Goal: Task Accomplishment & Management: Manage account settings

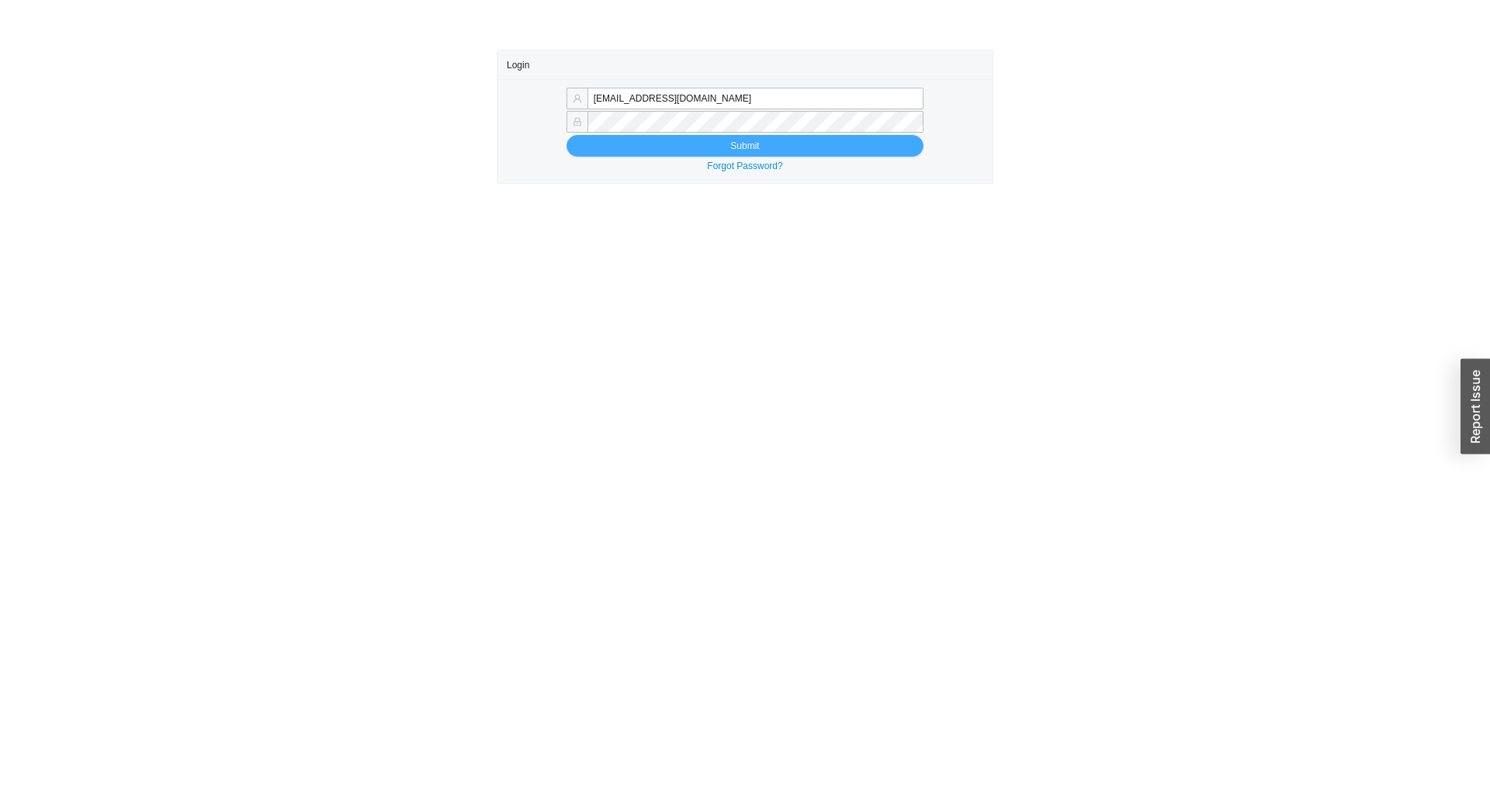
type input "tziporahj@homeandstone.com"
click at [684, 151] on button "Submit" at bounding box center [745, 146] width 357 height 22
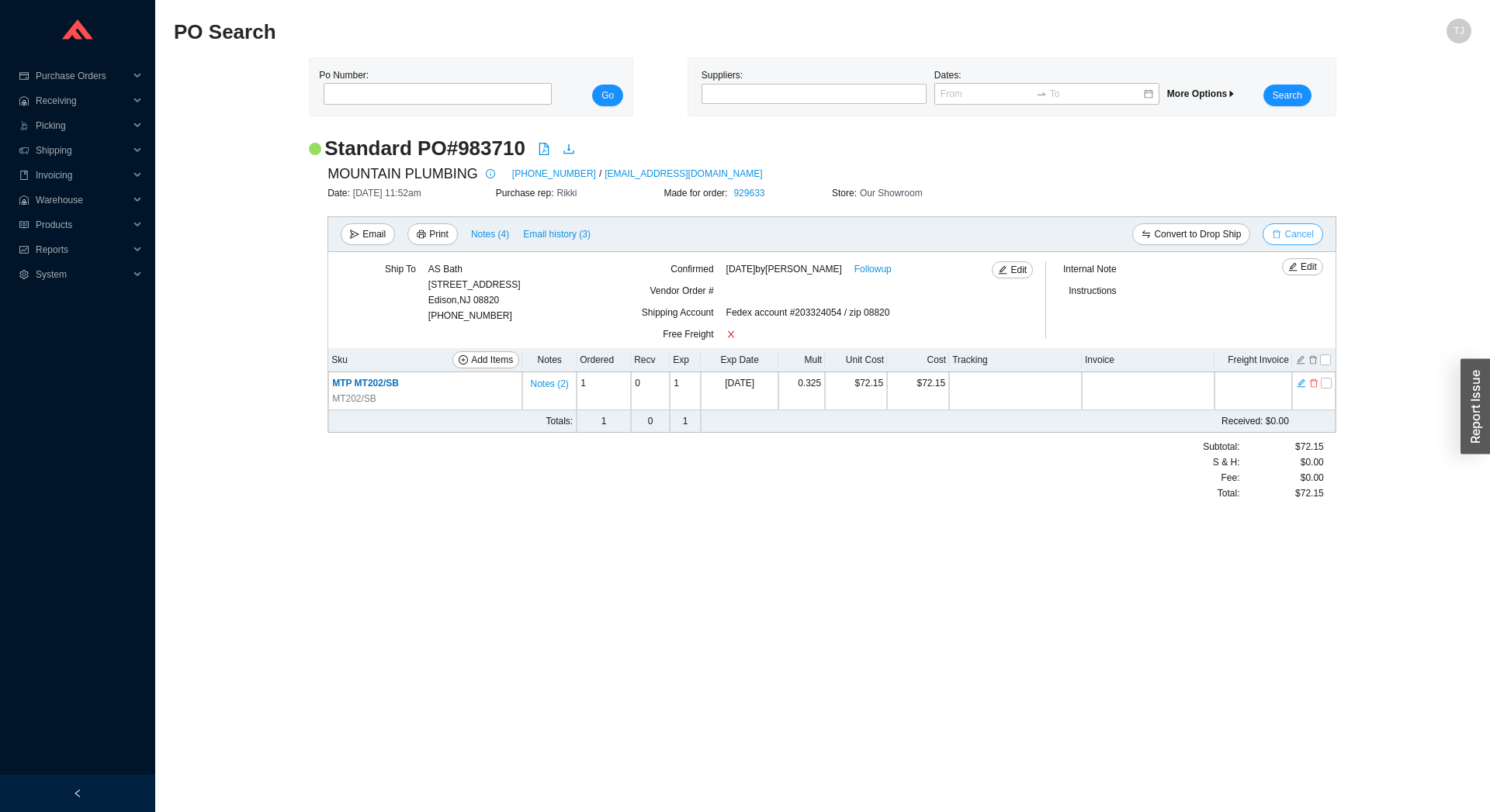
click at [1290, 239] on span "Cancel" at bounding box center [1298, 234] width 28 height 16
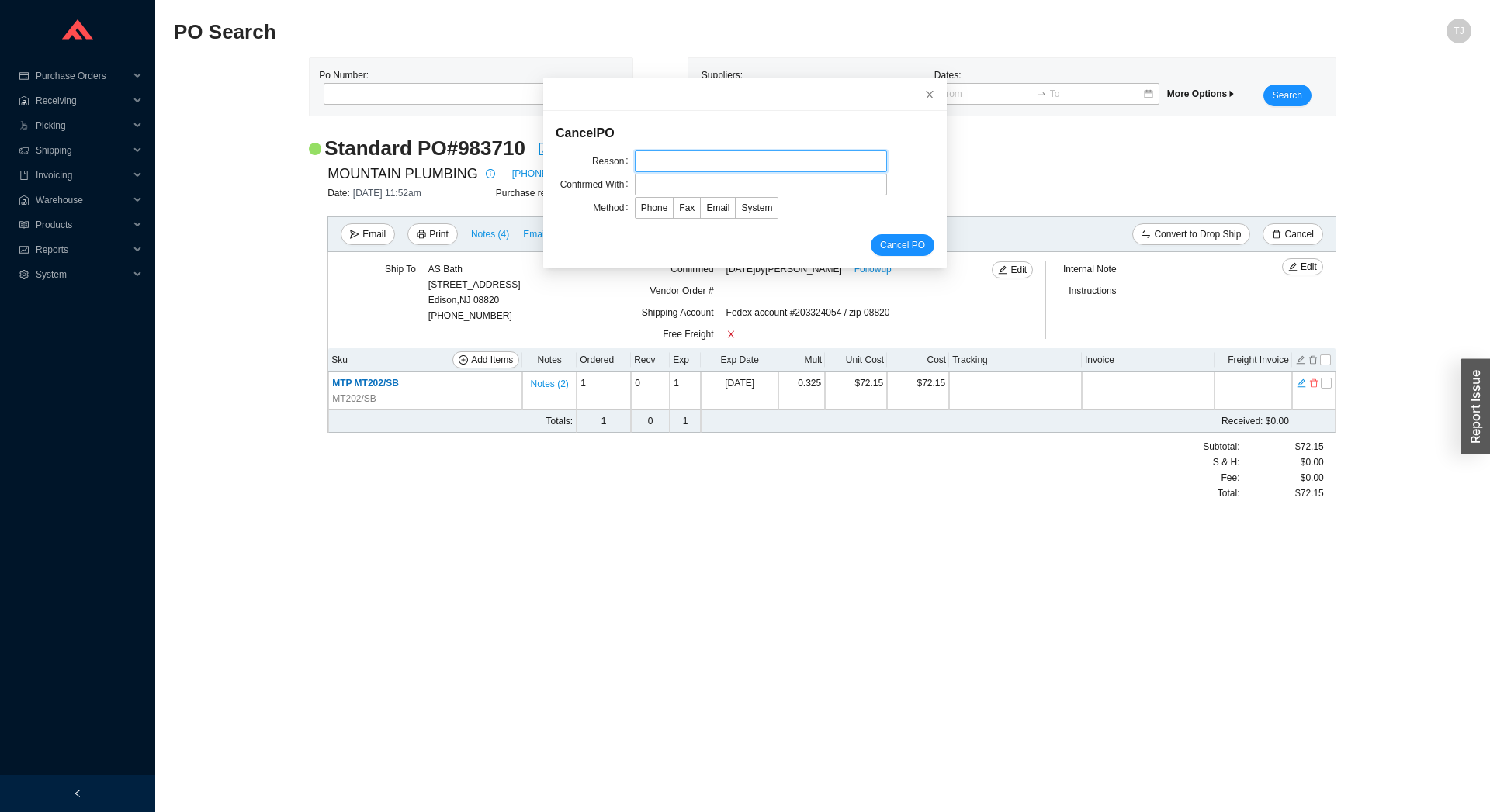
click at [734, 153] on input "text" at bounding box center [761, 162] width 252 height 22
click at [732, 161] on input "text" at bounding box center [761, 162] width 252 height 22
type input "Per Sephrina"
click at [729, 192] on input "text" at bounding box center [761, 185] width 252 height 22
drag, startPoint x: 685, startPoint y: 189, endPoint x: 640, endPoint y: 188, distance: 45.0
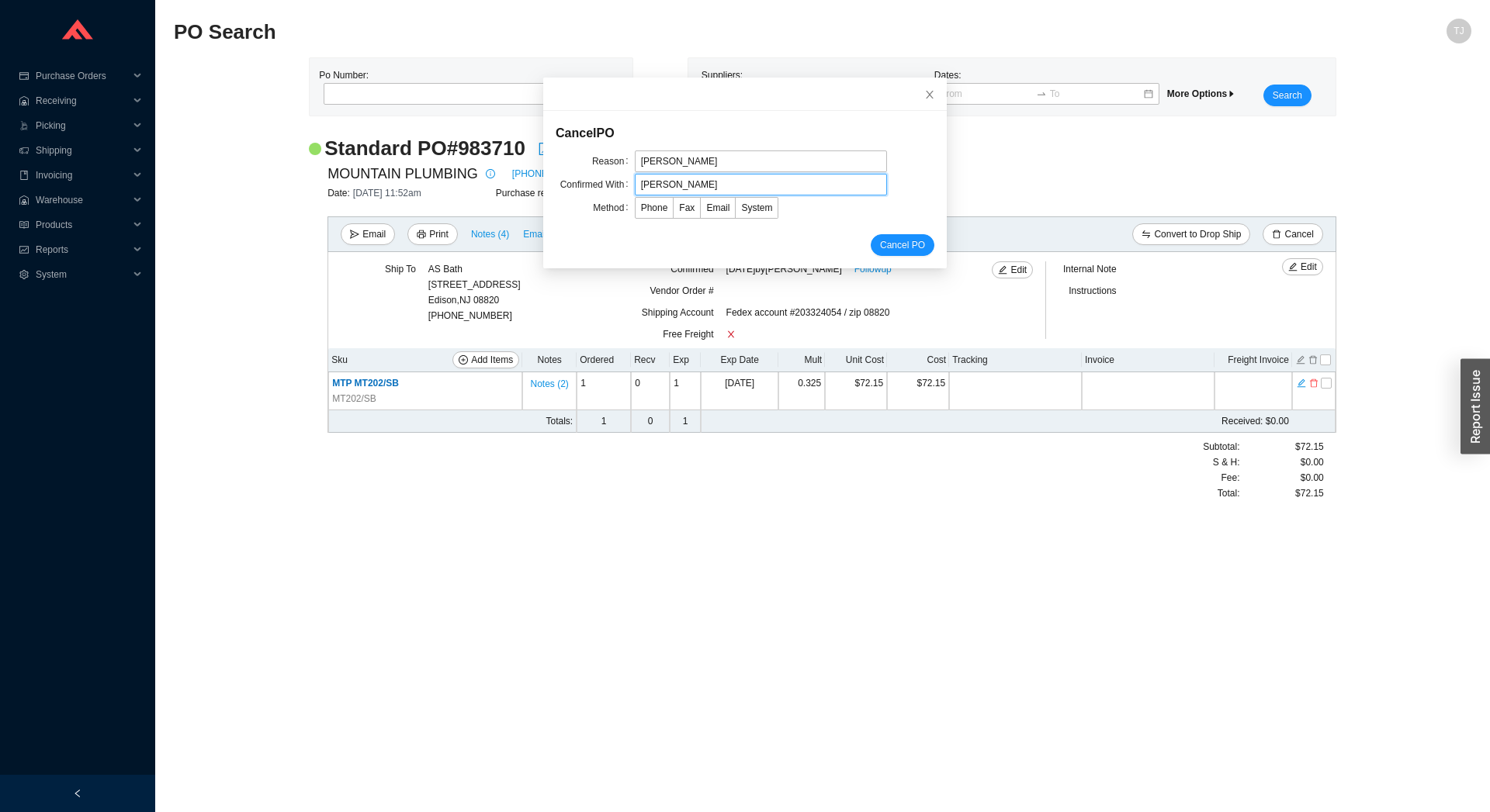
click at [640, 188] on input "Sergio" at bounding box center [761, 185] width 252 height 22
type input "Sephrina"
click at [706, 202] on span "Email" at bounding box center [717, 208] width 23 height 11
click at [701, 211] on input "Email" at bounding box center [701, 211] width 0 height 0
click at [900, 247] on span "Cancel PO" at bounding box center [902, 245] width 45 height 16
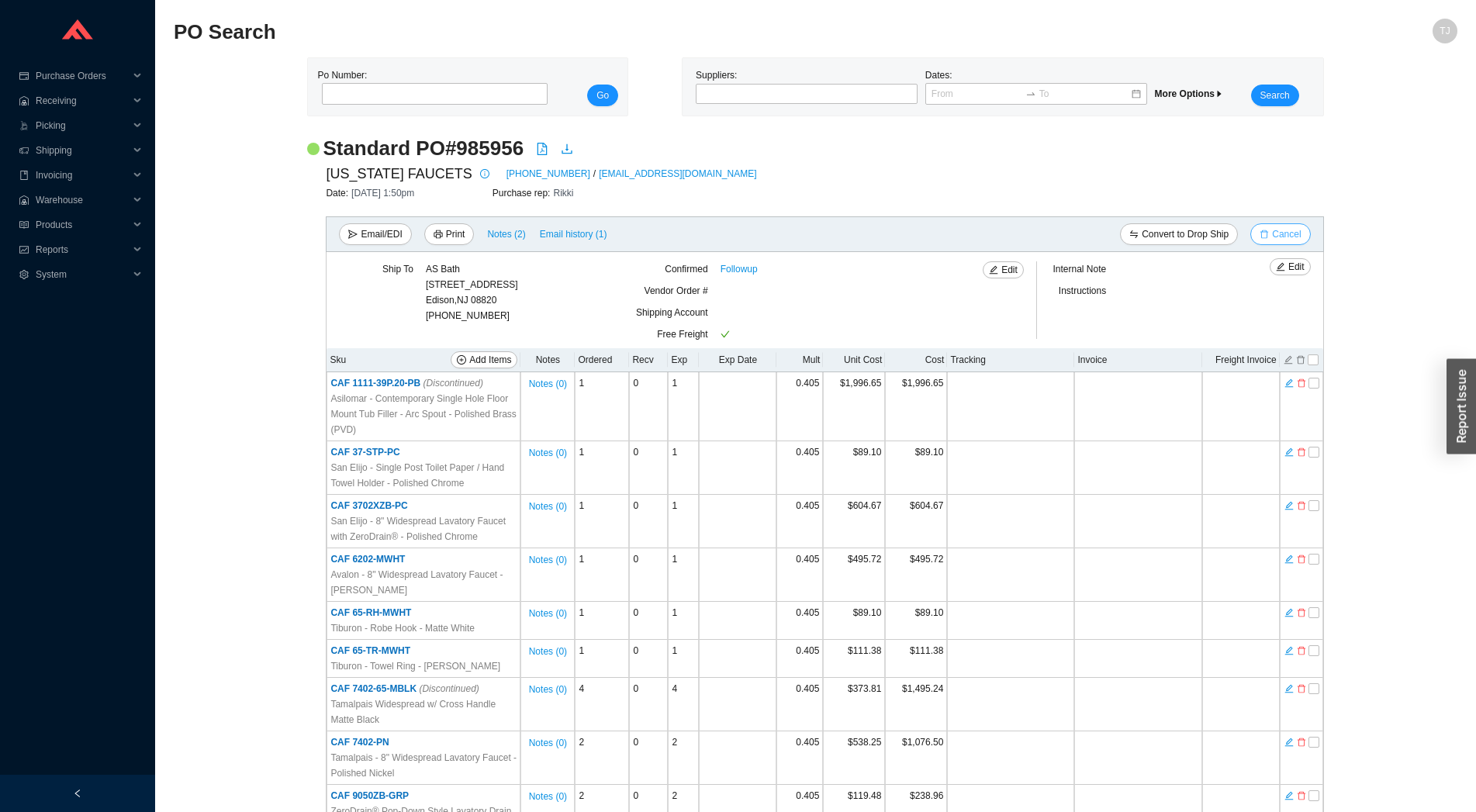
click at [1293, 238] on span "Cancel" at bounding box center [1286, 234] width 28 height 16
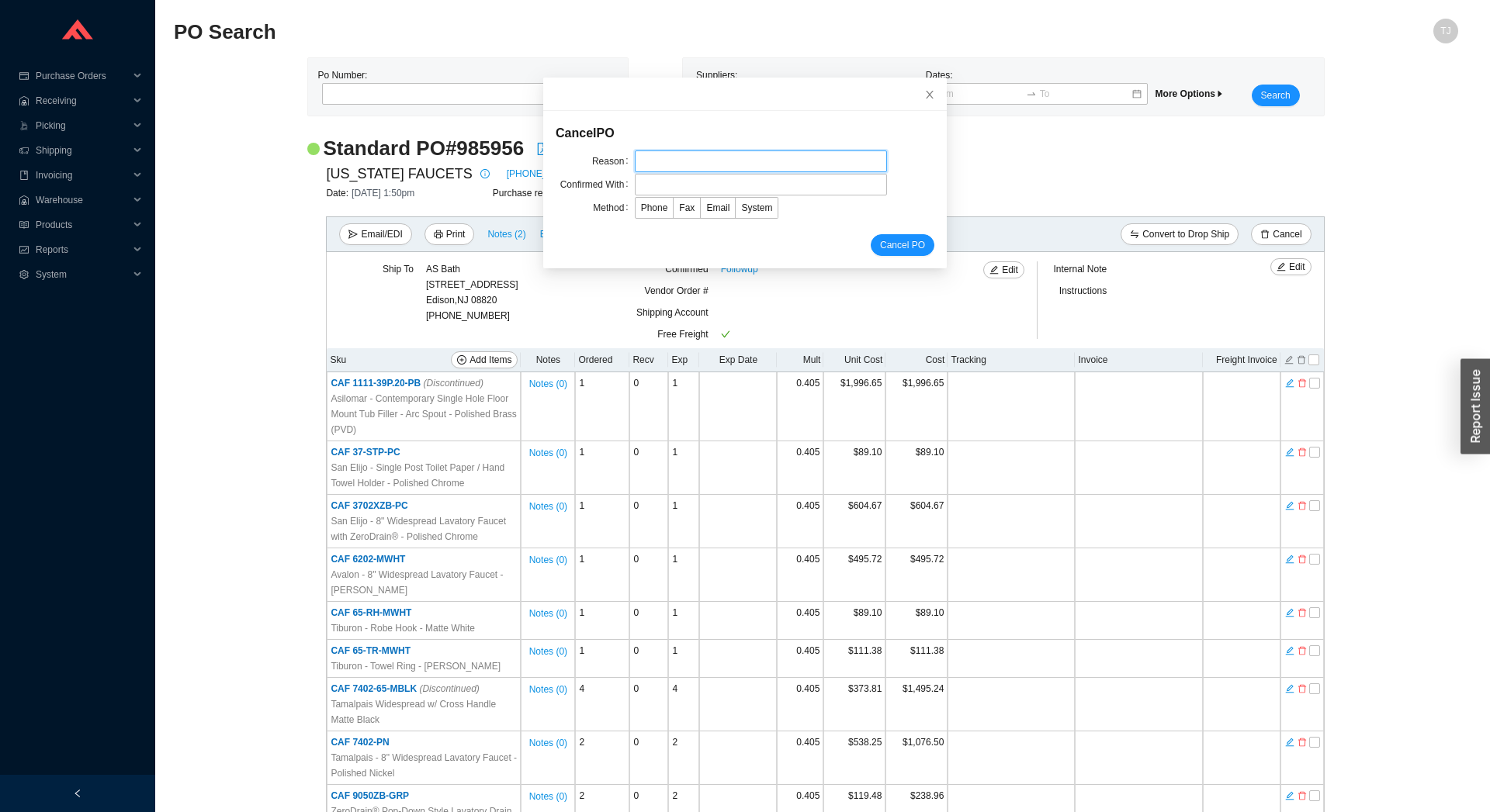
click at [751, 166] on input "text" at bounding box center [761, 162] width 252 height 22
type input "EDI issue"
click at [701, 187] on input "text" at bounding box center [761, 185] width 252 height 22
type input "Sergio"
click at [718, 207] on label "Email" at bounding box center [718, 208] width 35 height 22
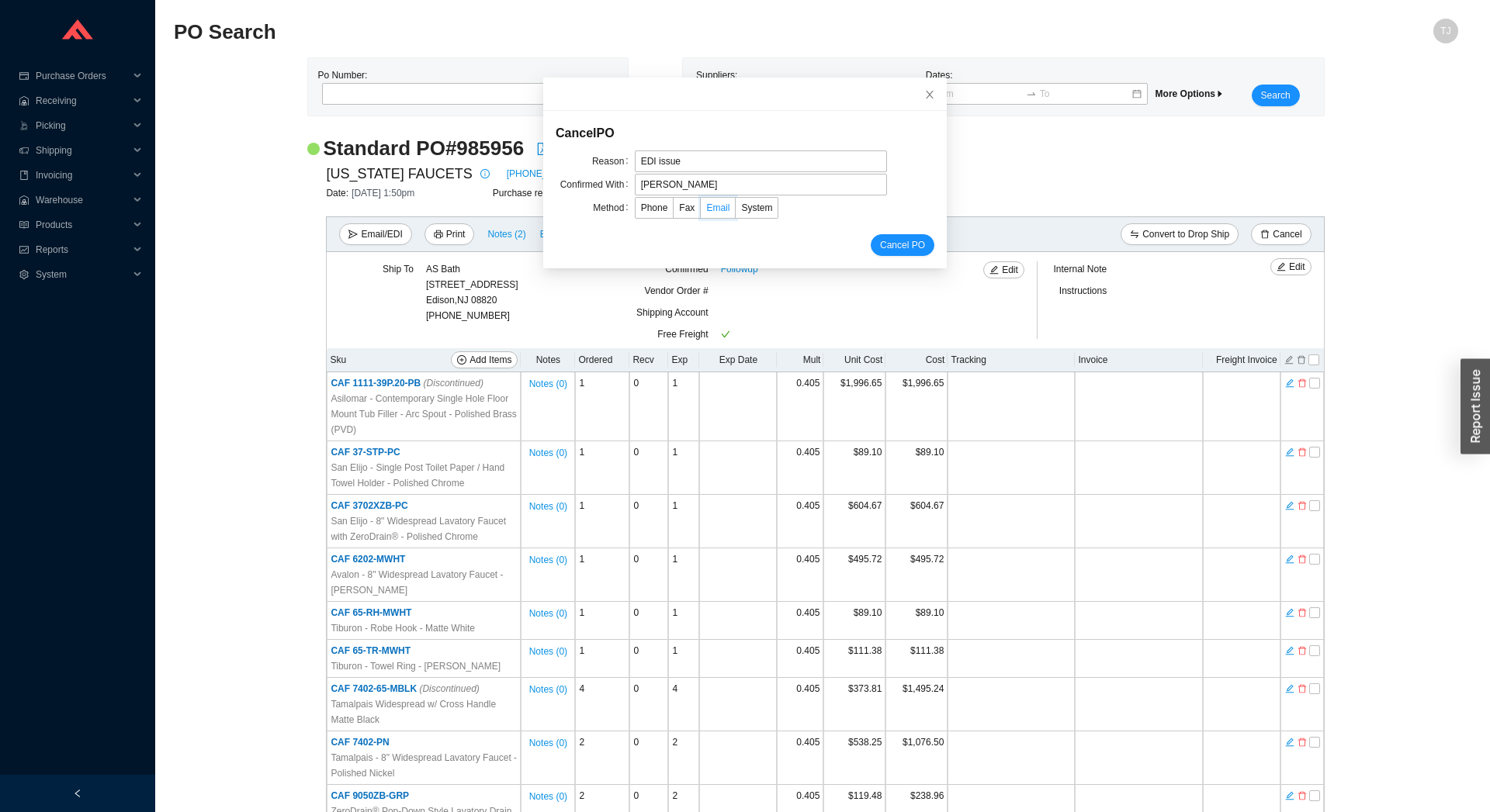
click at [701, 211] on input "Email" at bounding box center [701, 211] width 0 height 0
click at [893, 246] on span "Cancel PO" at bounding box center [902, 245] width 45 height 16
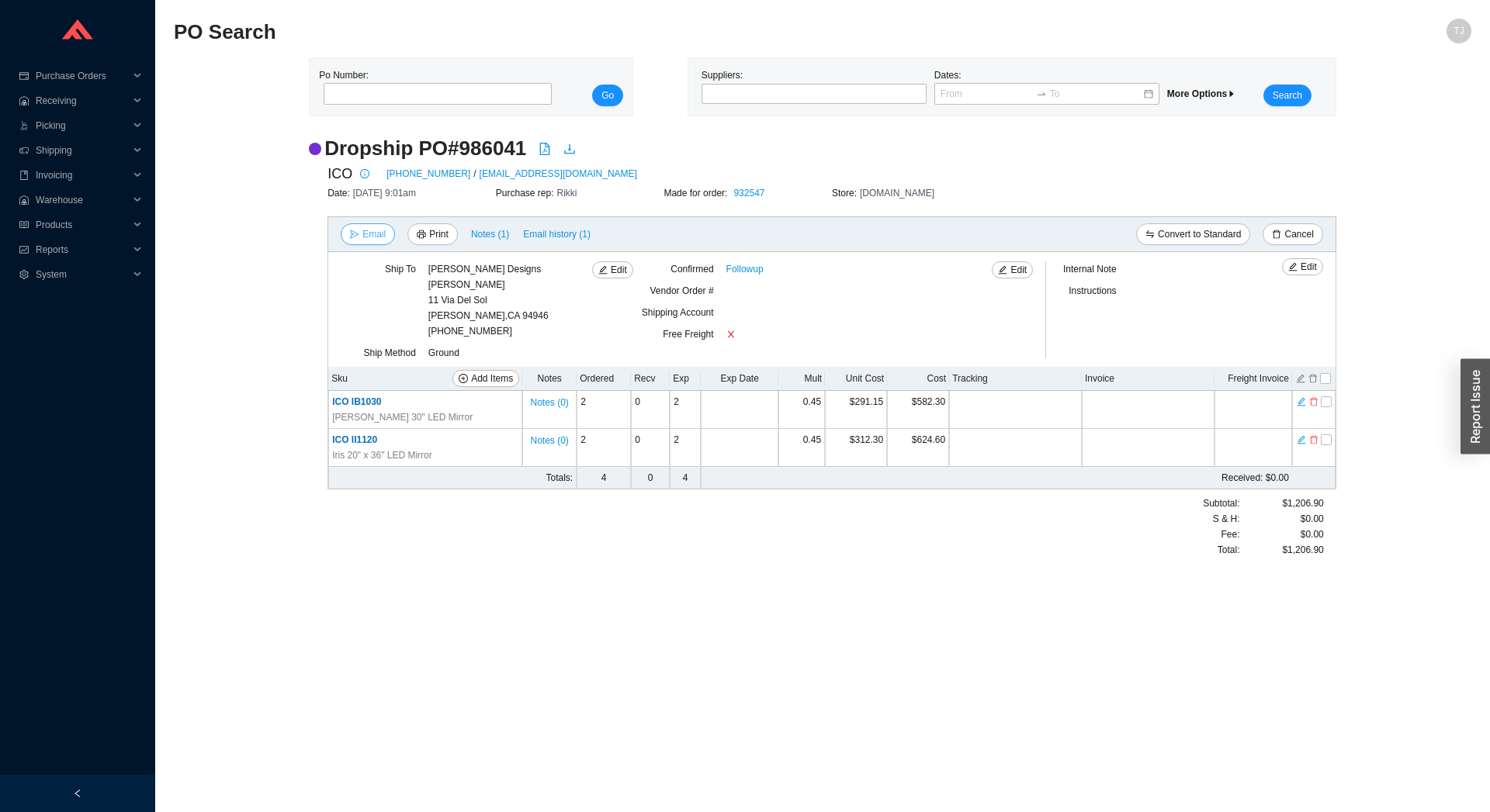
click at [362, 231] on button "Email" at bounding box center [367, 234] width 54 height 22
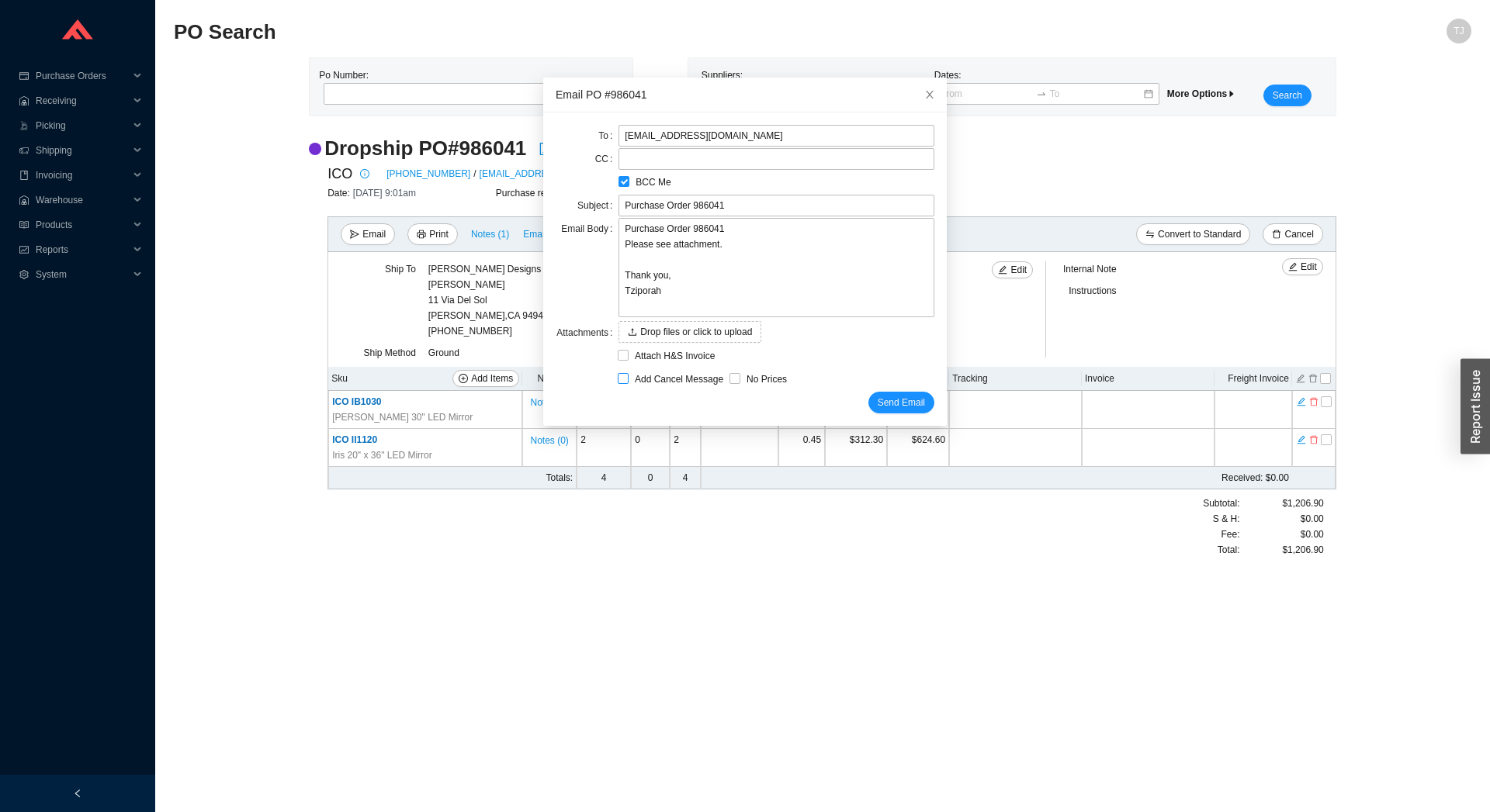
click at [637, 376] on span "Add Cancel Message" at bounding box center [679, 379] width 101 height 16
click at [628, 376] on input "Add Cancel Message" at bounding box center [623, 379] width 11 height 11
checkbox input "true"
type input "Purchase Order 986041 - PLEASE CANCEL"
type textarea "Please cancel and confirm via email. Thank you, Tziporah"
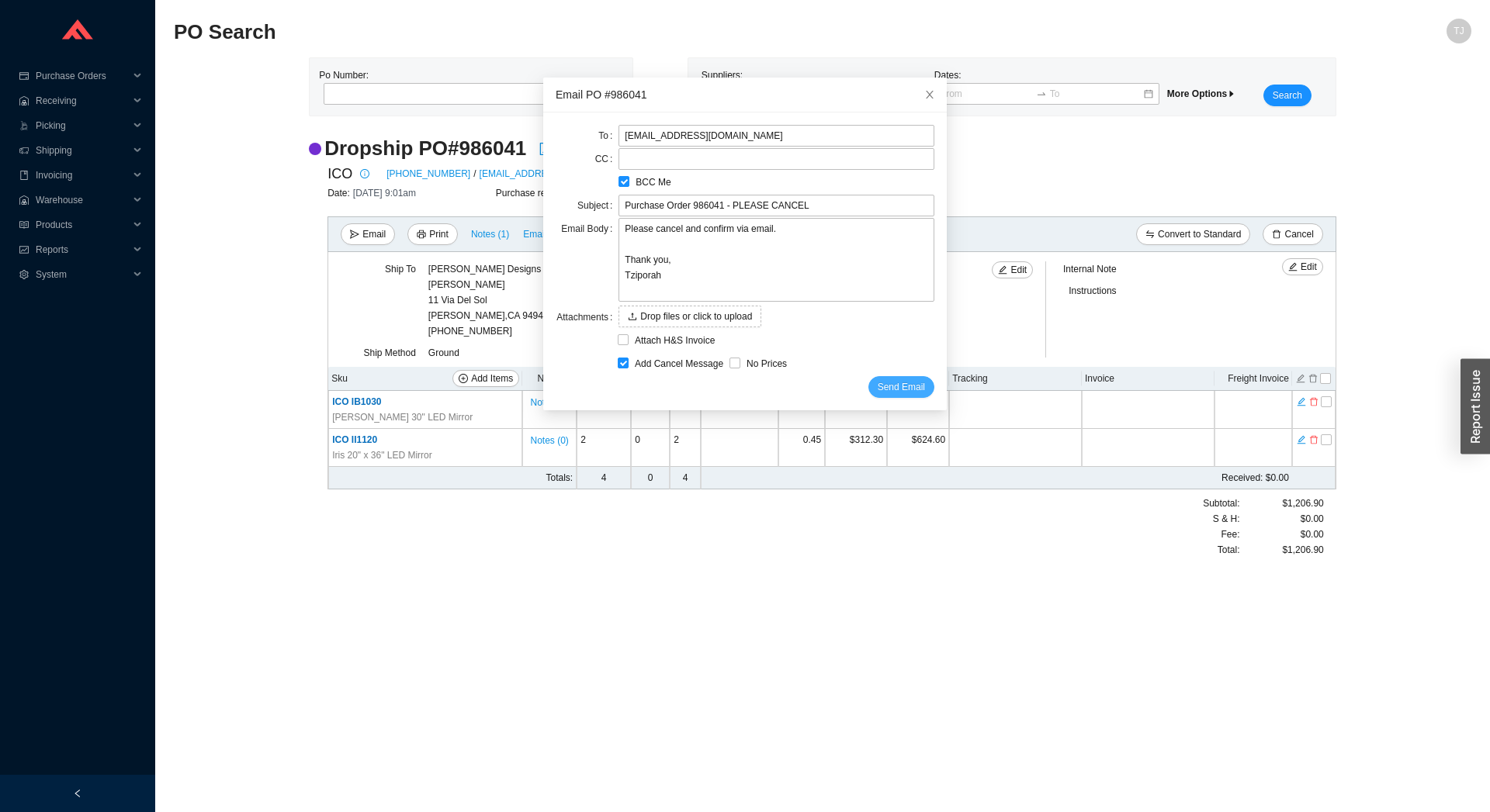
click at [900, 387] on span "Send Email" at bounding box center [901, 387] width 48 height 16
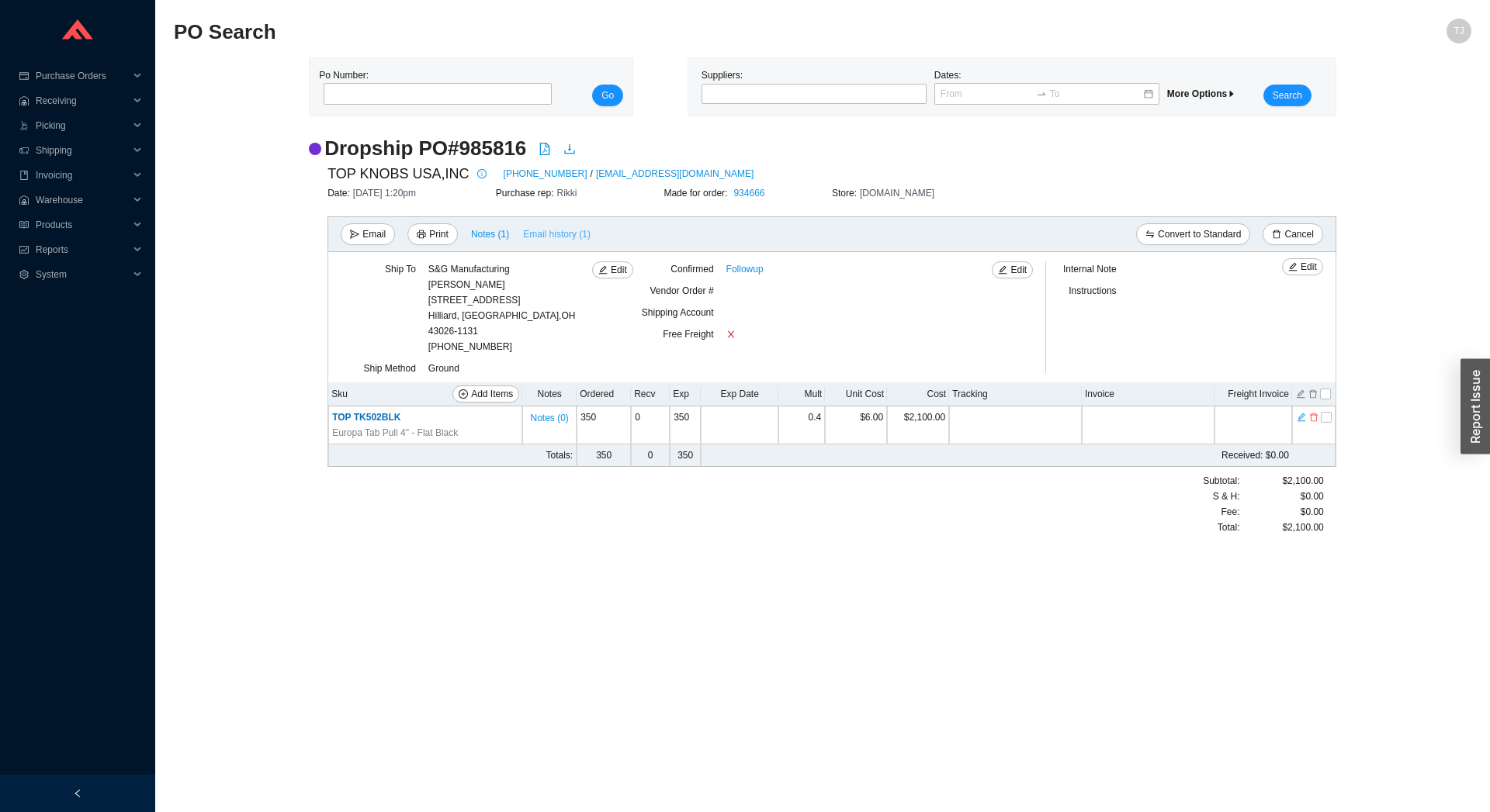
click at [556, 235] on span "Email history (1)" at bounding box center [557, 234] width 68 height 16
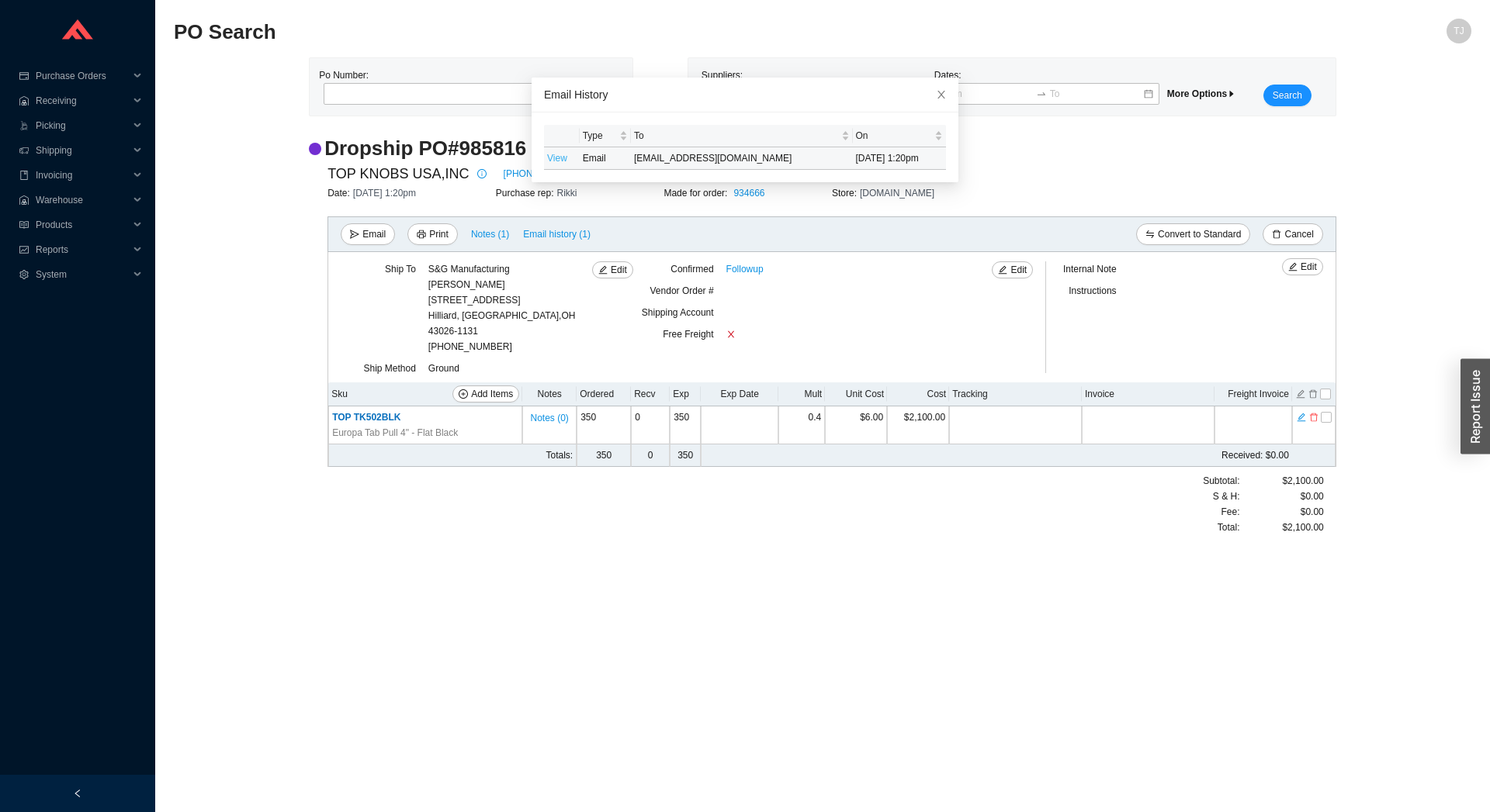
click at [552, 157] on link "View" at bounding box center [557, 158] width 20 height 11
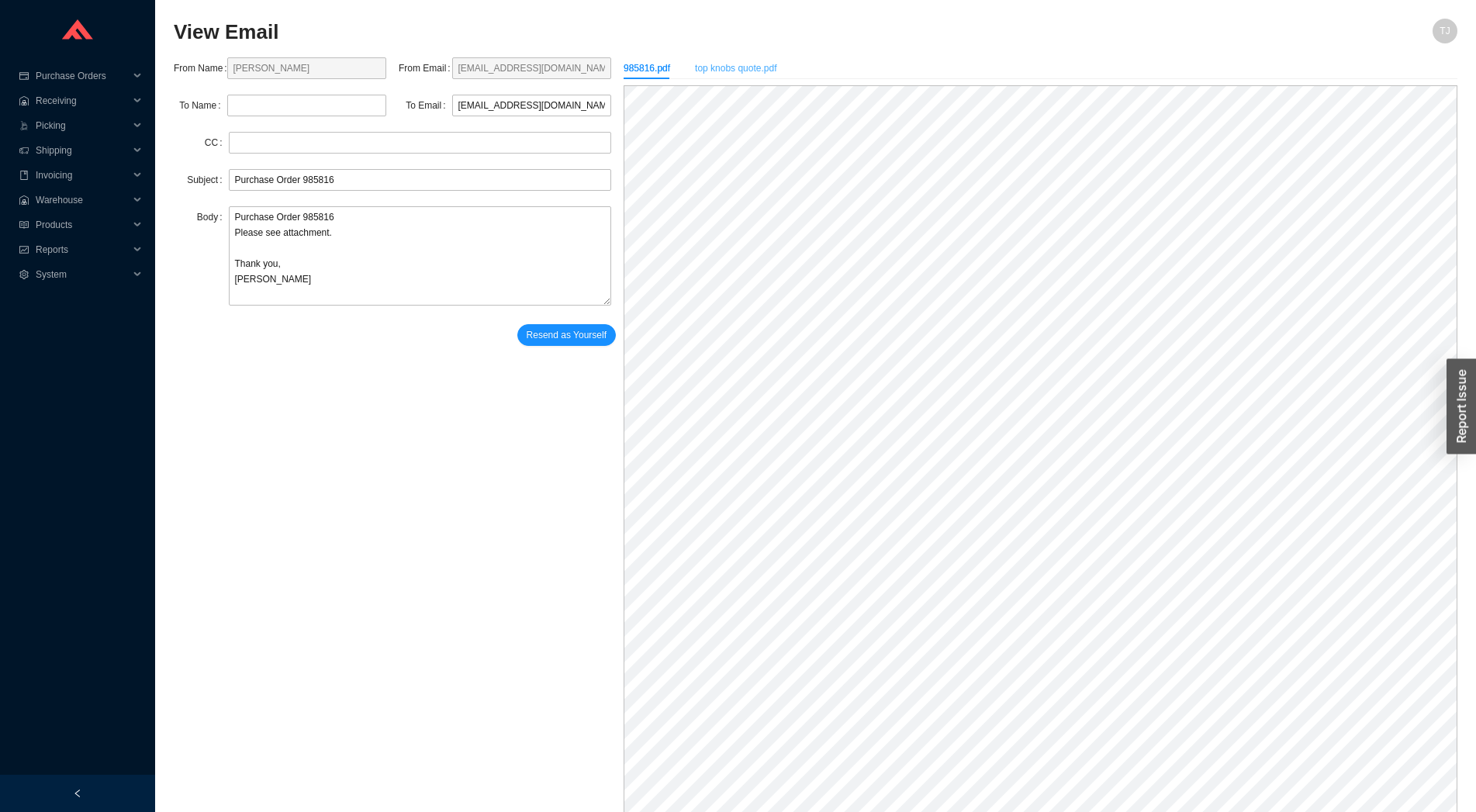
click at [734, 77] on div "top knobs quote.pdf" at bounding box center [735, 69] width 81 height 22
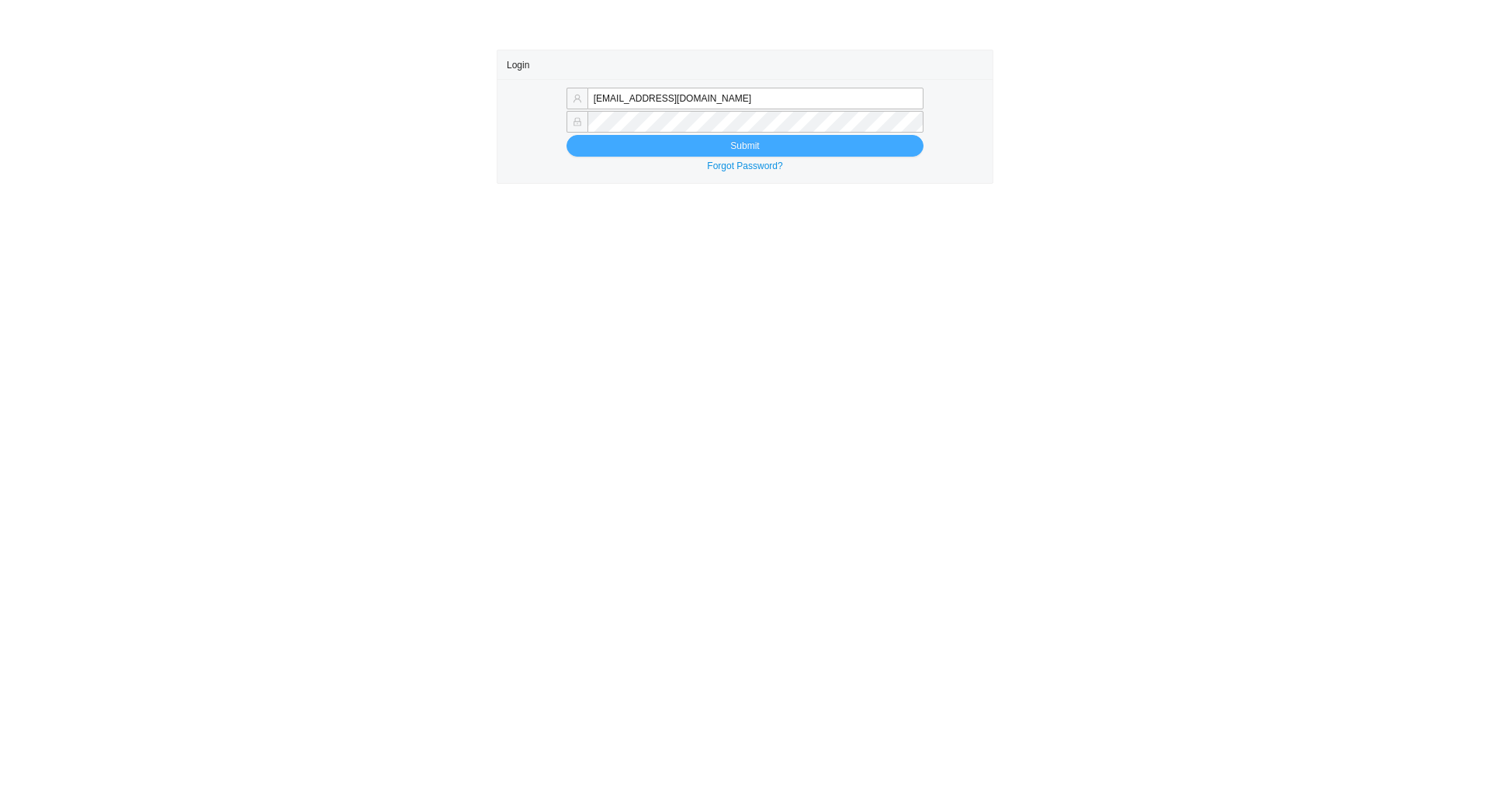
click at [648, 148] on button "Submit" at bounding box center [745, 146] width 357 height 22
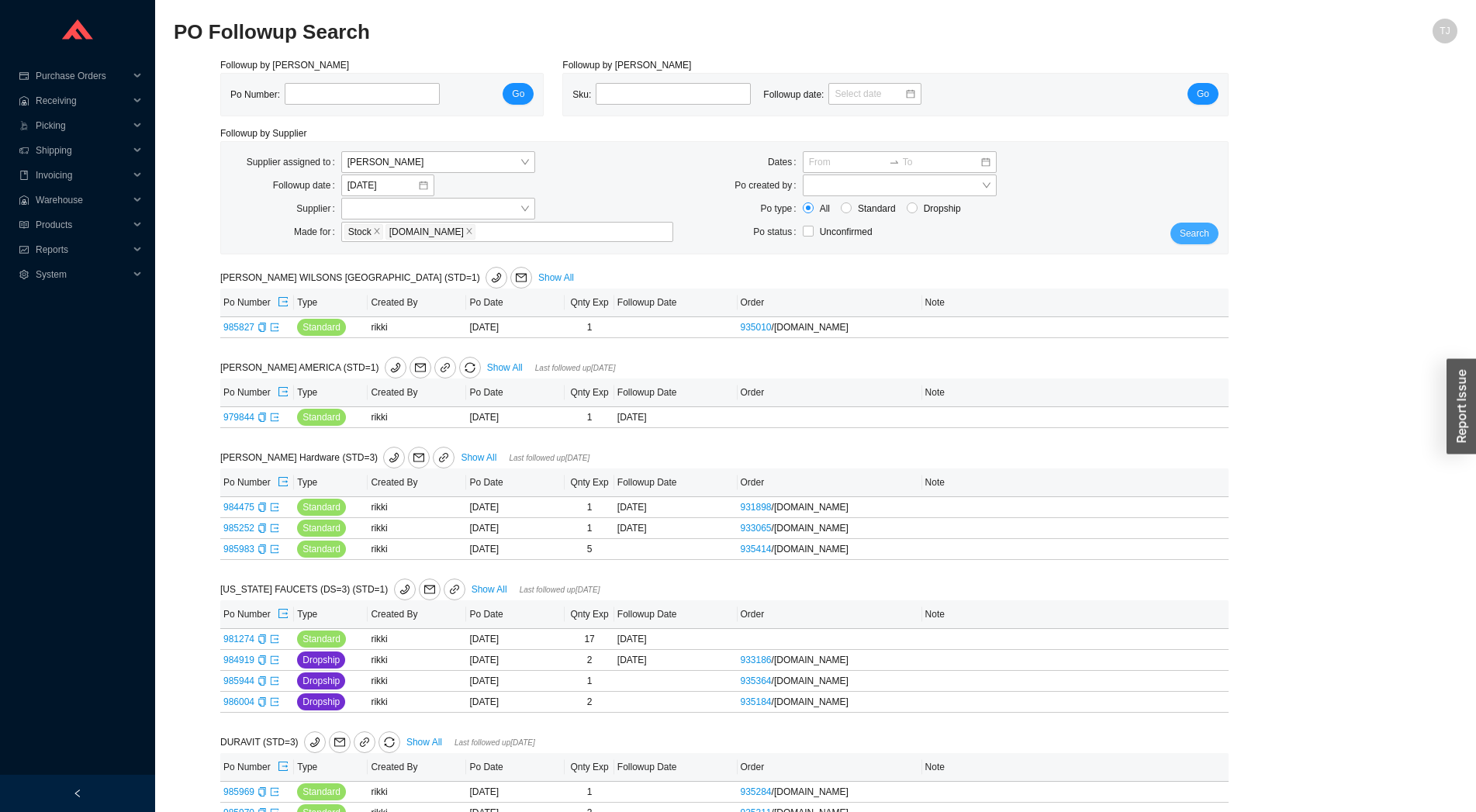
click at [1216, 229] on button "Search" at bounding box center [1194, 233] width 48 height 22
click at [1214, 230] on button "Search" at bounding box center [1194, 233] width 48 height 22
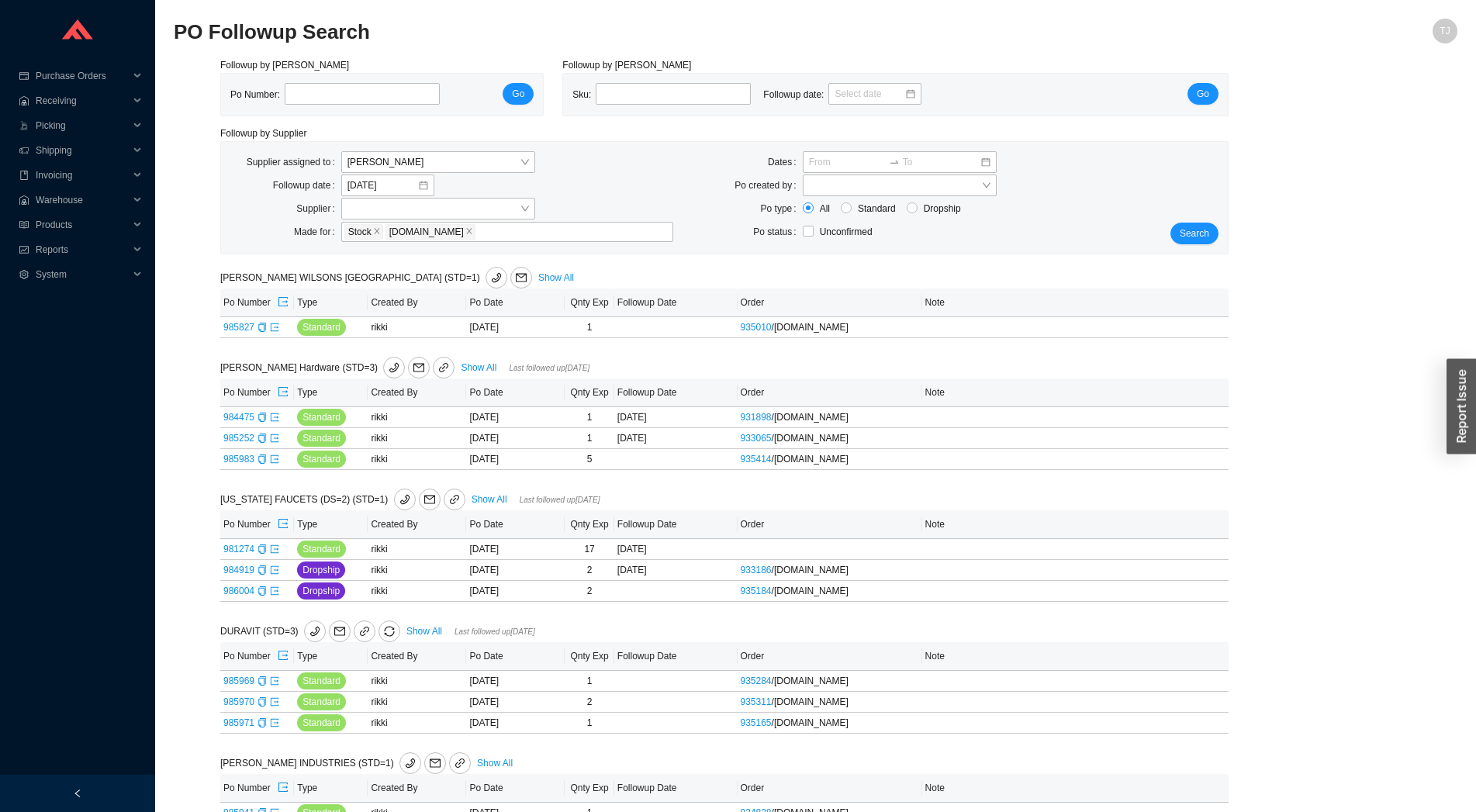
scroll to position [32, 0]
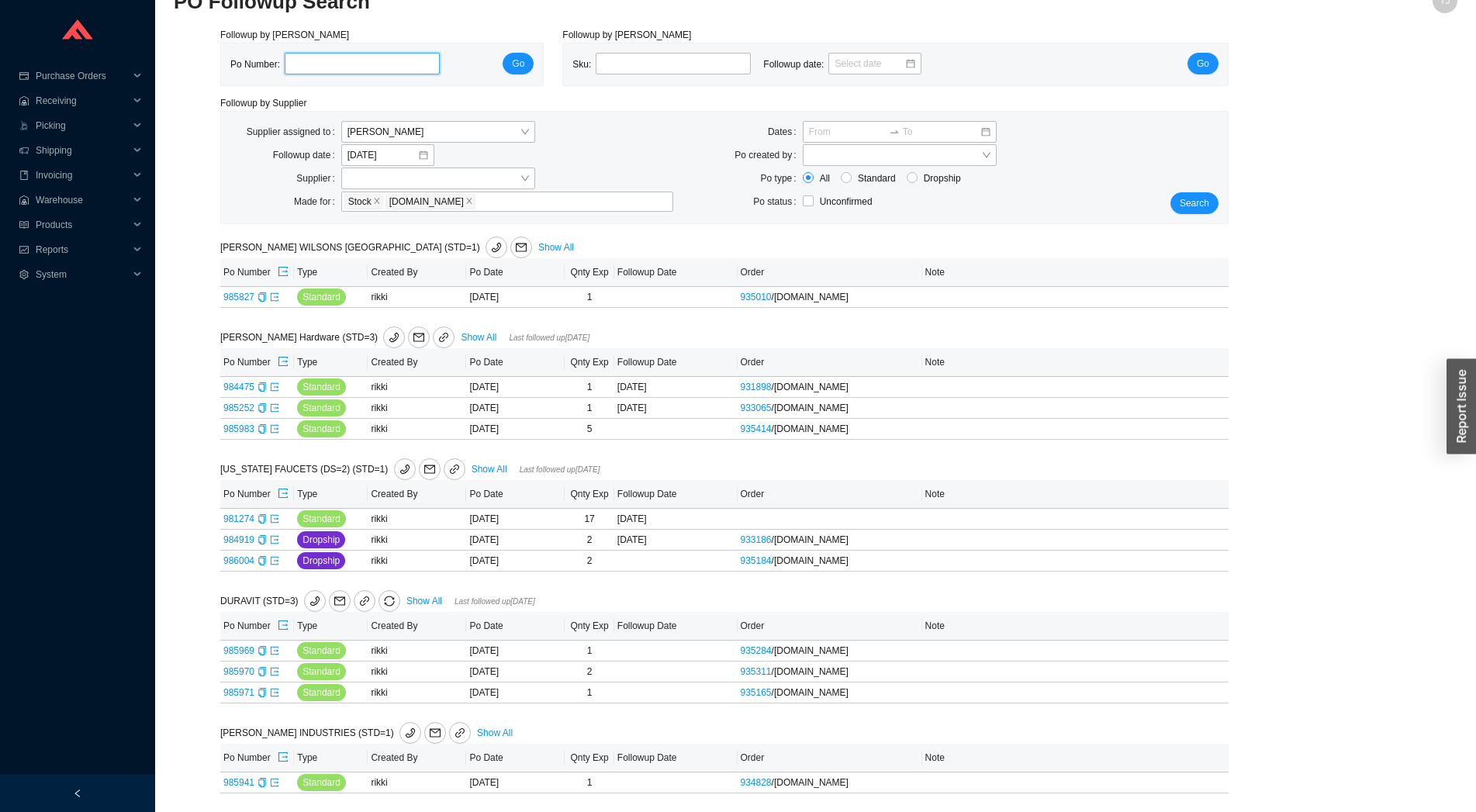
click at [349, 66] on input "tel" at bounding box center [362, 64] width 155 height 22
paste input "986041"
type input "986041"
click at [521, 59] on span "Go" at bounding box center [519, 63] width 13 height 16
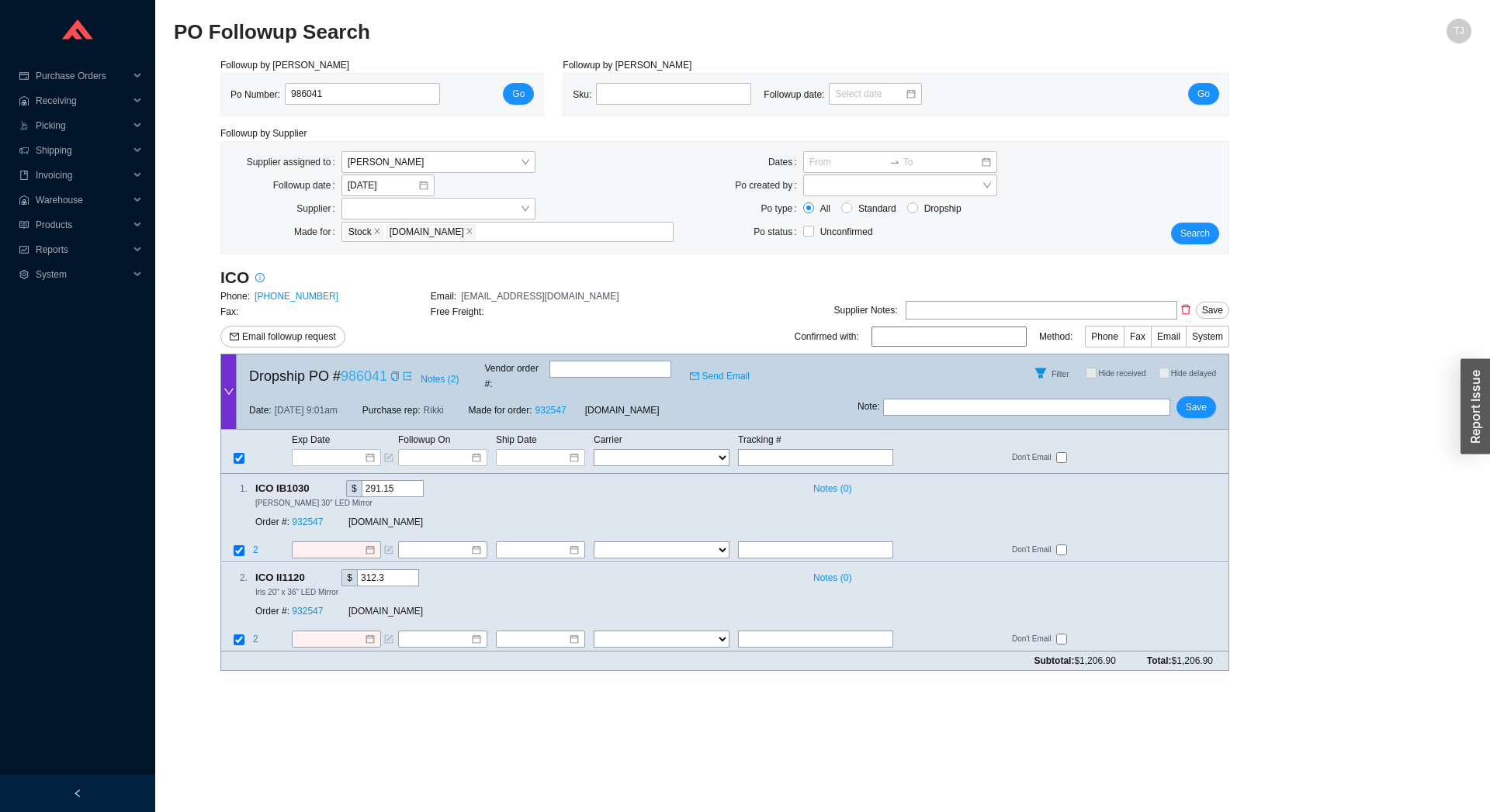
click at [353, 377] on link "986041" at bounding box center [363, 376] width 47 height 16
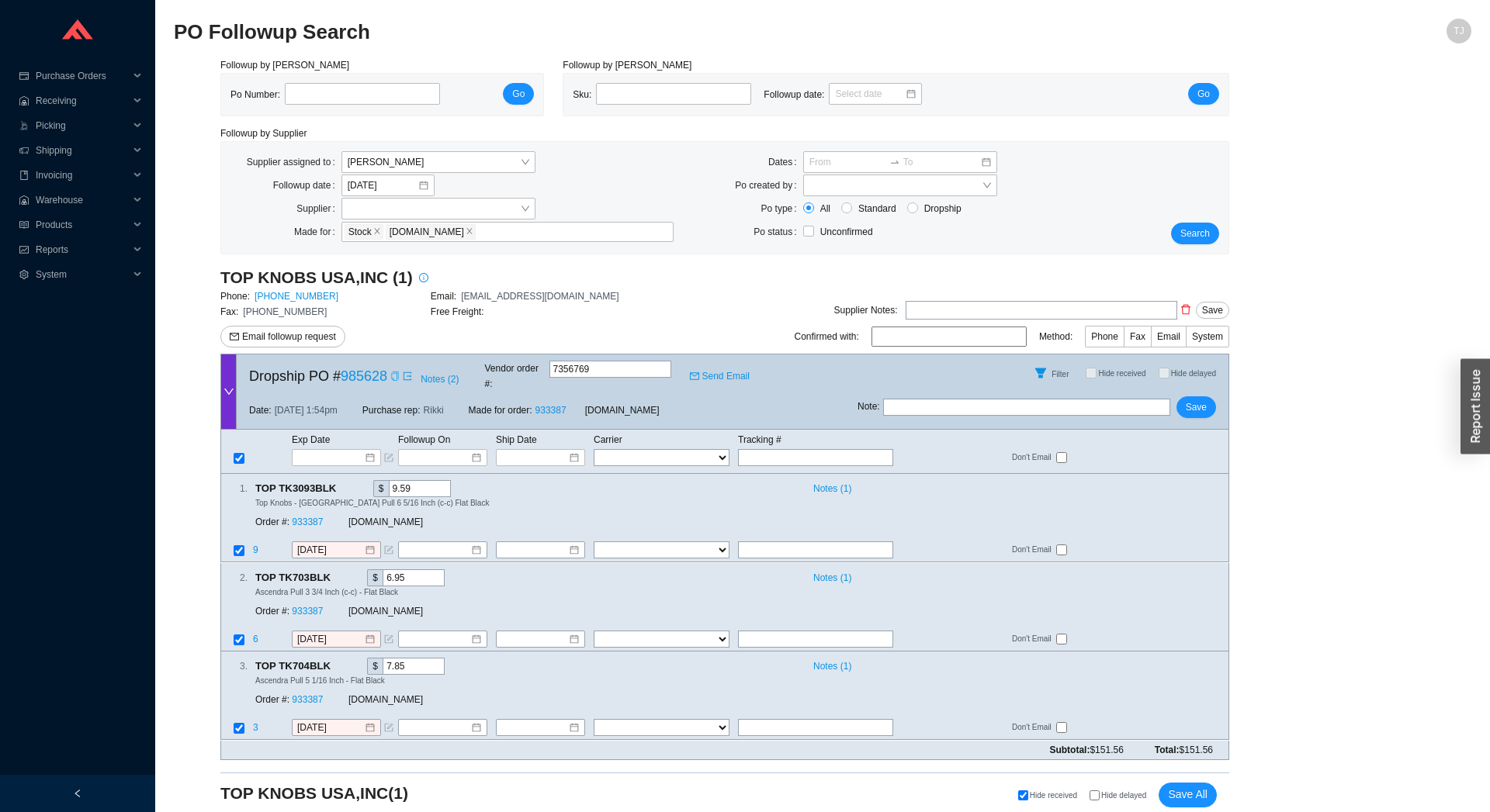
click at [392, 376] on icon "copy" at bounding box center [395, 376] width 9 height 9
click at [772, 454] on div "Exp Date Followup On Ship Date Carrier Tracking # FedEx UPS ---------------- 2 …" at bounding box center [724, 452] width 1009 height 44
click at [769, 449] on input "text" at bounding box center [816, 457] width 155 height 17
paste input "474172188738"
type input "474172188738"
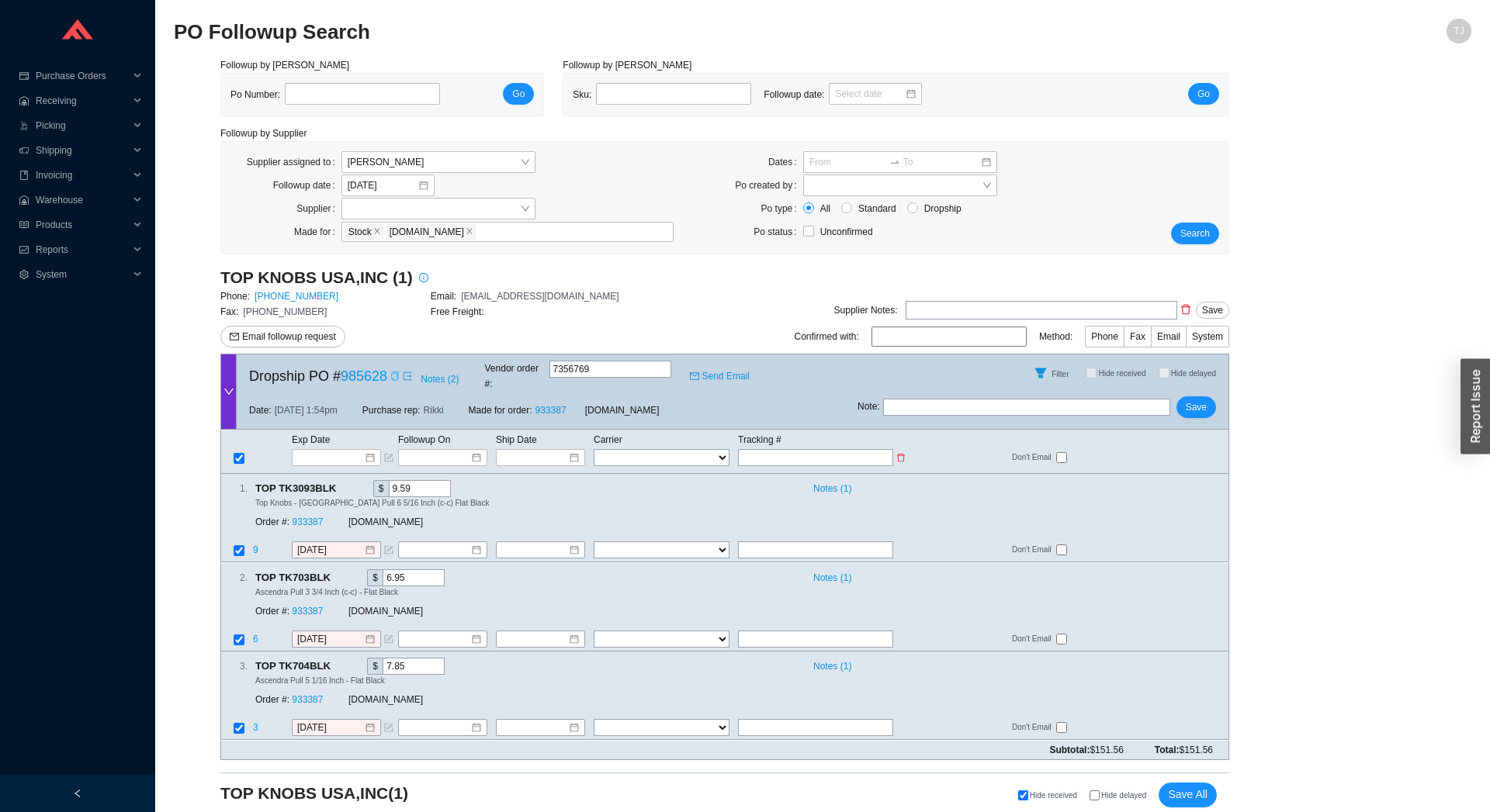
type input "474172188738"
click at [594, 449] on select "FedEx UPS ---------------- 2 Day Transportation INC A&B Freight A. Duie Pyle AA…" at bounding box center [661, 457] width 135 height 17
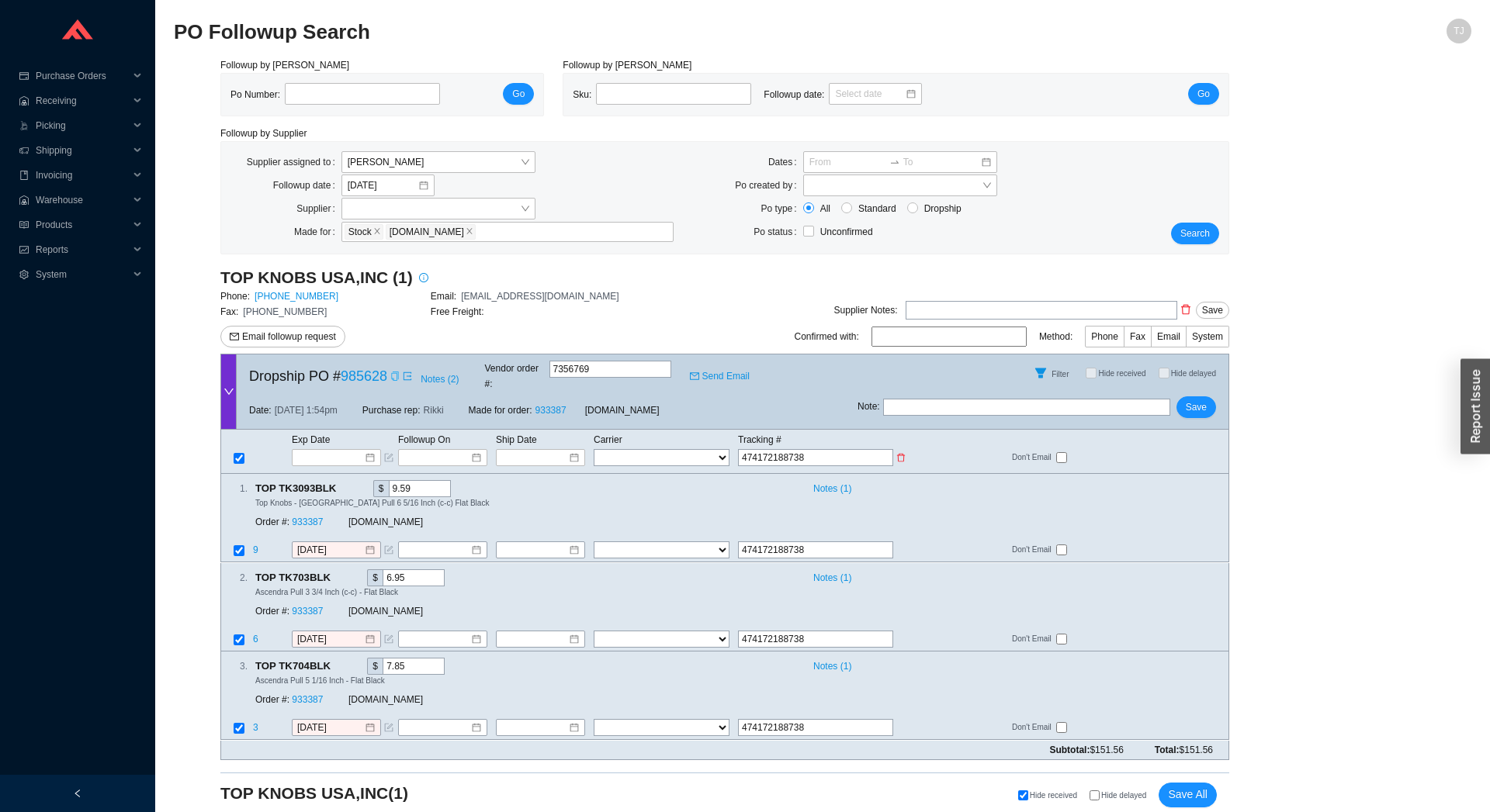
select select "1"
click option "FedEx" at bounding box center [0, 0] width 0 height 0
select select "1"
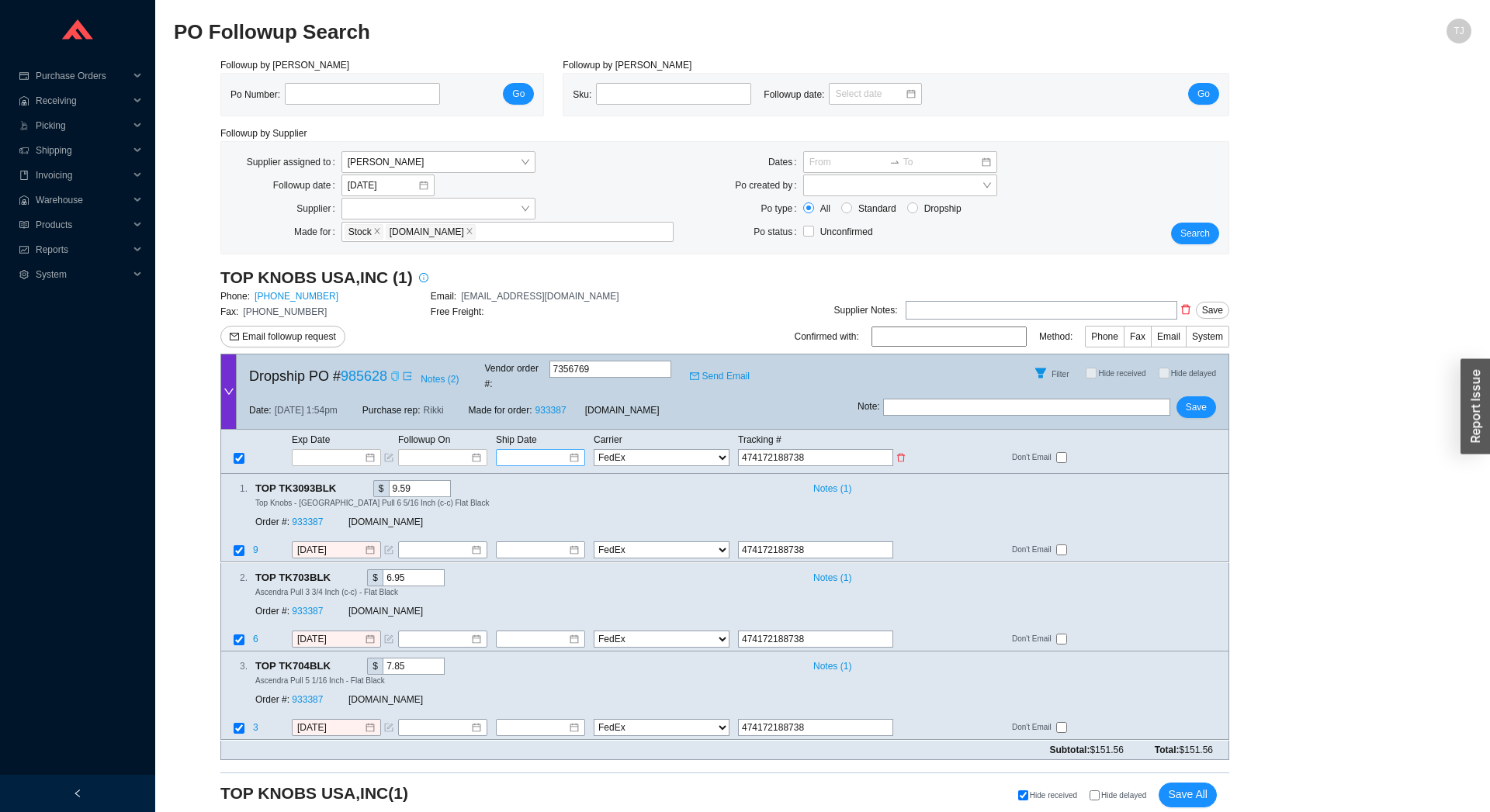
click at [530, 450] on input at bounding box center [535, 457] width 66 height 16
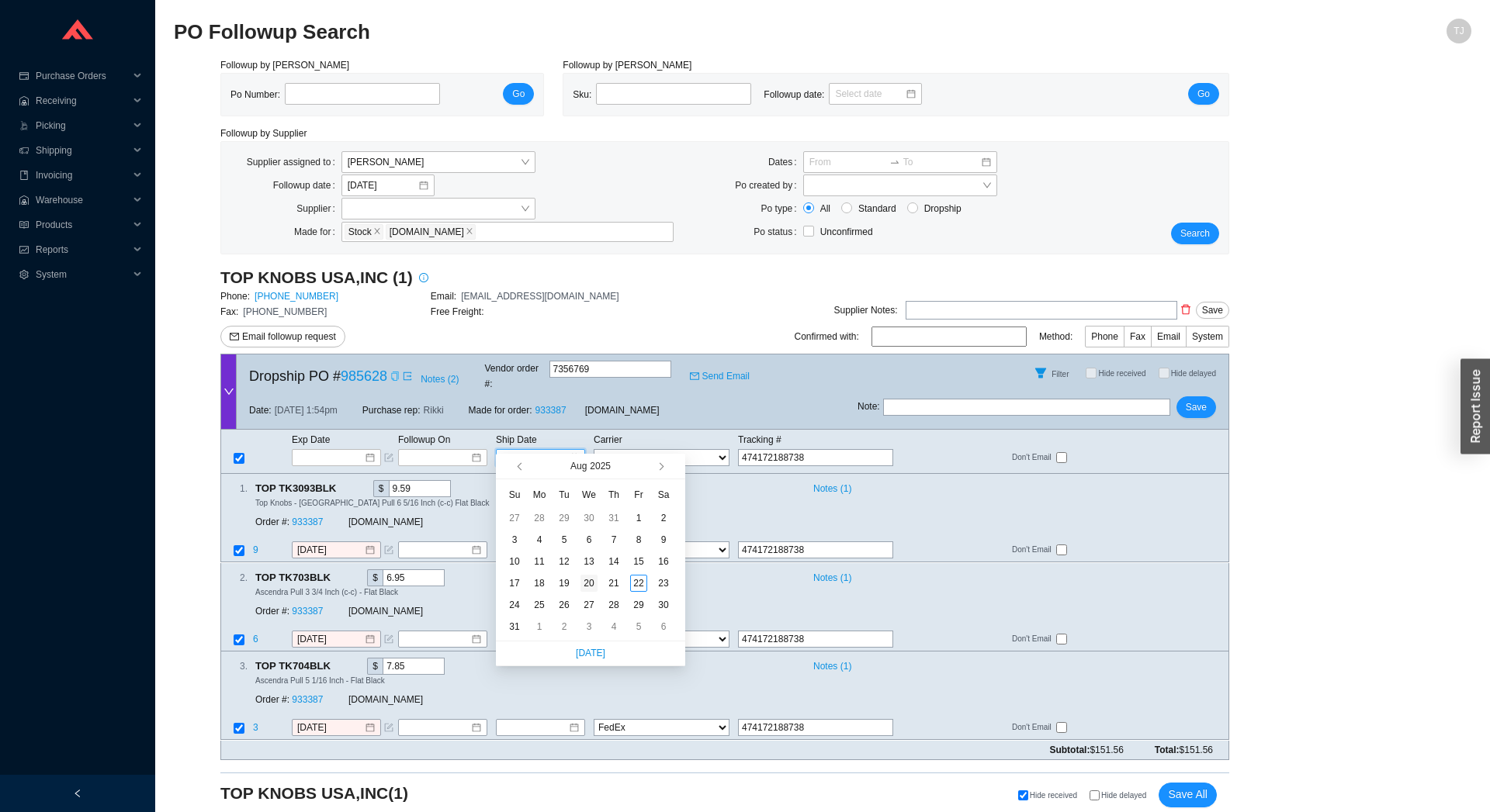
type input "8/20/2025"
click at [594, 581] on div "20" at bounding box center [589, 583] width 17 height 17
type input "8/20/2025"
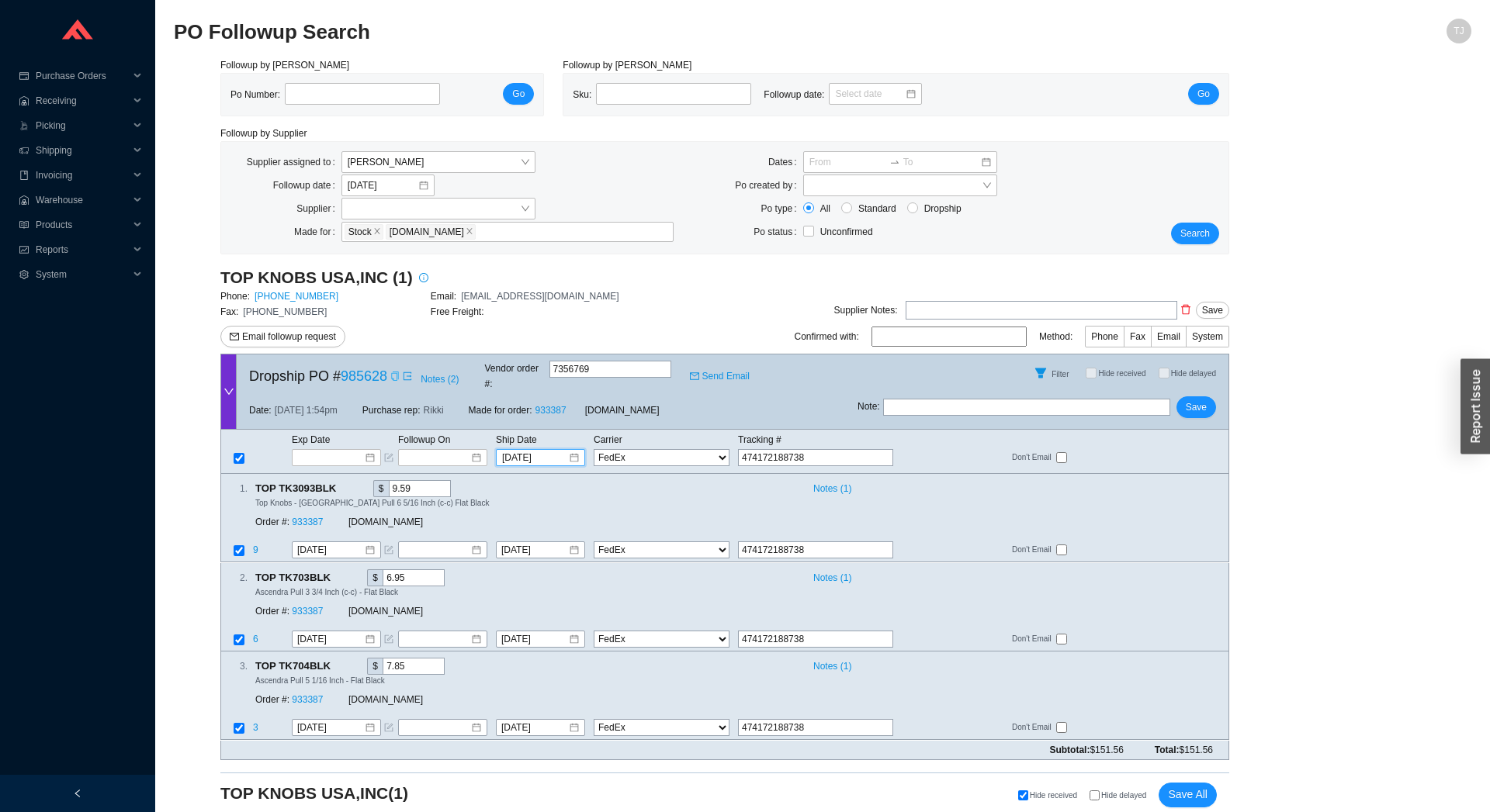
click at [1227, 391] on div "Note : Save" at bounding box center [1042, 410] width 370 height 37
click at [1210, 401] on button "Save" at bounding box center [1195, 407] width 39 height 22
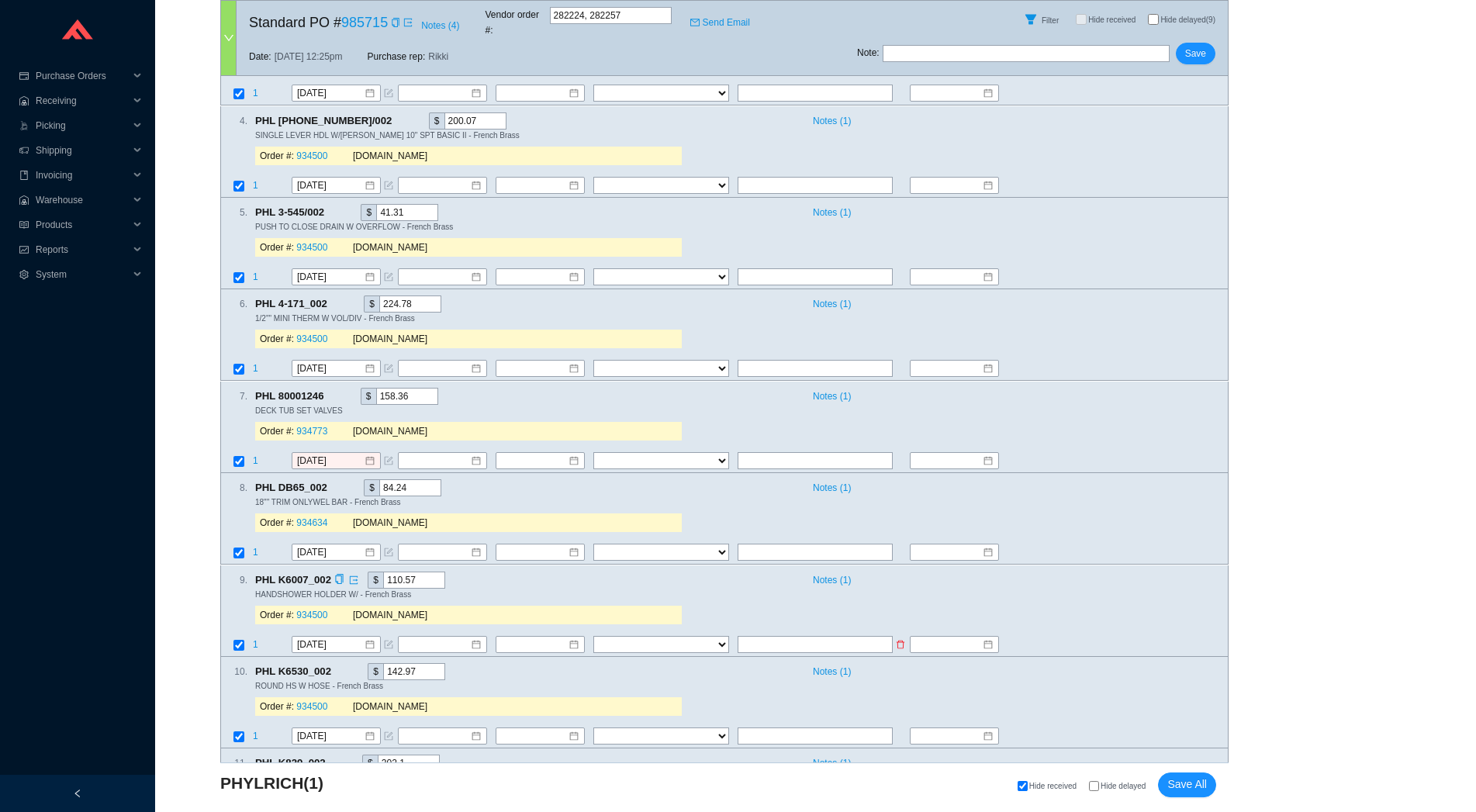
scroll to position [743, 0]
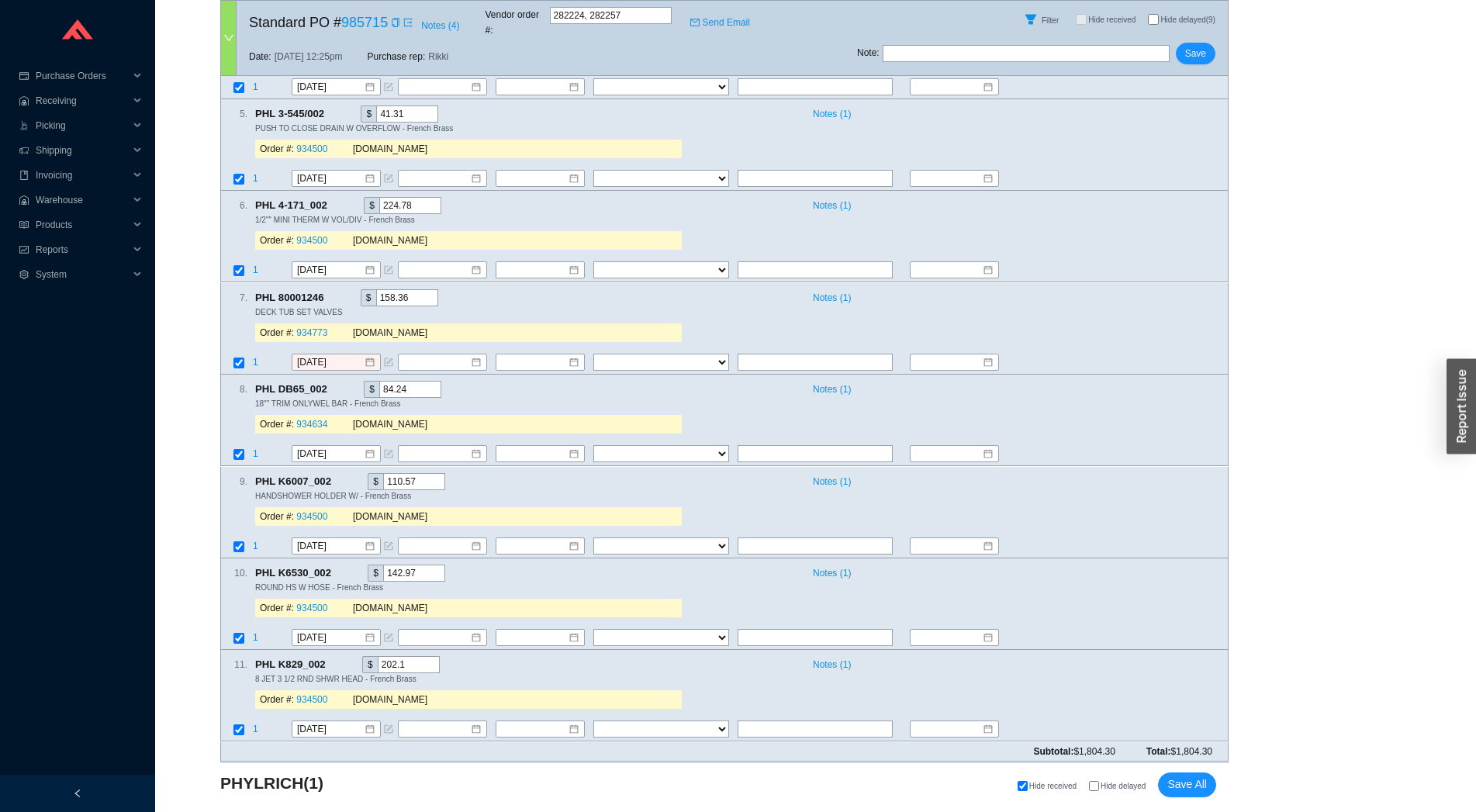
click at [1098, 794] on div "Hide received Hide delayed Save All" at bounding box center [884, 785] width 664 height 25
click at [1102, 785] on label "Hide delayed" at bounding box center [1123, 785] width 69 height 10
click at [1099, 785] on input "Hide delayed" at bounding box center [1094, 785] width 10 height 10
checkbox input "true"
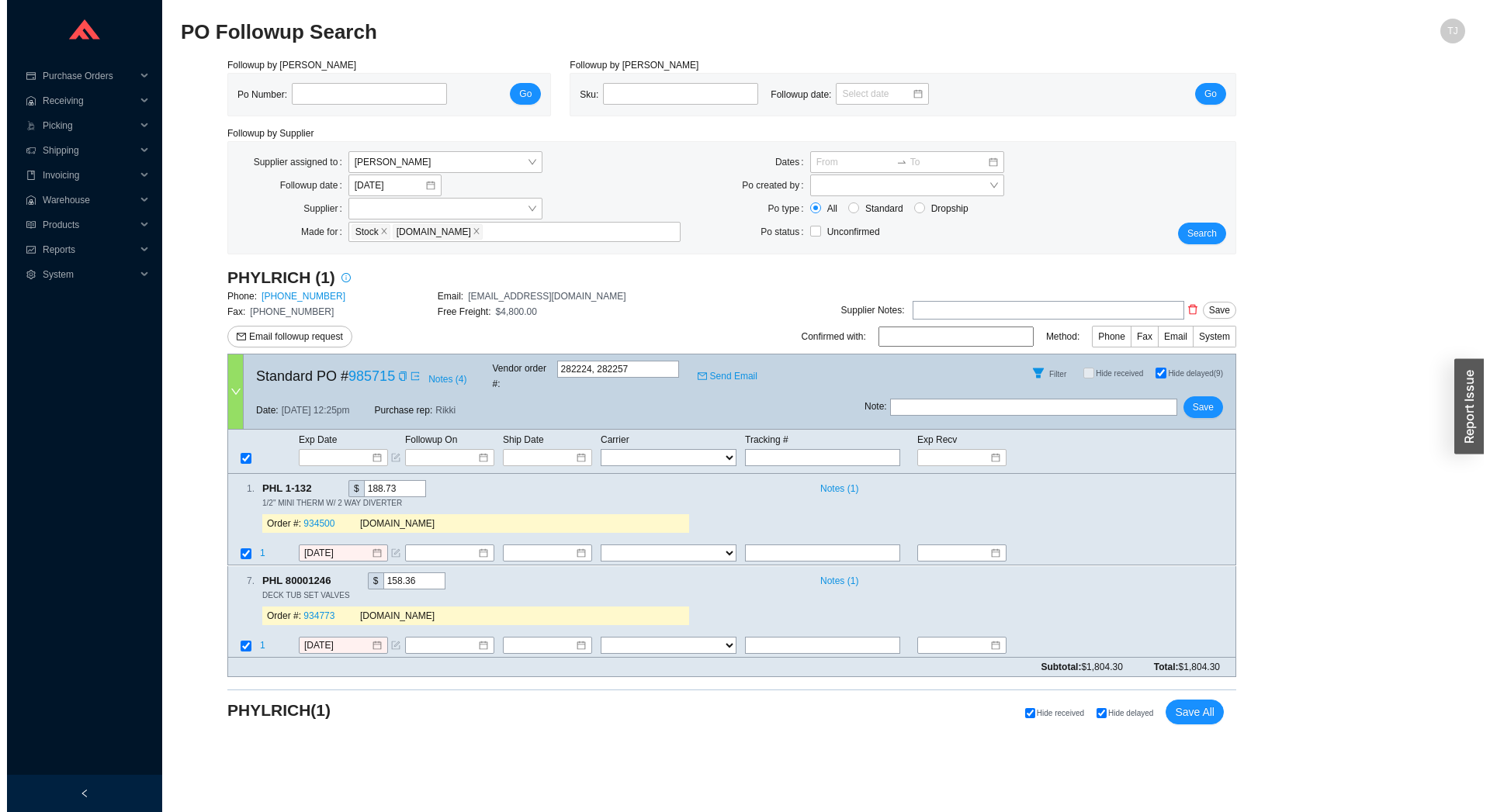
scroll to position [0, 0]
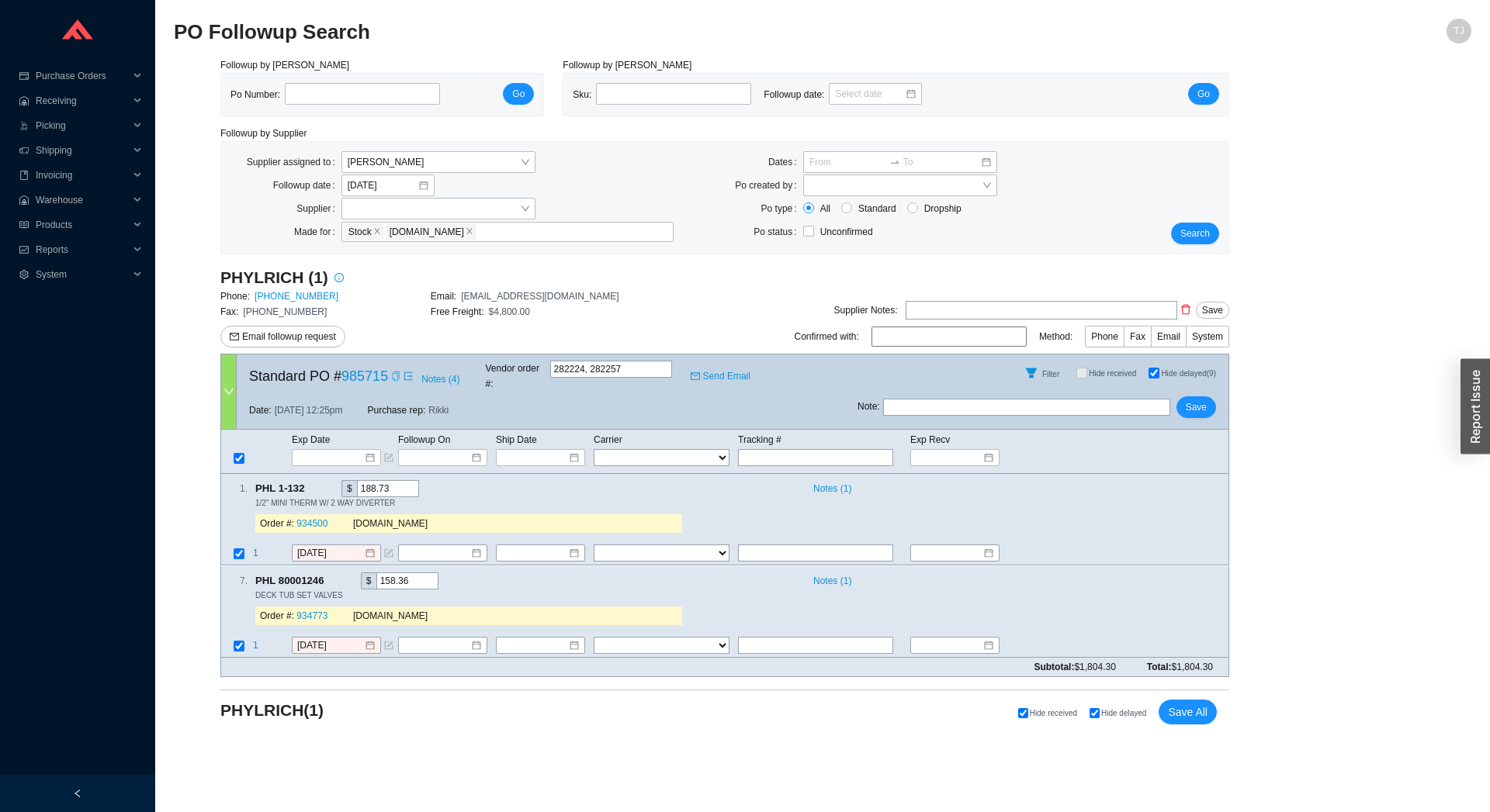
click at [391, 371] on icon "copy" at bounding box center [396, 376] width 9 height 9
click at [253, 342] on span "Email followup request" at bounding box center [289, 337] width 94 height 16
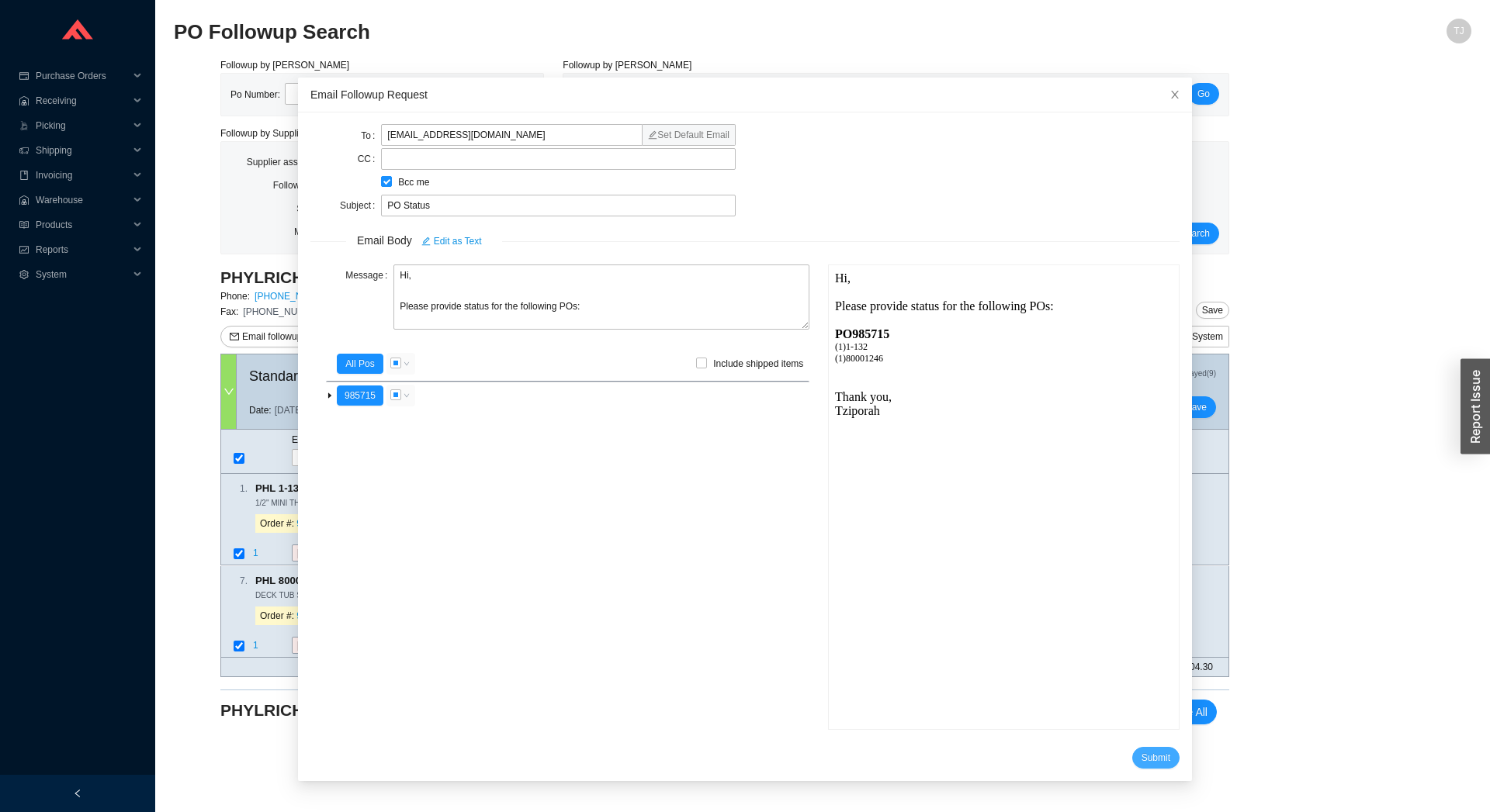
click at [1142, 754] on span "Submit" at bounding box center [1155, 757] width 28 height 16
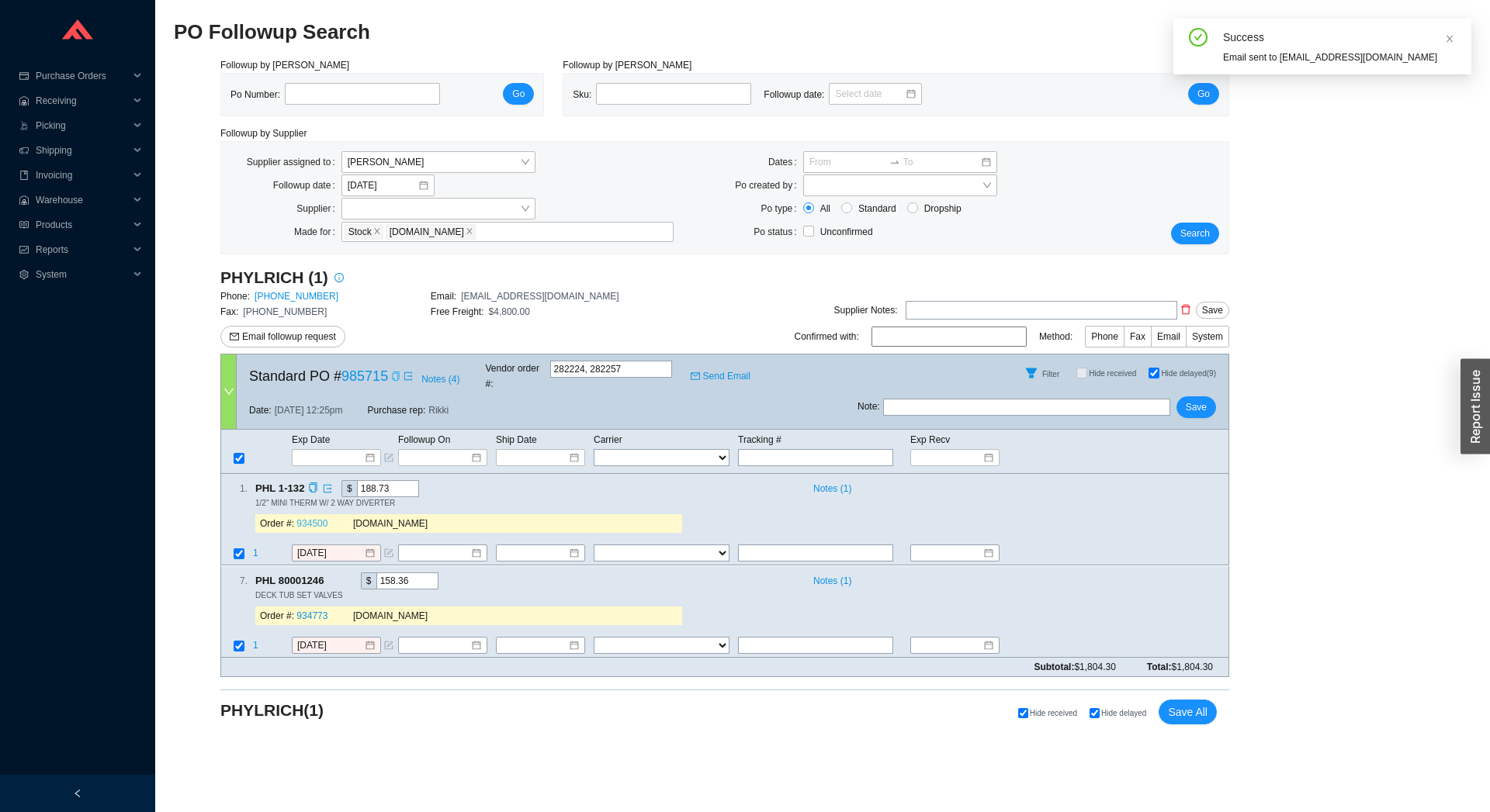
click at [306, 518] on link "934500" at bounding box center [312, 524] width 31 height 11
click at [309, 611] on link "934773" at bounding box center [312, 616] width 31 height 11
click at [335, 450] on input at bounding box center [331, 457] width 66 height 16
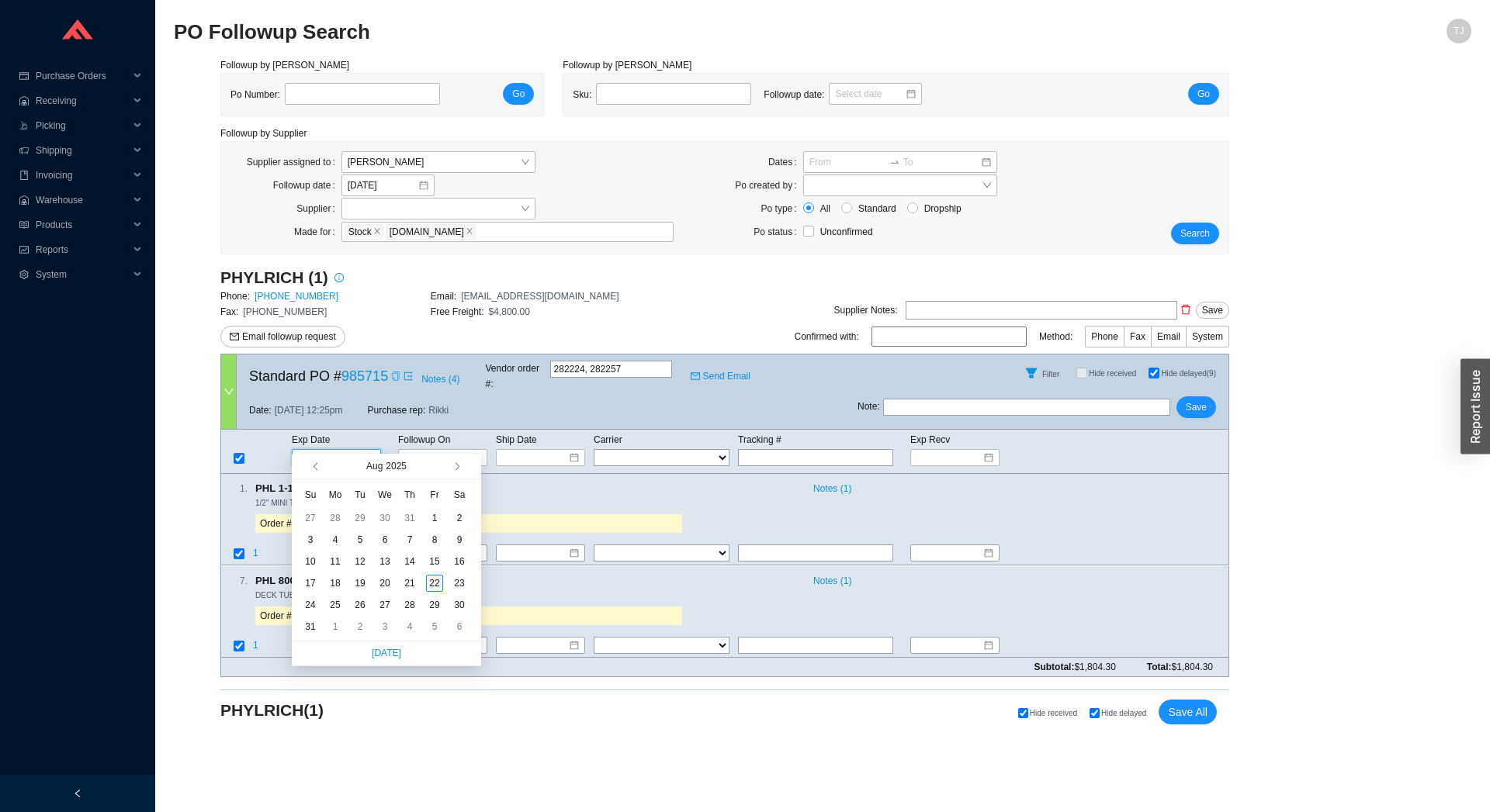
type input "[DATE]"
click at [437, 584] on div "22" at bounding box center [434, 583] width 17 height 17
type input "[DATE]"
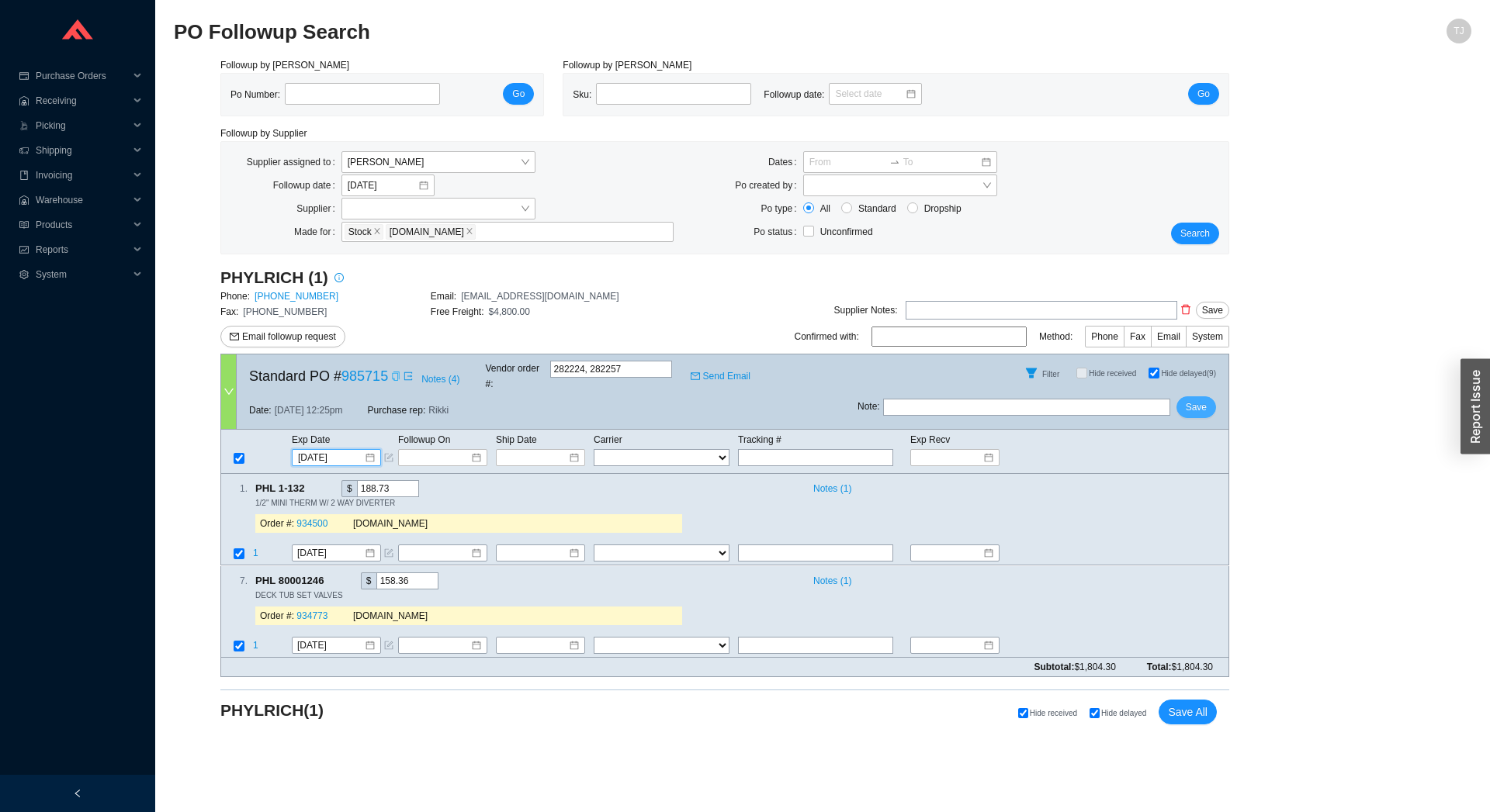
click at [1199, 400] on span "Save" at bounding box center [1195, 407] width 21 height 16
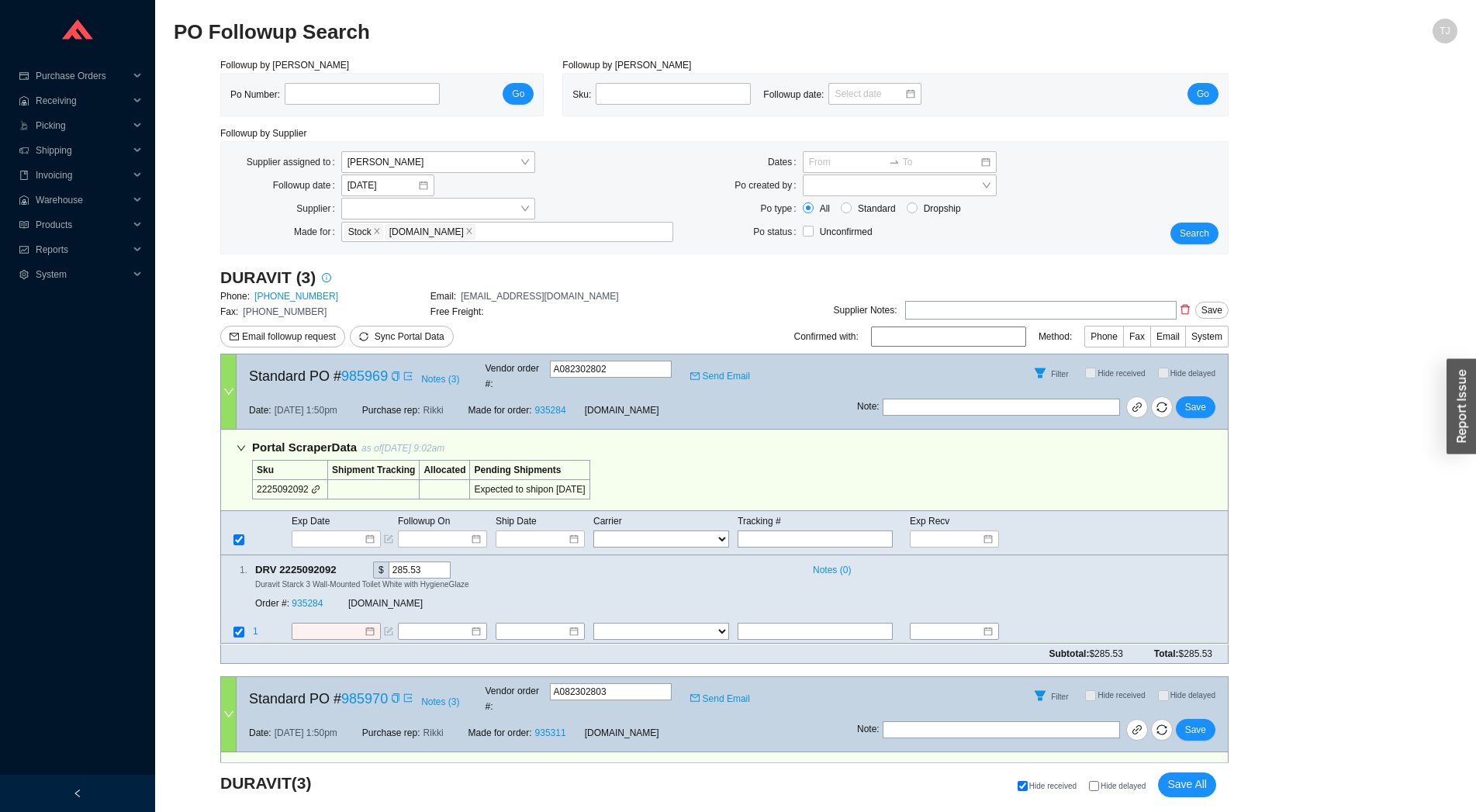
click at [388, 370] on span at bounding box center [394, 376] width 13 height 16
click at [391, 374] on icon "copy" at bounding box center [396, 376] width 9 height 9
click at [1131, 396] on link at bounding box center [1138, 407] width 22 height 22
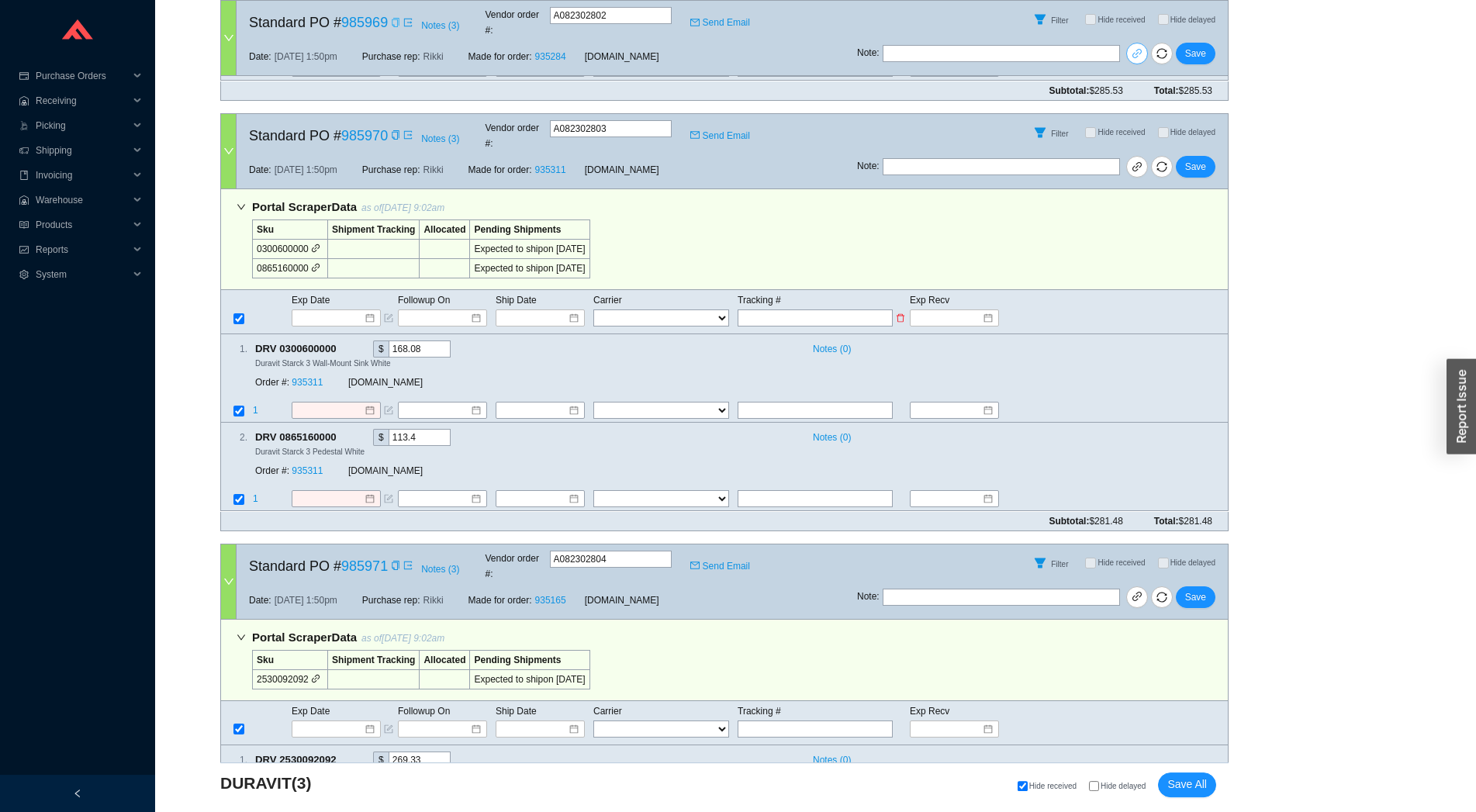
scroll to position [621, 0]
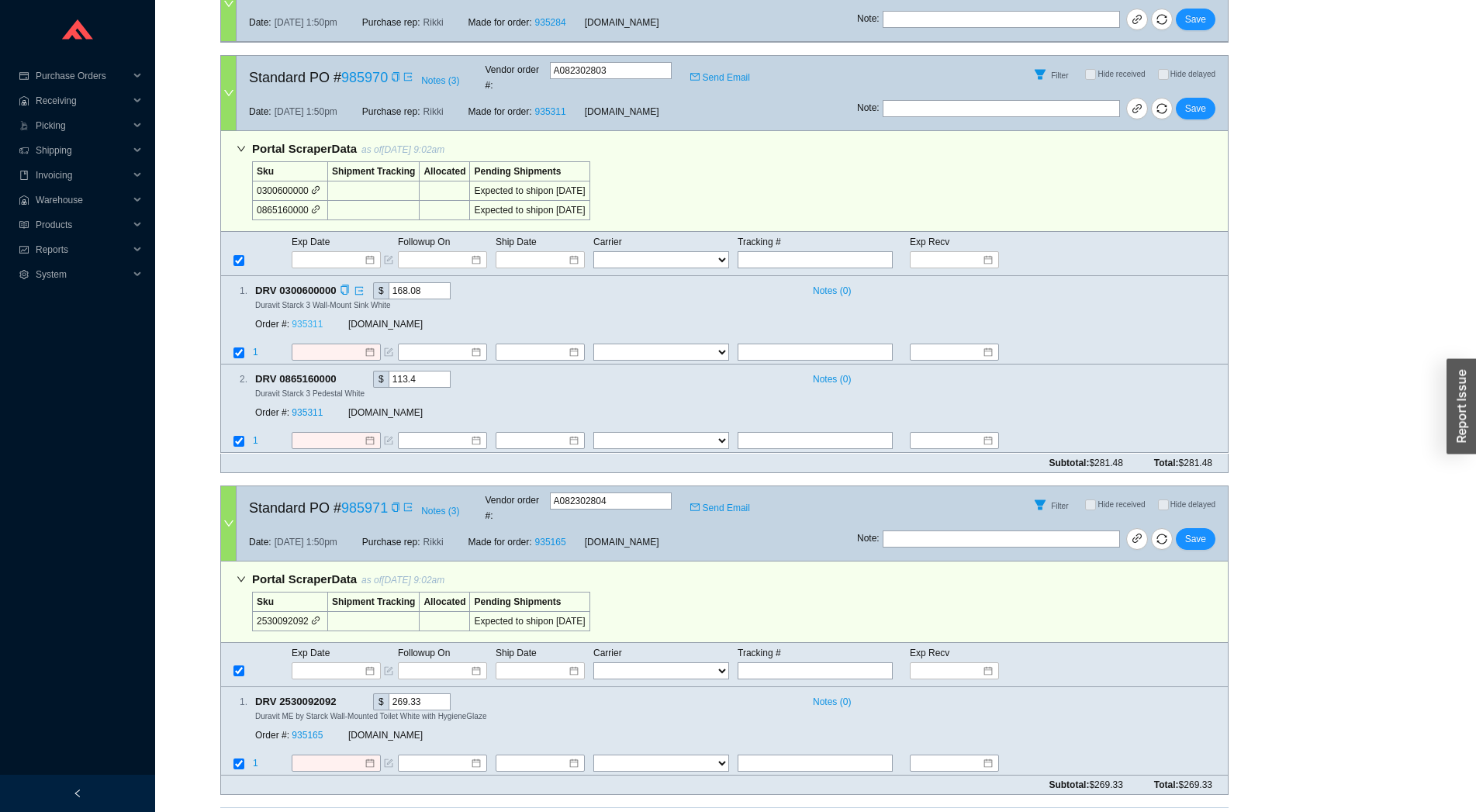
click at [315, 319] on link "935311" at bounding box center [307, 325] width 31 height 11
click at [330, 252] on input at bounding box center [331, 260] width 66 height 16
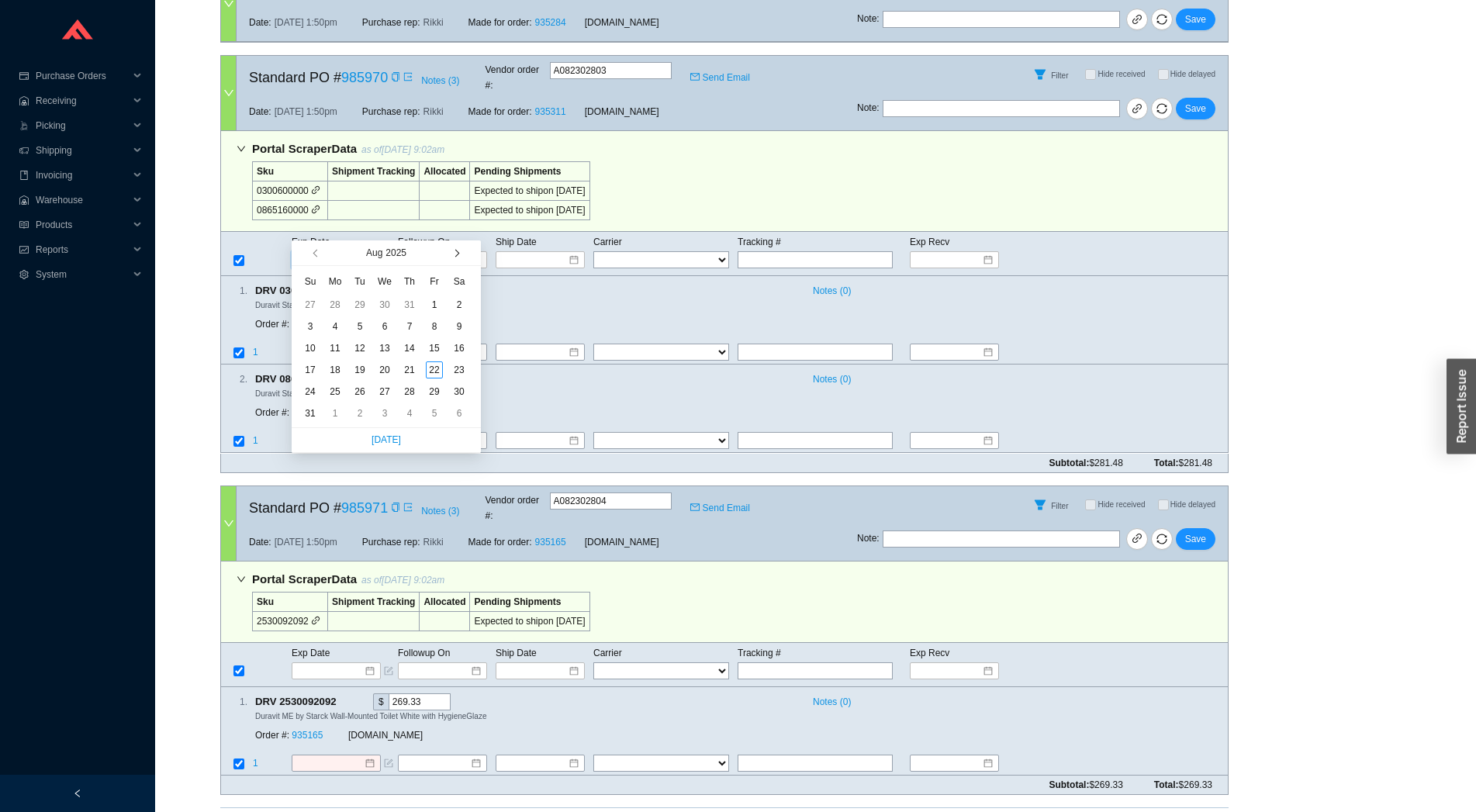
click at [453, 251] on button "button" at bounding box center [455, 252] width 15 height 25
click at [455, 252] on span "button" at bounding box center [455, 253] width 7 height 7
type input "10/7/2025"
click at [360, 327] on div "7" at bounding box center [359, 326] width 17 height 17
type input "10/7/2025"
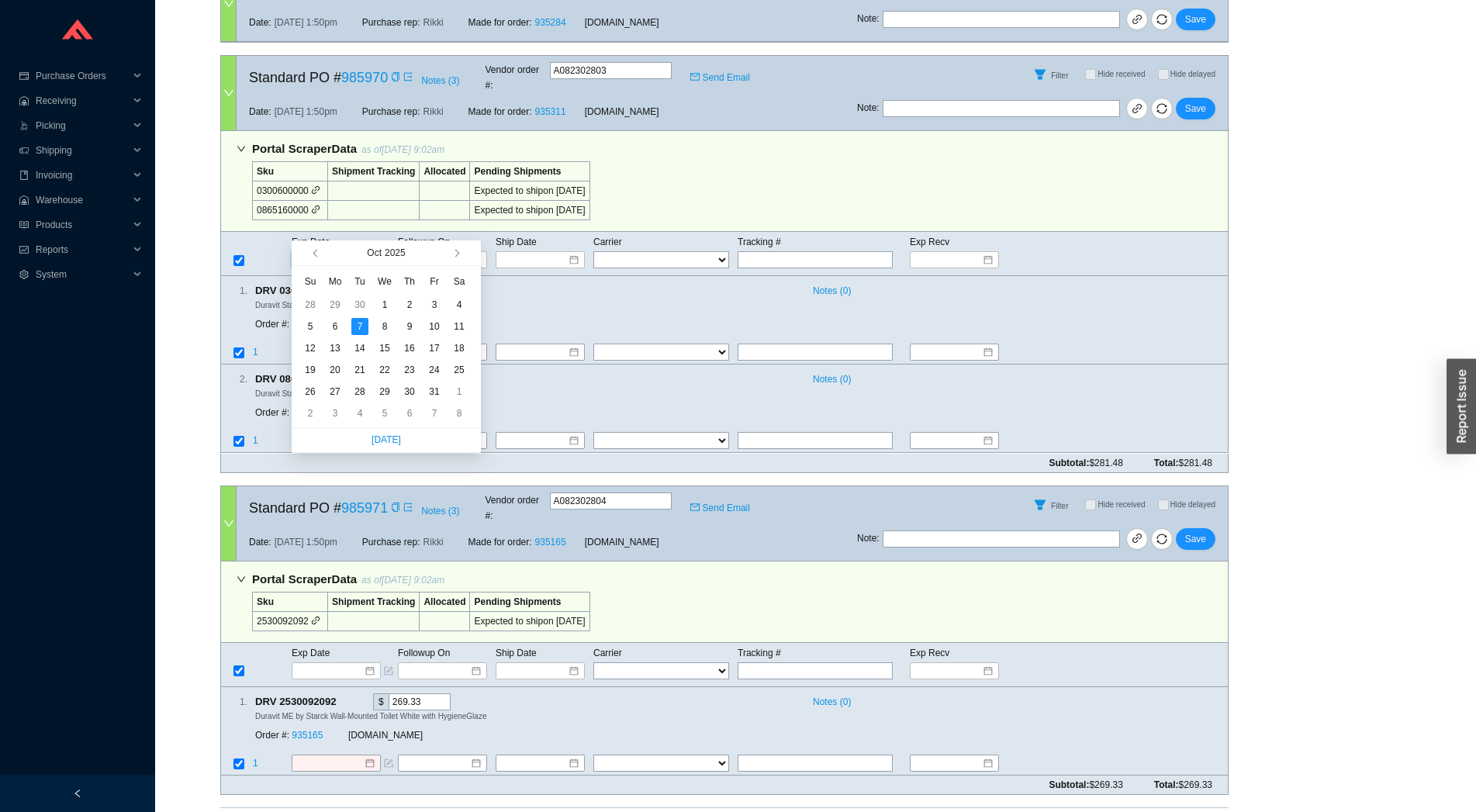
type input "10/7/2025"
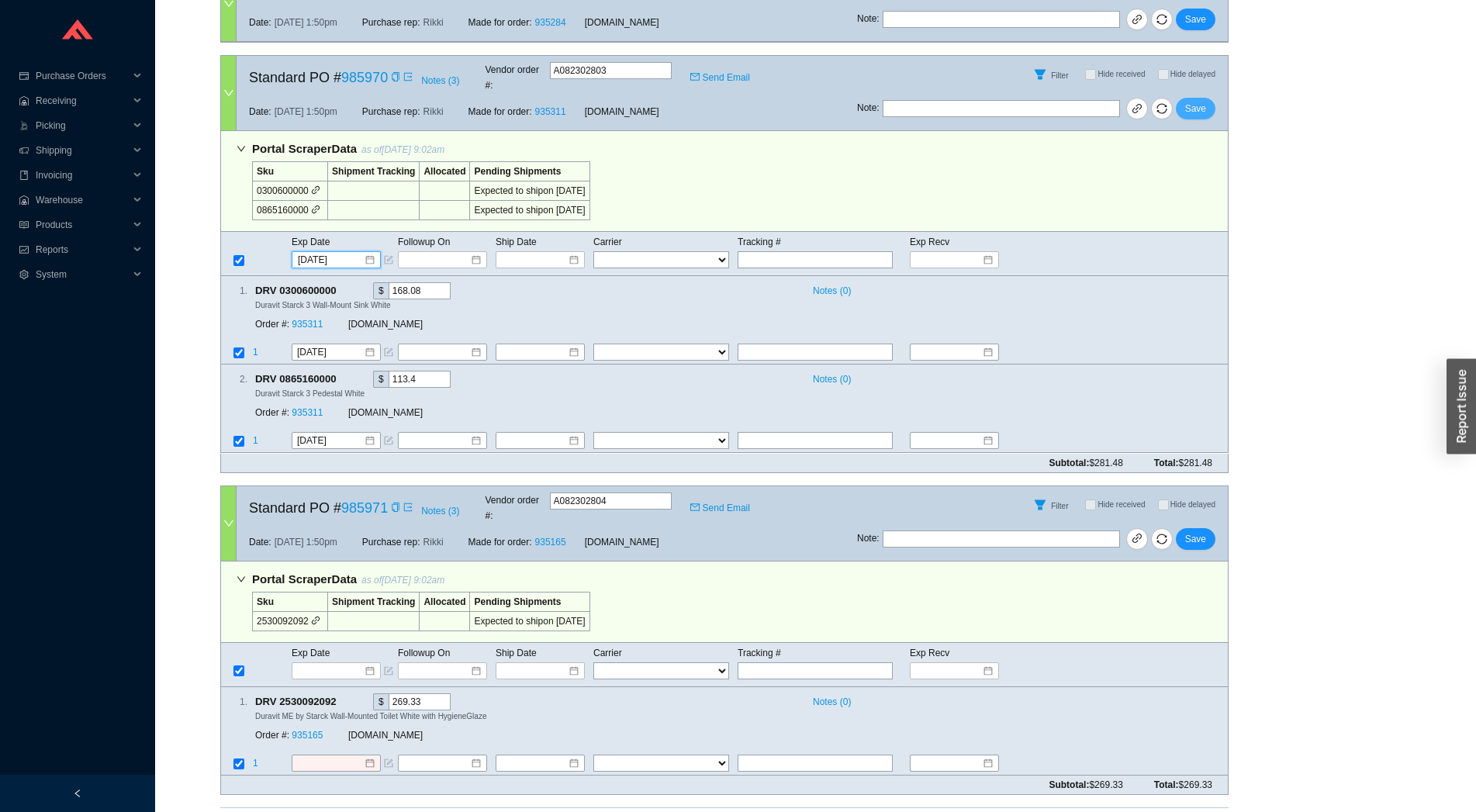
click at [1194, 98] on button "Save" at bounding box center [1195, 109] width 39 height 22
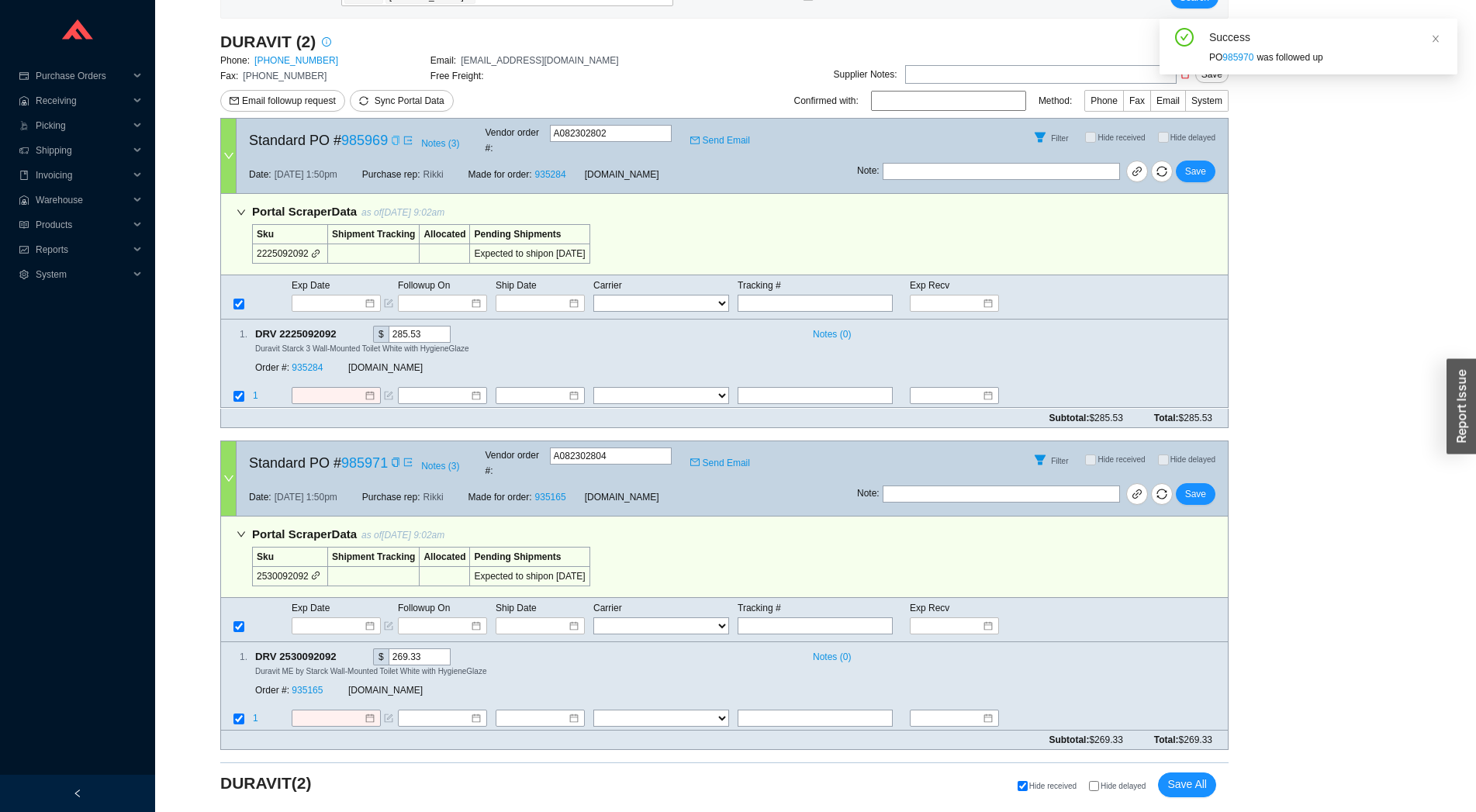
scroll to position [206, 0]
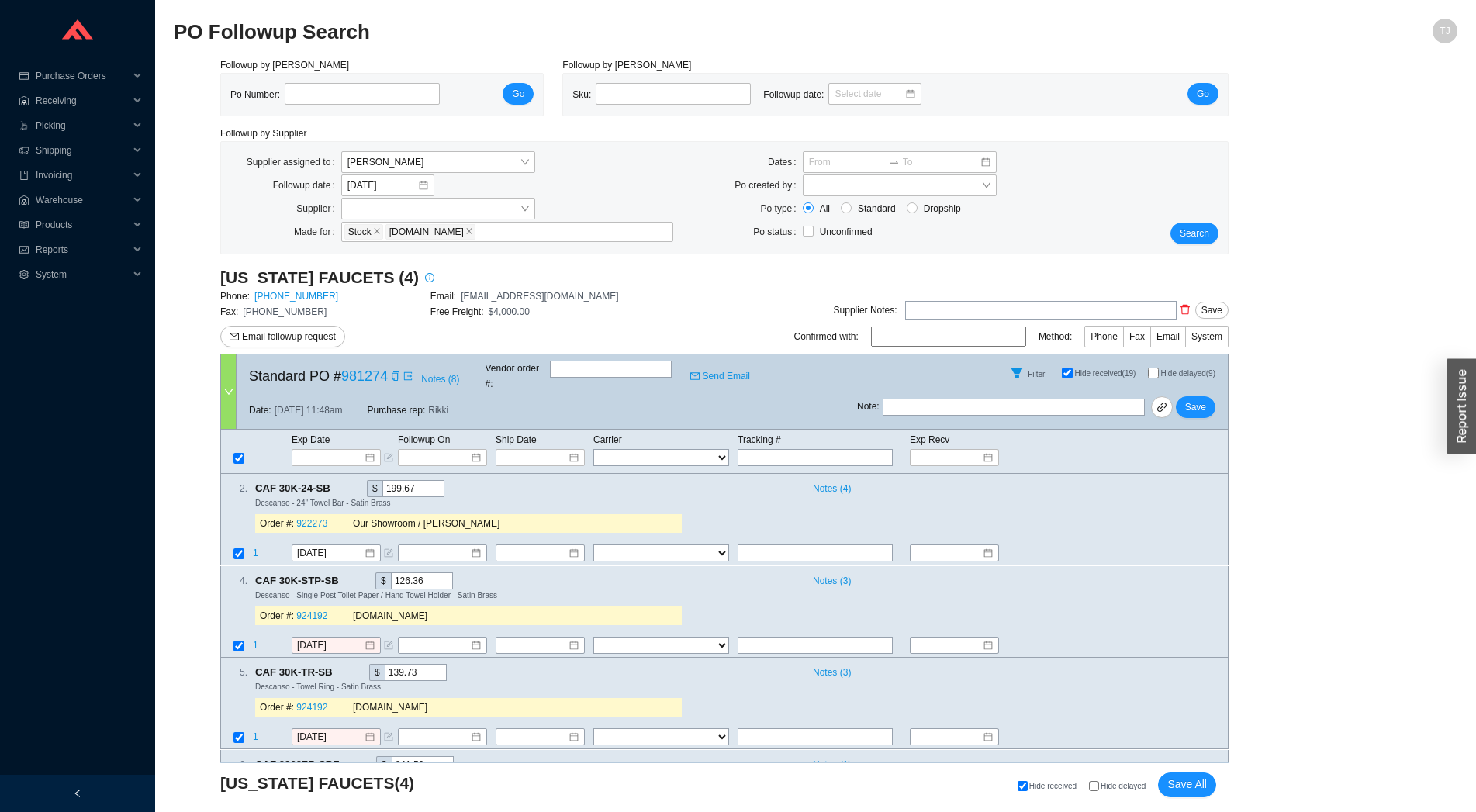
scroll to position [343, 0]
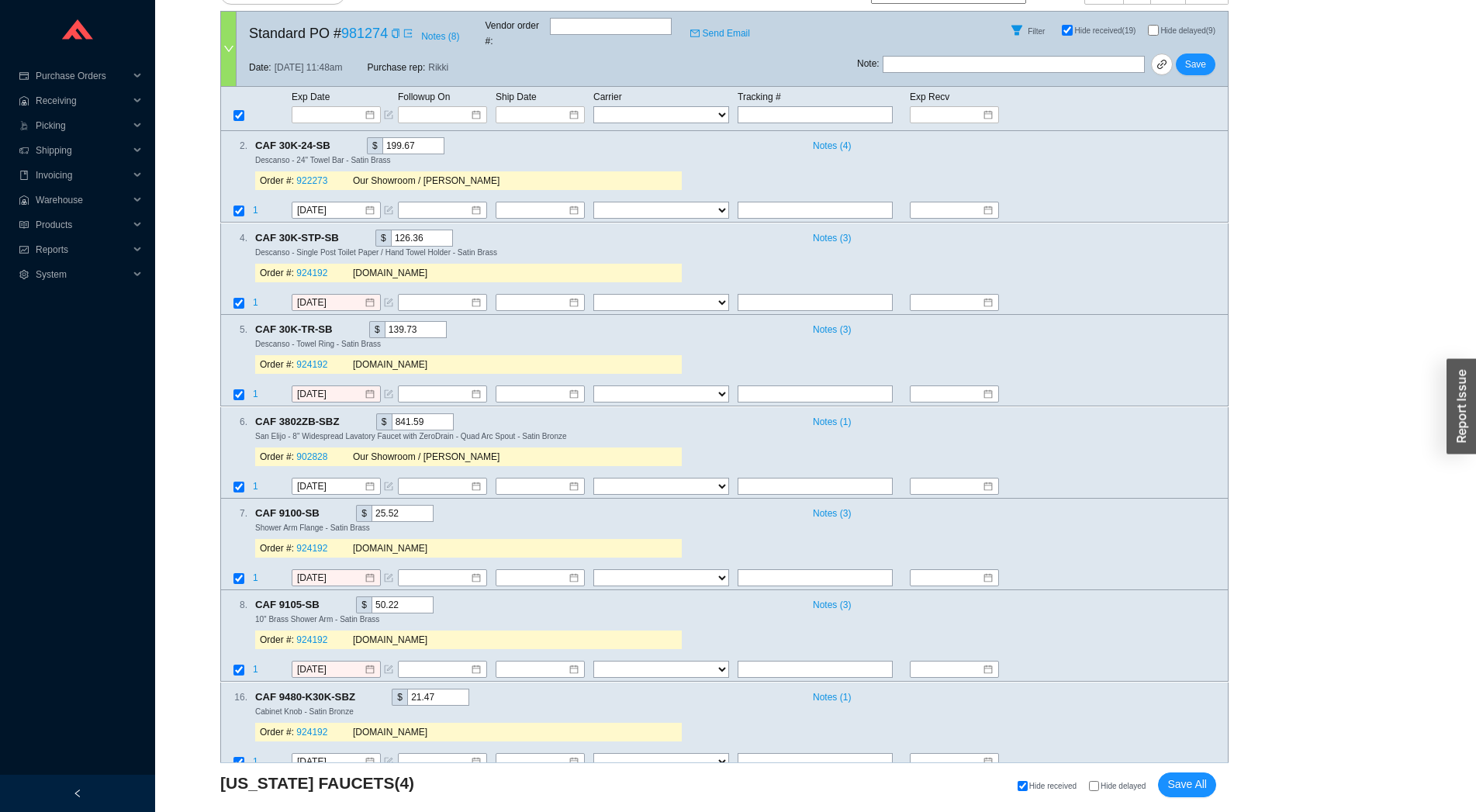
click at [1095, 786] on input "Hide delayed" at bounding box center [1094, 785] width 10 height 10
checkbox input "true"
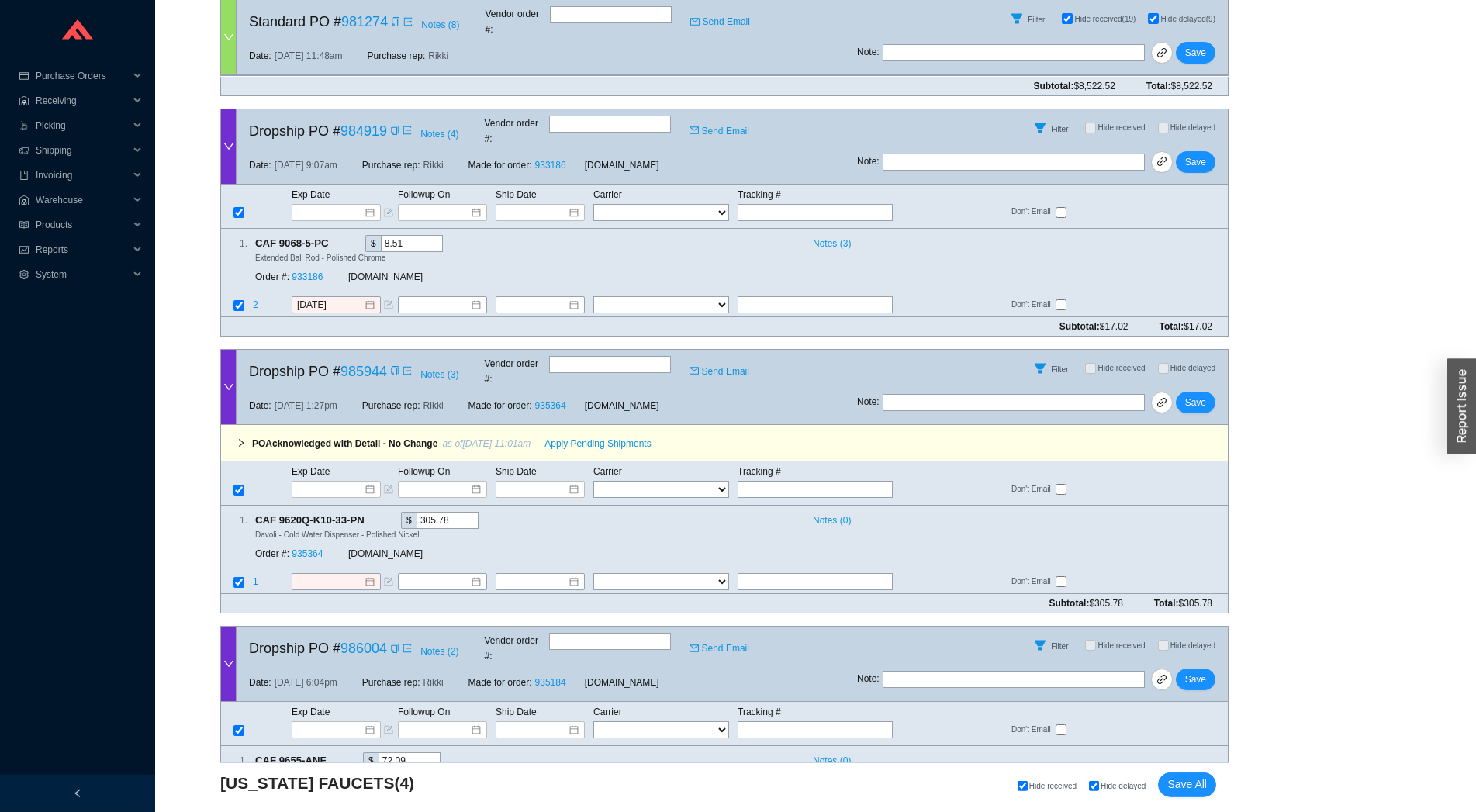
scroll to position [1179, 0]
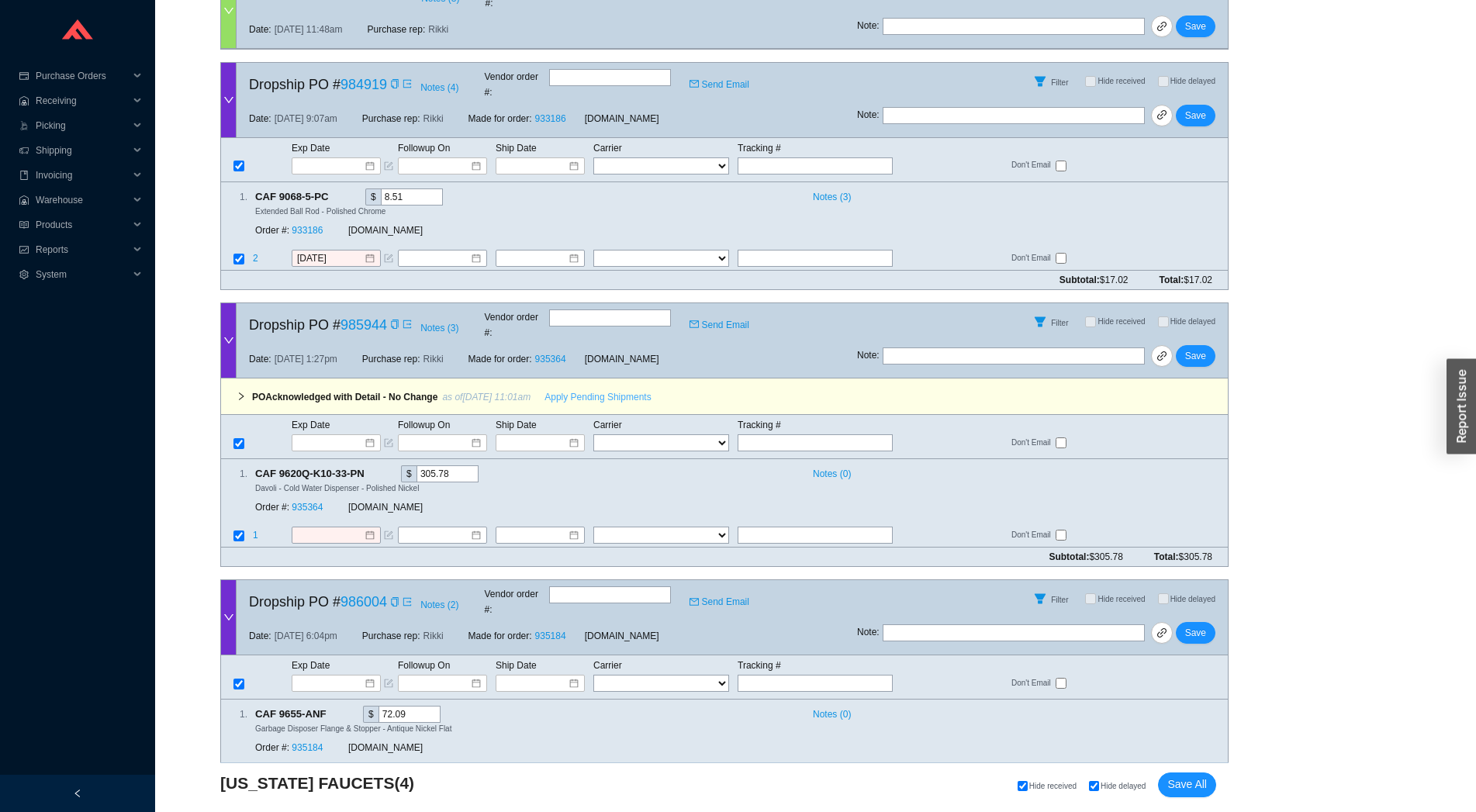
click at [560, 390] on span "Apply Pending Shipments" at bounding box center [597, 397] width 106 height 16
click at [312, 502] on link "935364" at bounding box center [307, 508] width 31 height 11
click at [1203, 348] on span "Save" at bounding box center [1195, 356] width 21 height 16
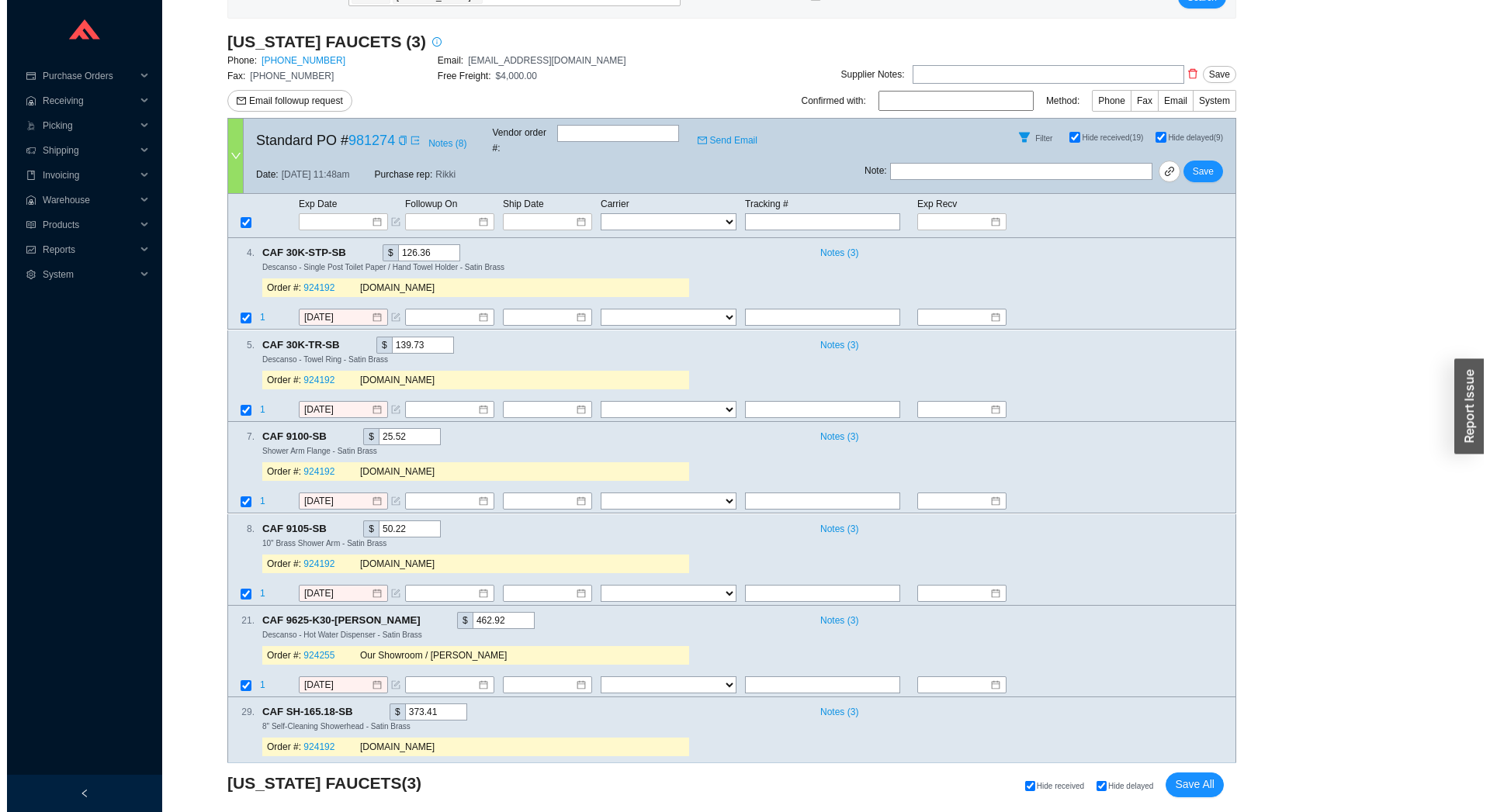
scroll to position [231, 0]
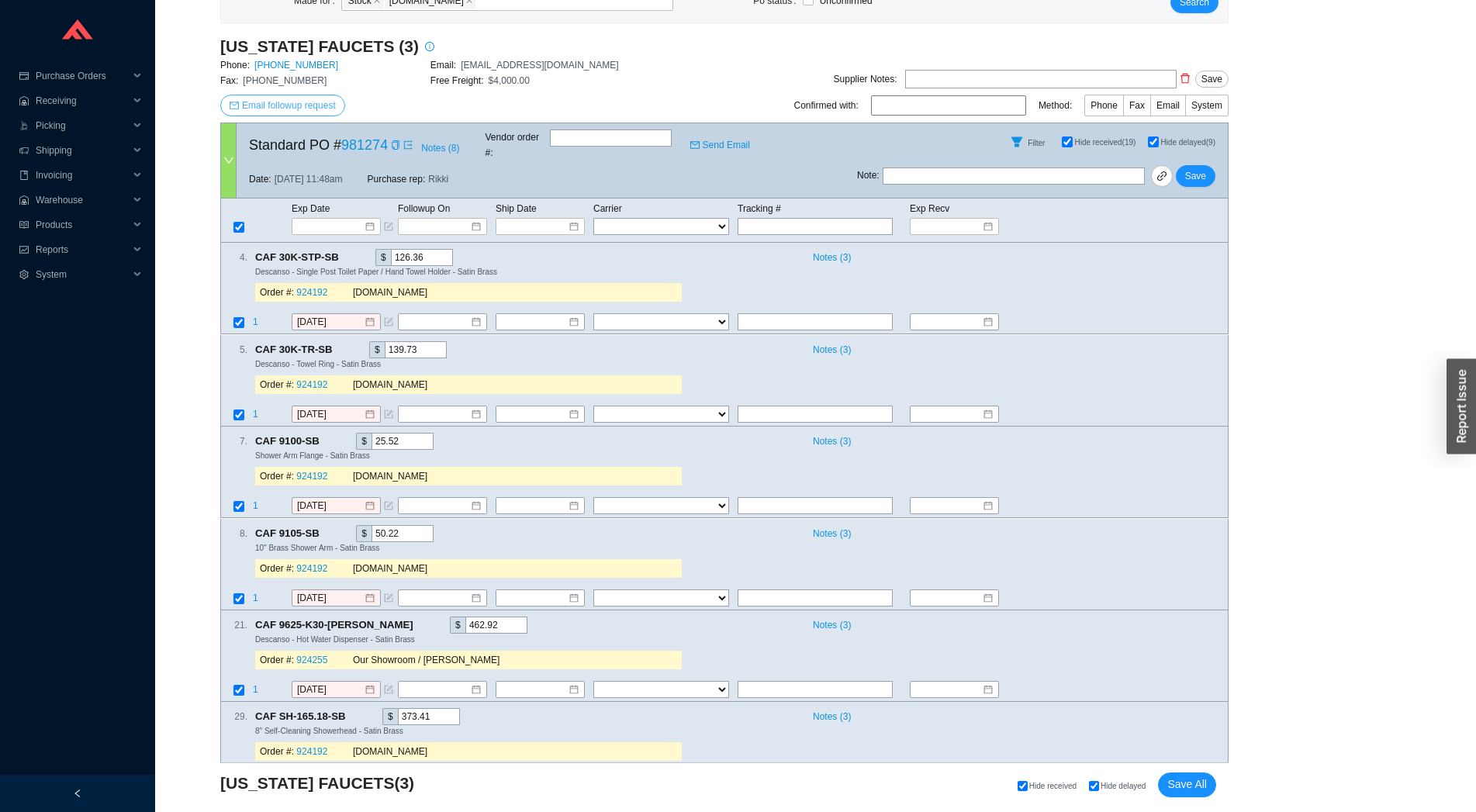
click at [283, 110] on span "Email followup request" at bounding box center [289, 105] width 94 height 16
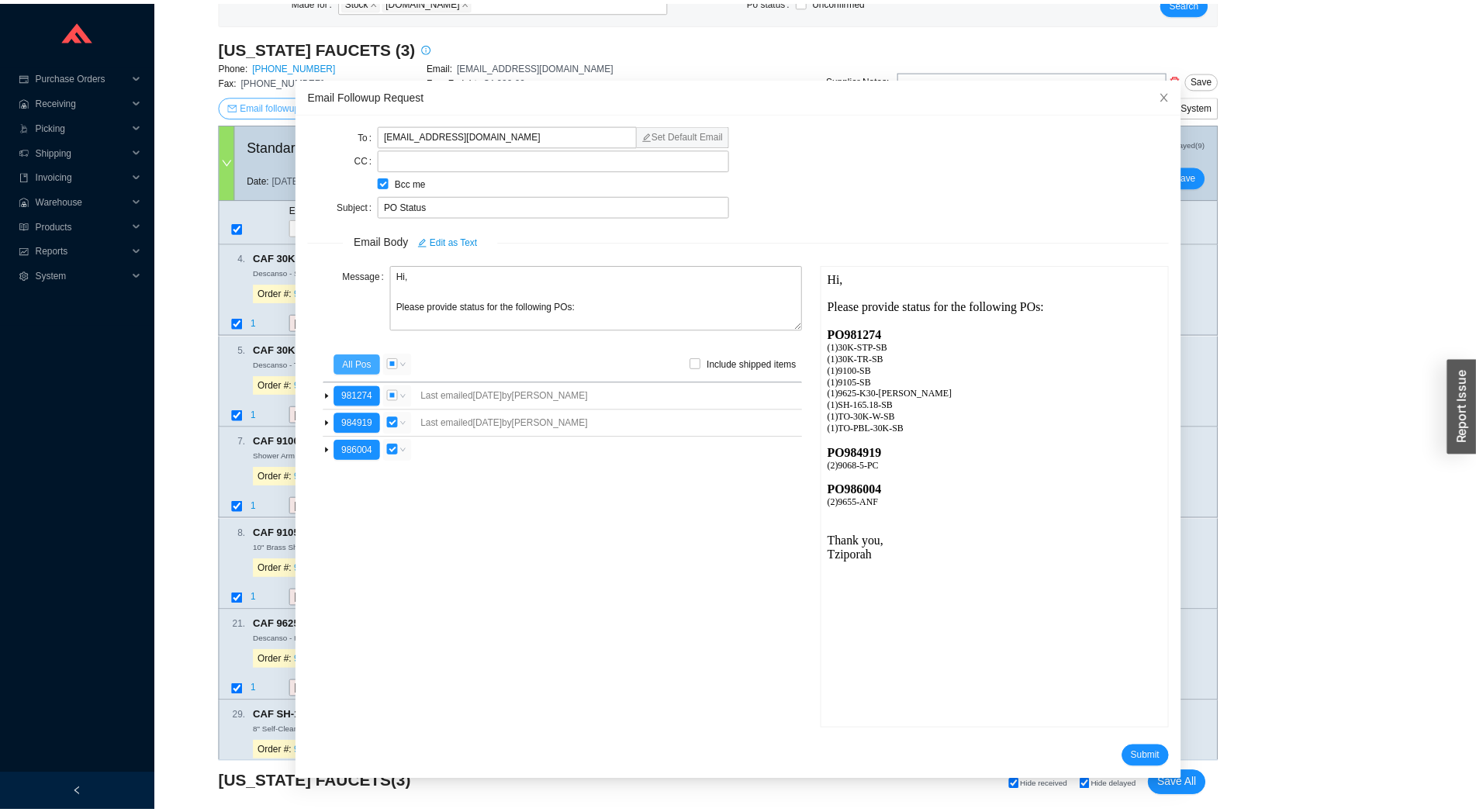
scroll to position [0, 0]
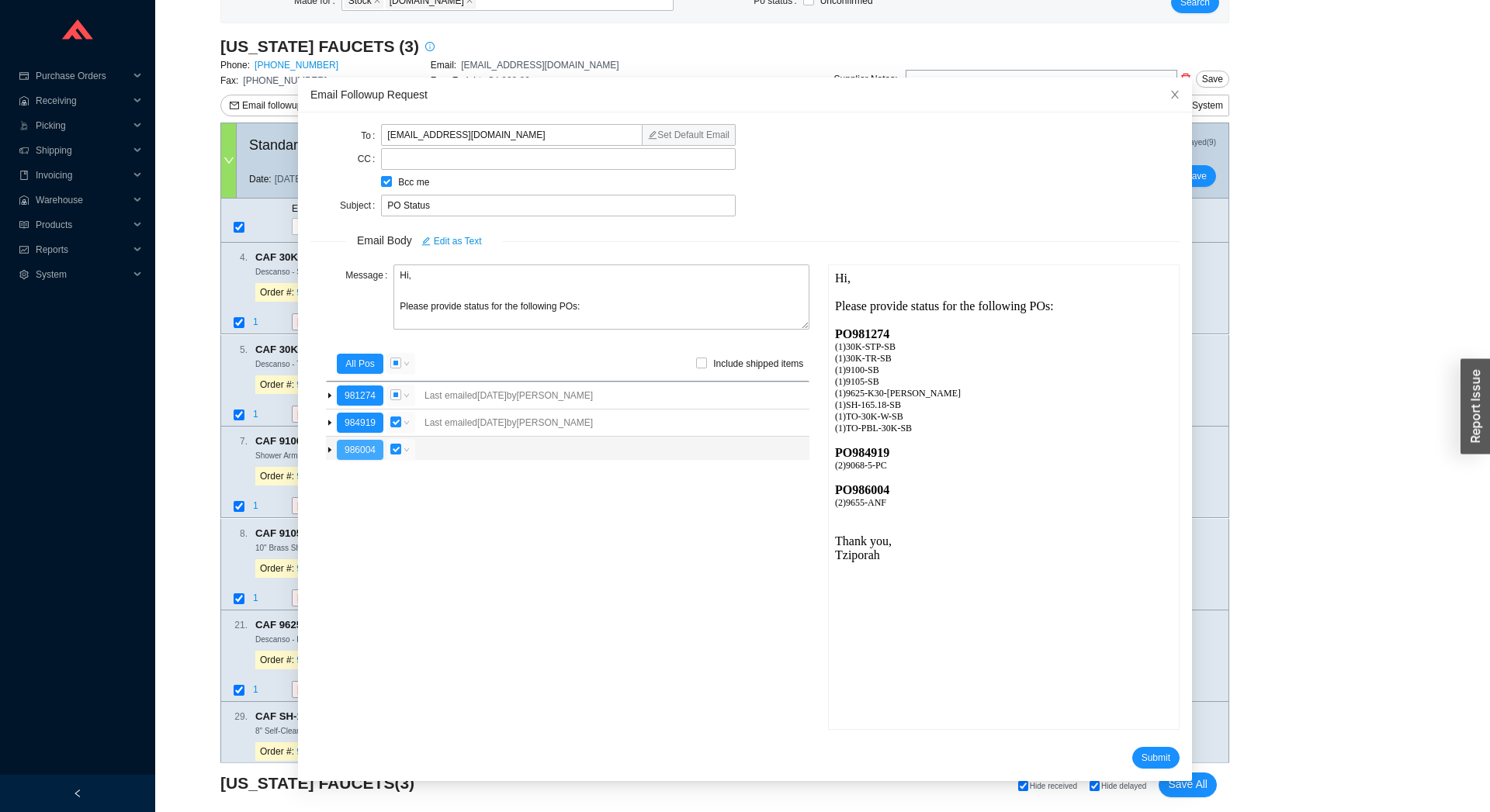
click at [337, 454] on button "986004" at bounding box center [359, 450] width 47 height 20
click at [1142, 755] on span "Submit" at bounding box center [1155, 757] width 28 height 16
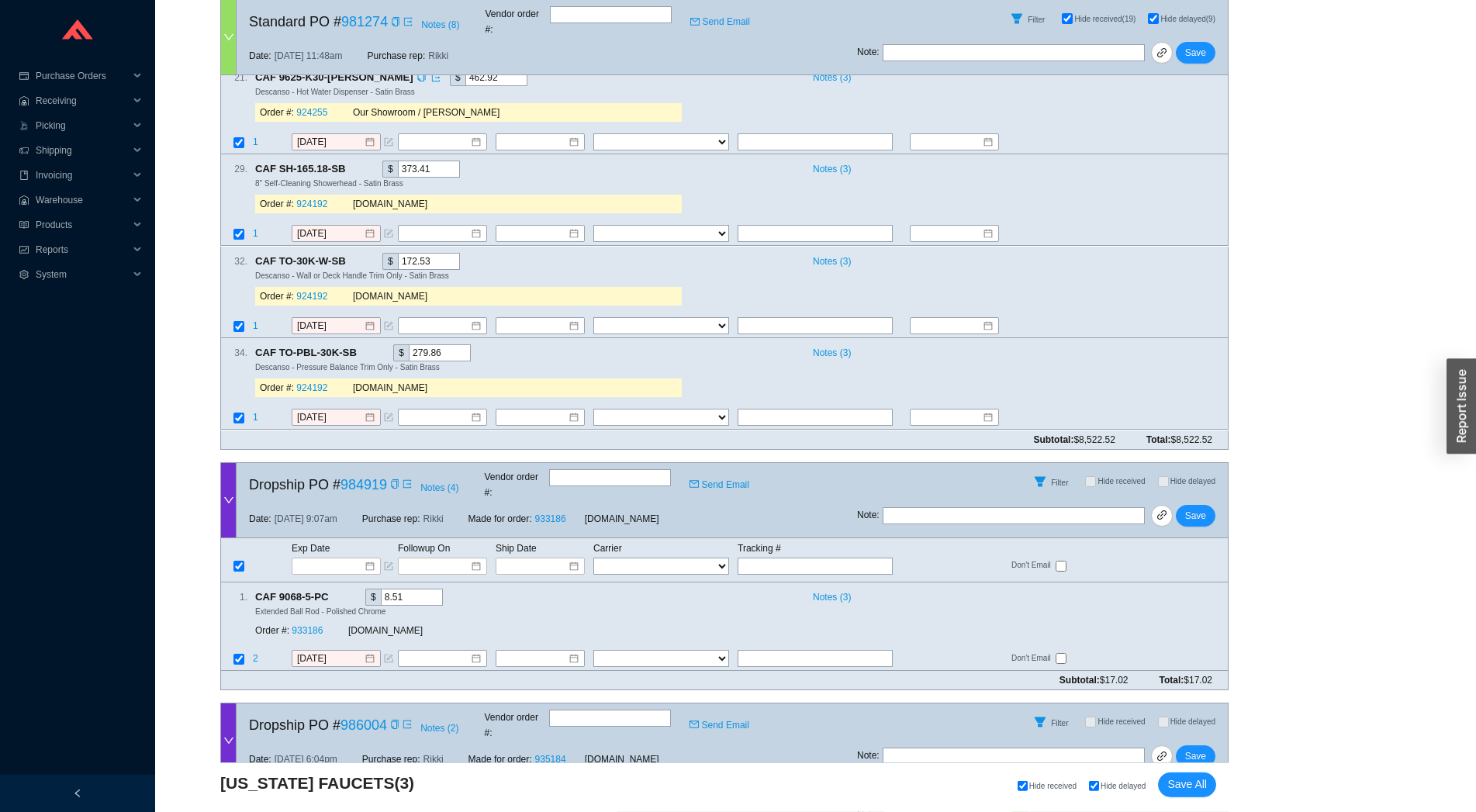
scroll to position [917, 0]
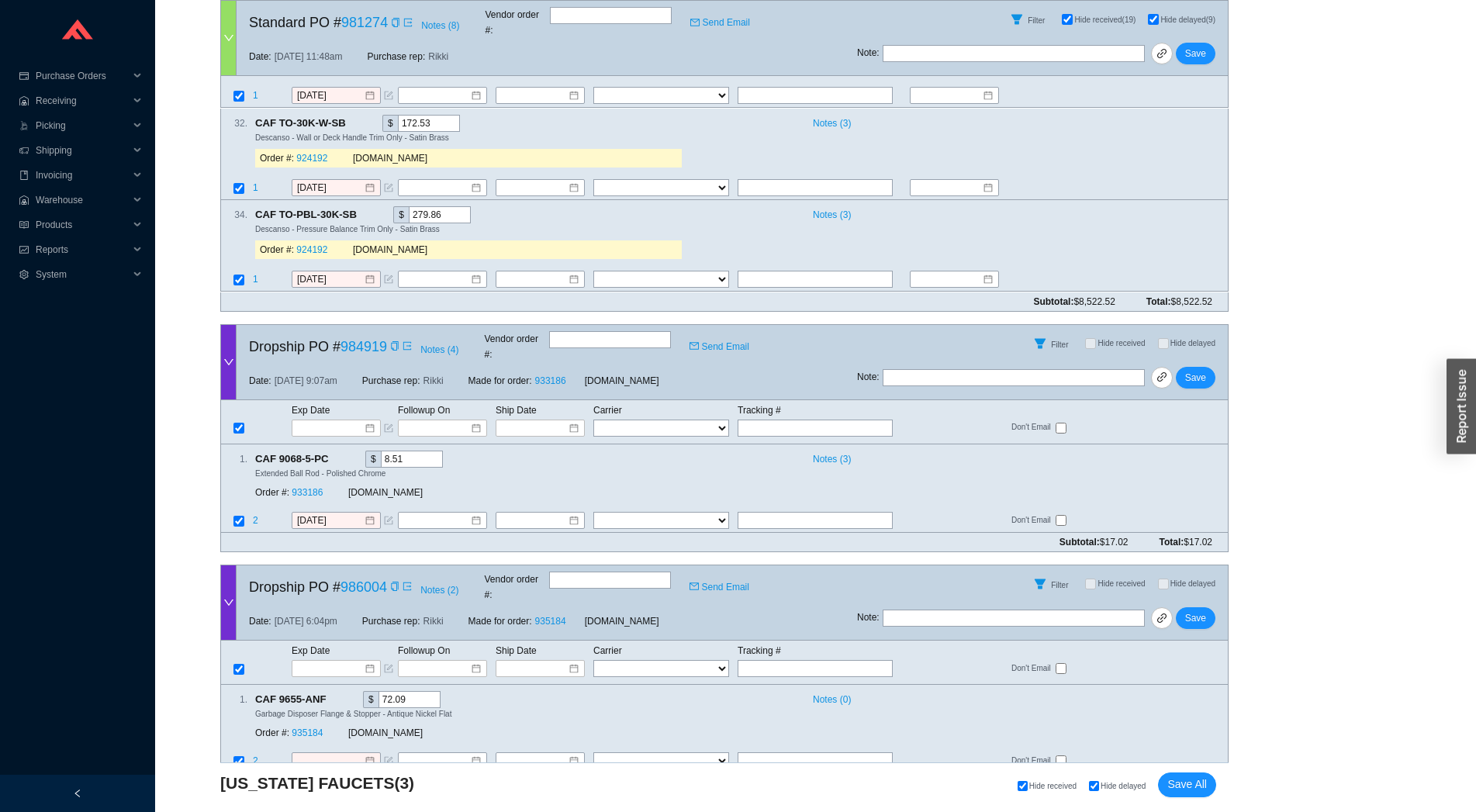
click at [339, 453] on icon "copy" at bounding box center [337, 457] width 7 height 10
click at [313, 487] on link "933186" at bounding box center [307, 493] width 31 height 11
click at [388, 339] on span at bounding box center [393, 347] width 13 height 16
click at [392, 341] on icon "copy" at bounding box center [395, 346] width 9 height 9
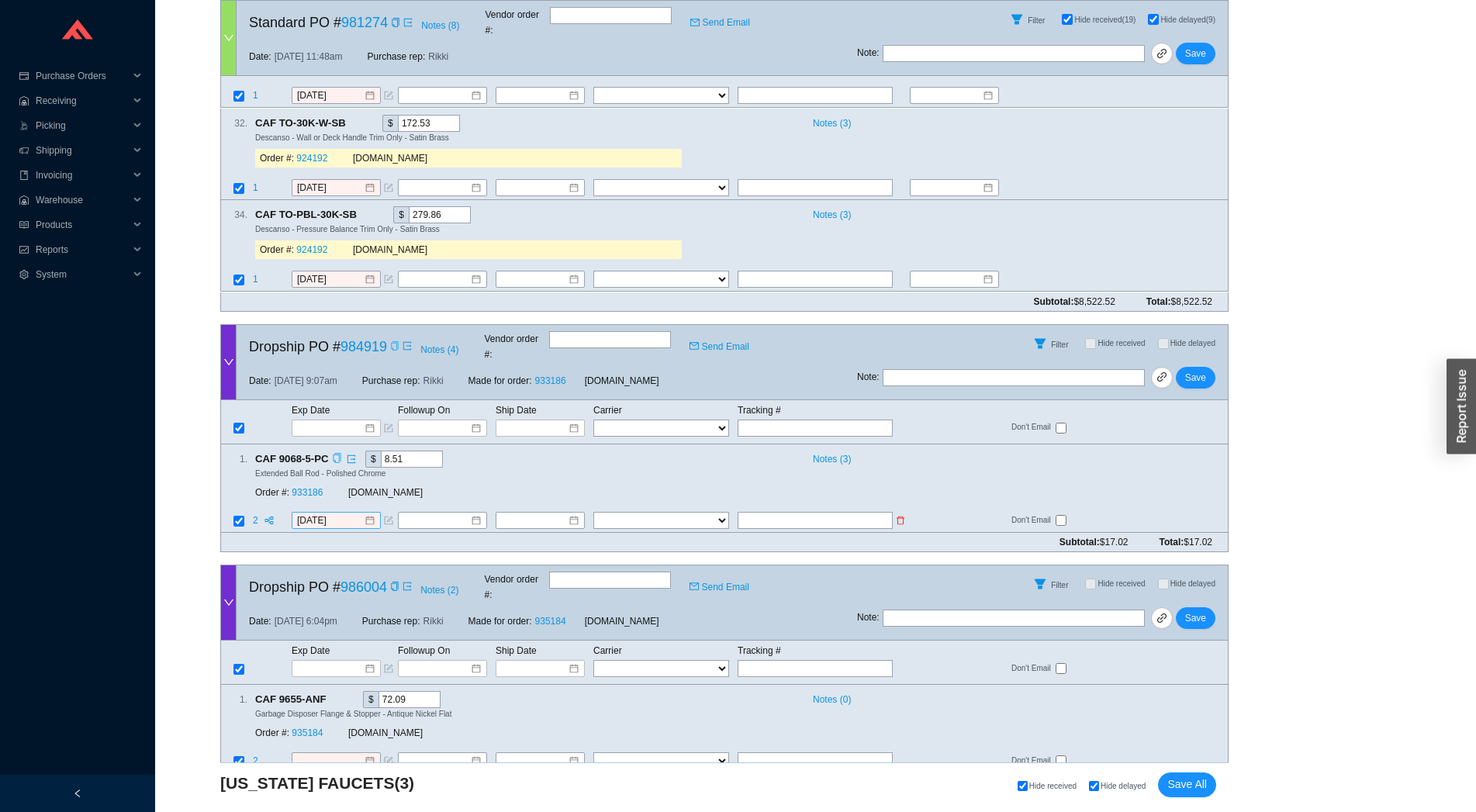
click at [294, 512] on div "8/21/2025" at bounding box center [337, 520] width 90 height 17
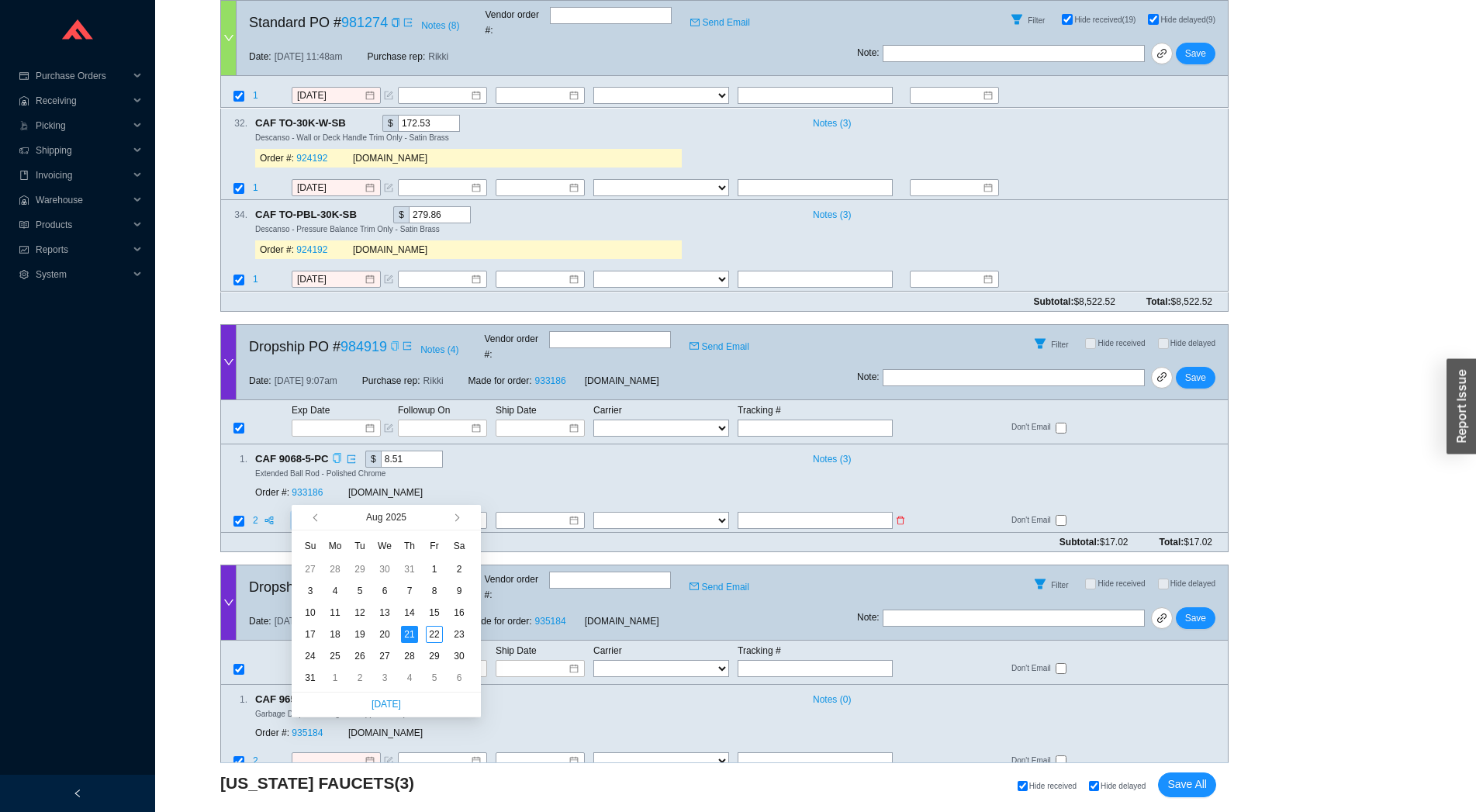
click at [294, 512] on div "8/21/2025" at bounding box center [337, 520] width 90 height 17
type input "[DATE]"
click at [438, 638] on div "22" at bounding box center [434, 635] width 17 height 17
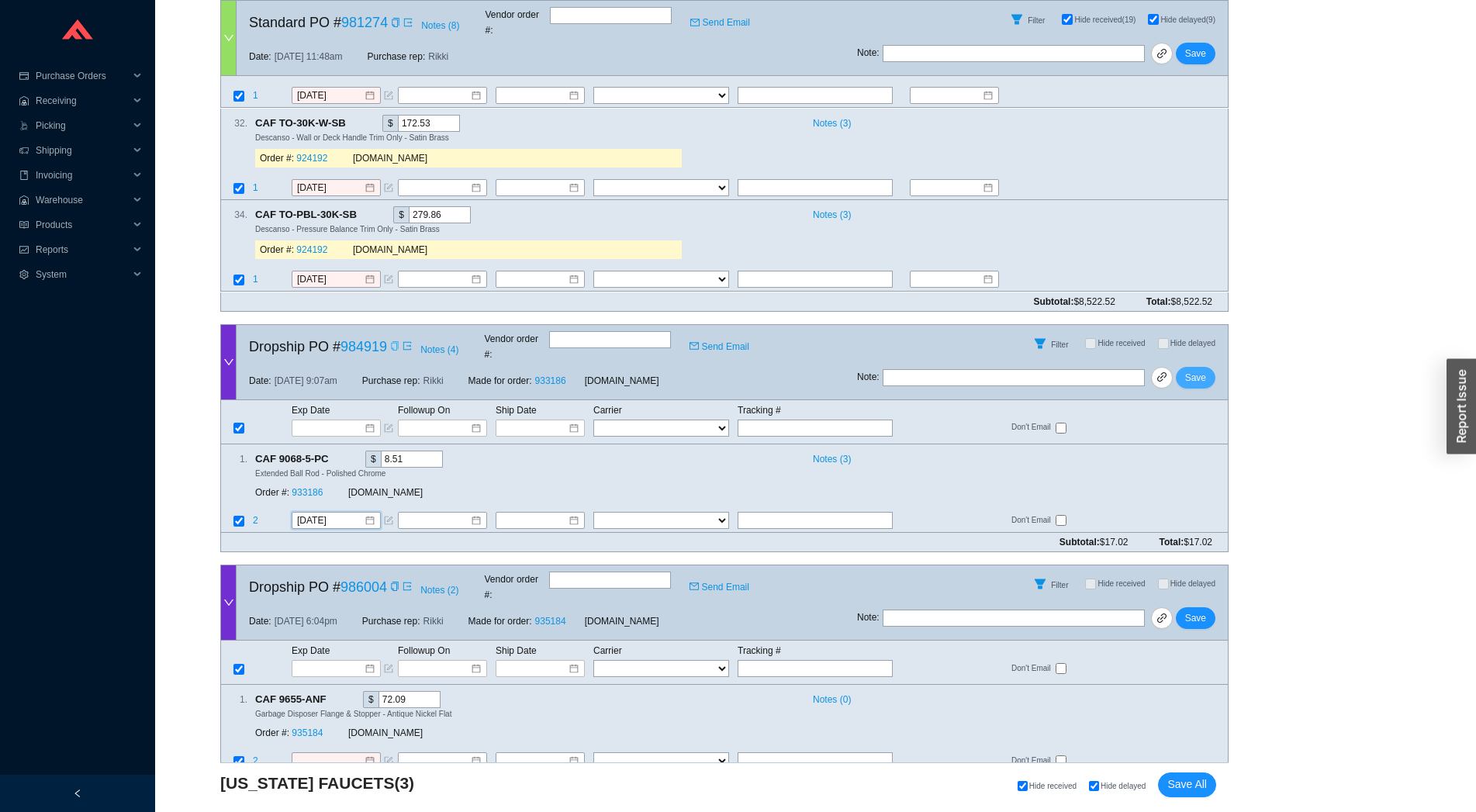
click at [1199, 370] on span "Save" at bounding box center [1195, 378] width 21 height 16
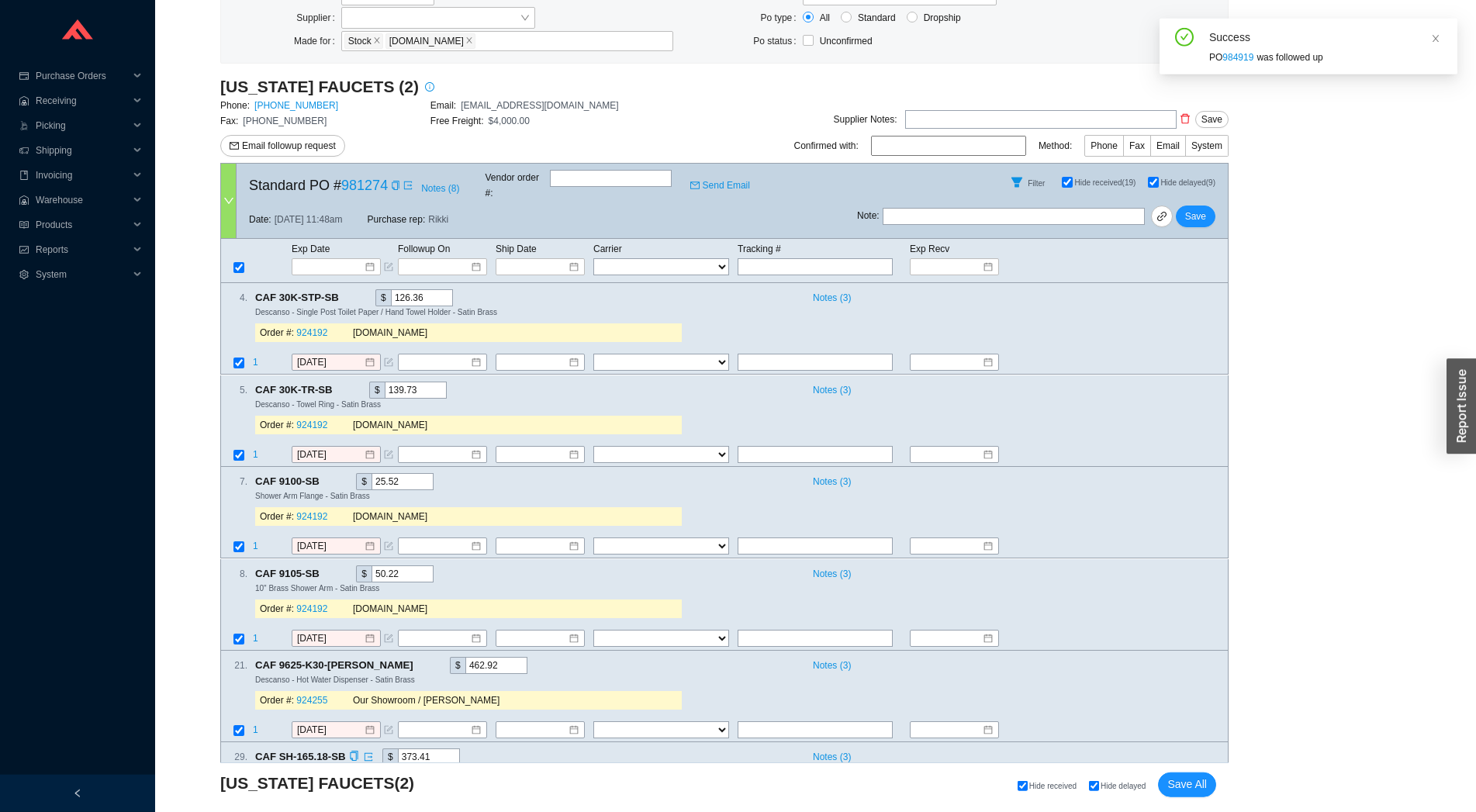
scroll to position [348, 0]
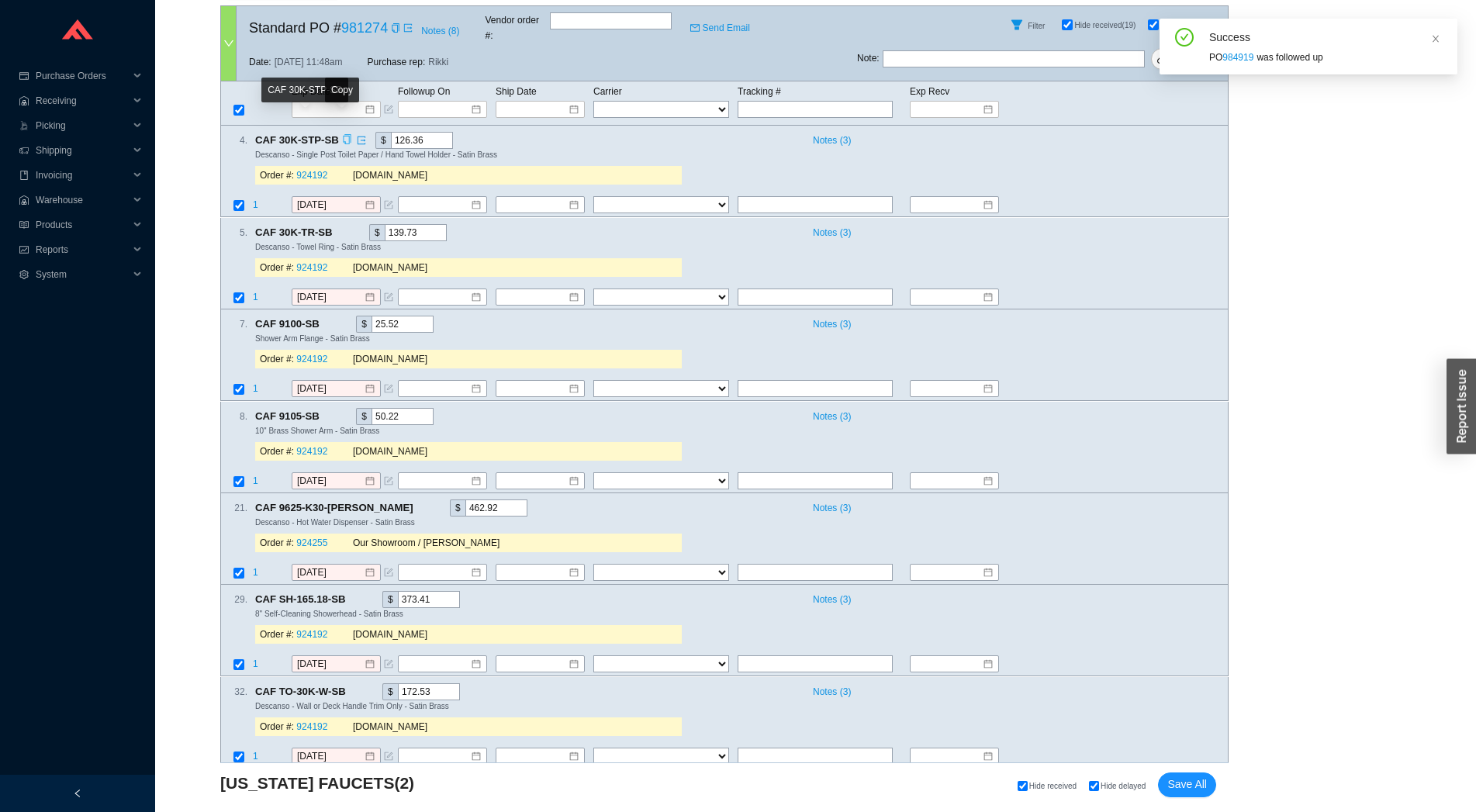
click at [344, 135] on icon "copy" at bounding box center [347, 140] width 10 height 10
click at [319, 171] on link "924192" at bounding box center [312, 176] width 31 height 11
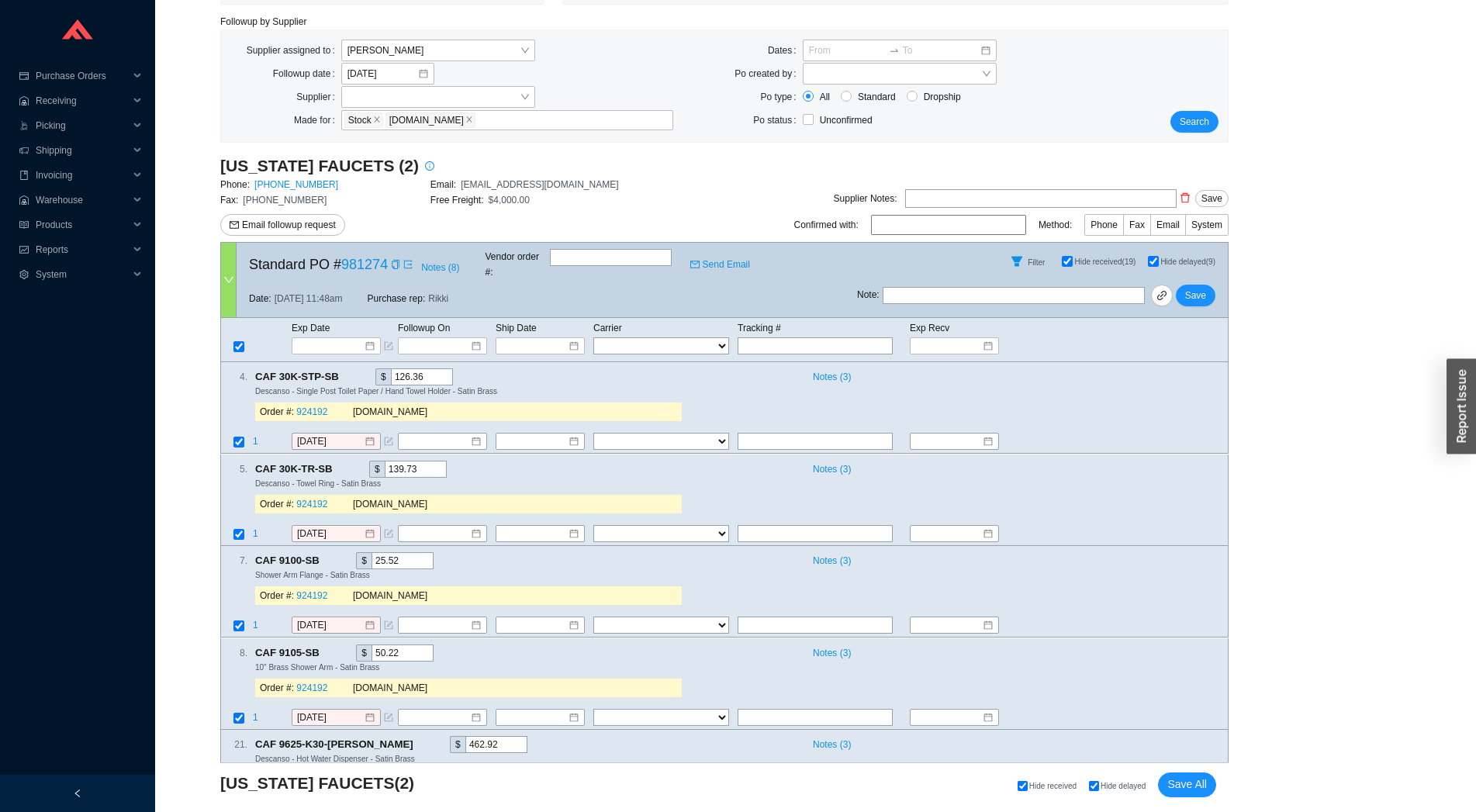
scroll to position [5, 0]
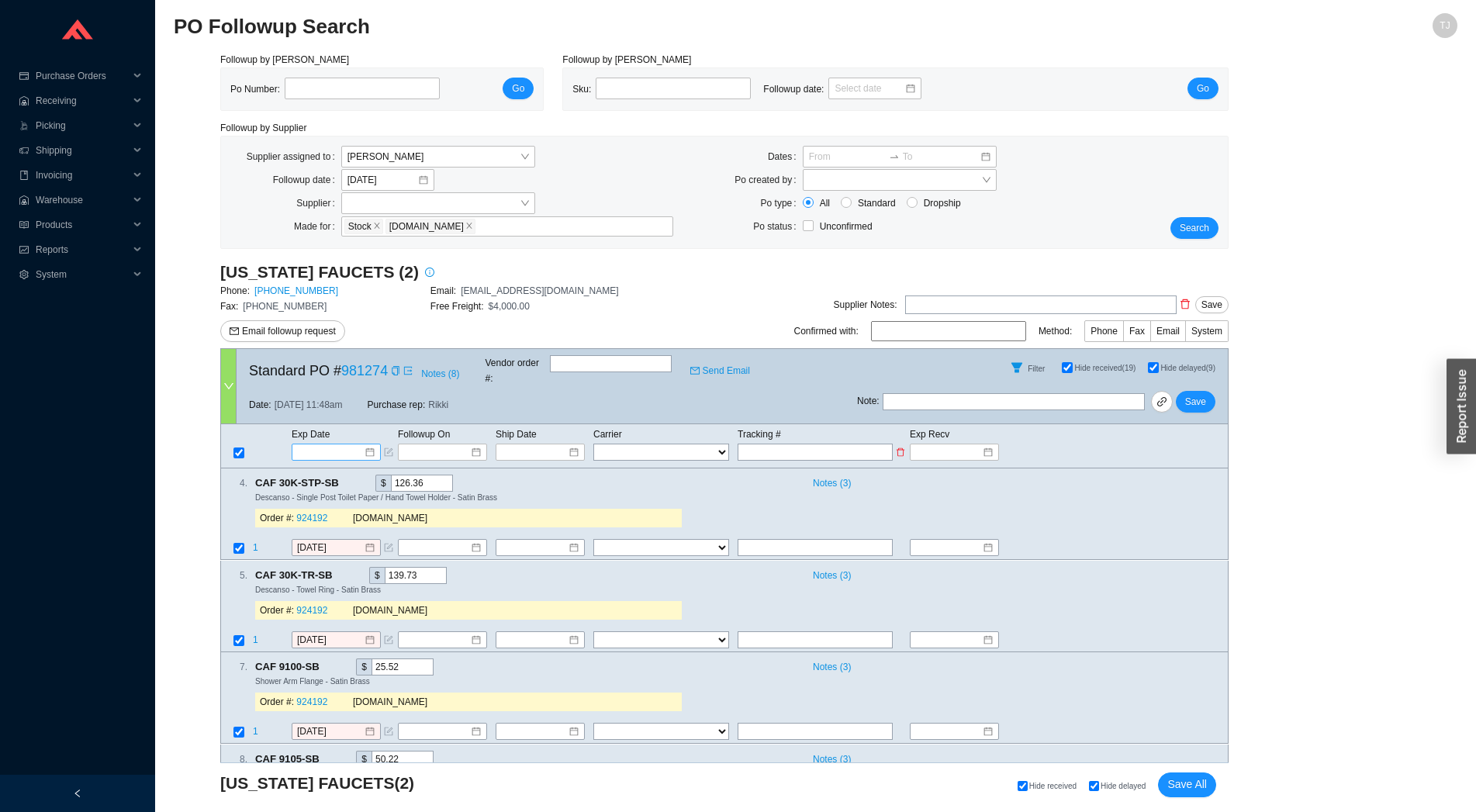
click at [323, 444] on input at bounding box center [331, 452] width 66 height 16
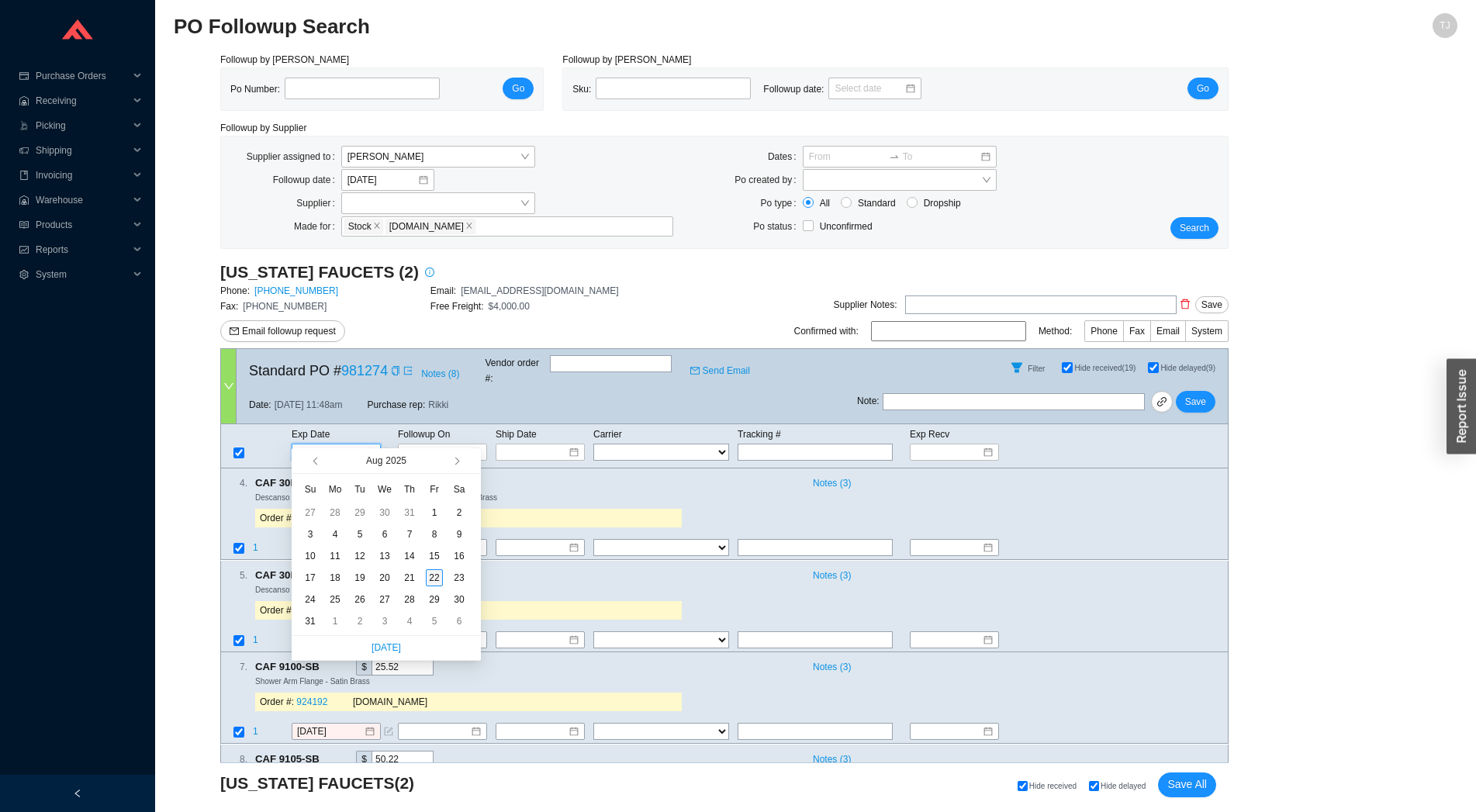
type input "[DATE]"
click at [437, 581] on div "22" at bounding box center [434, 578] width 17 height 17
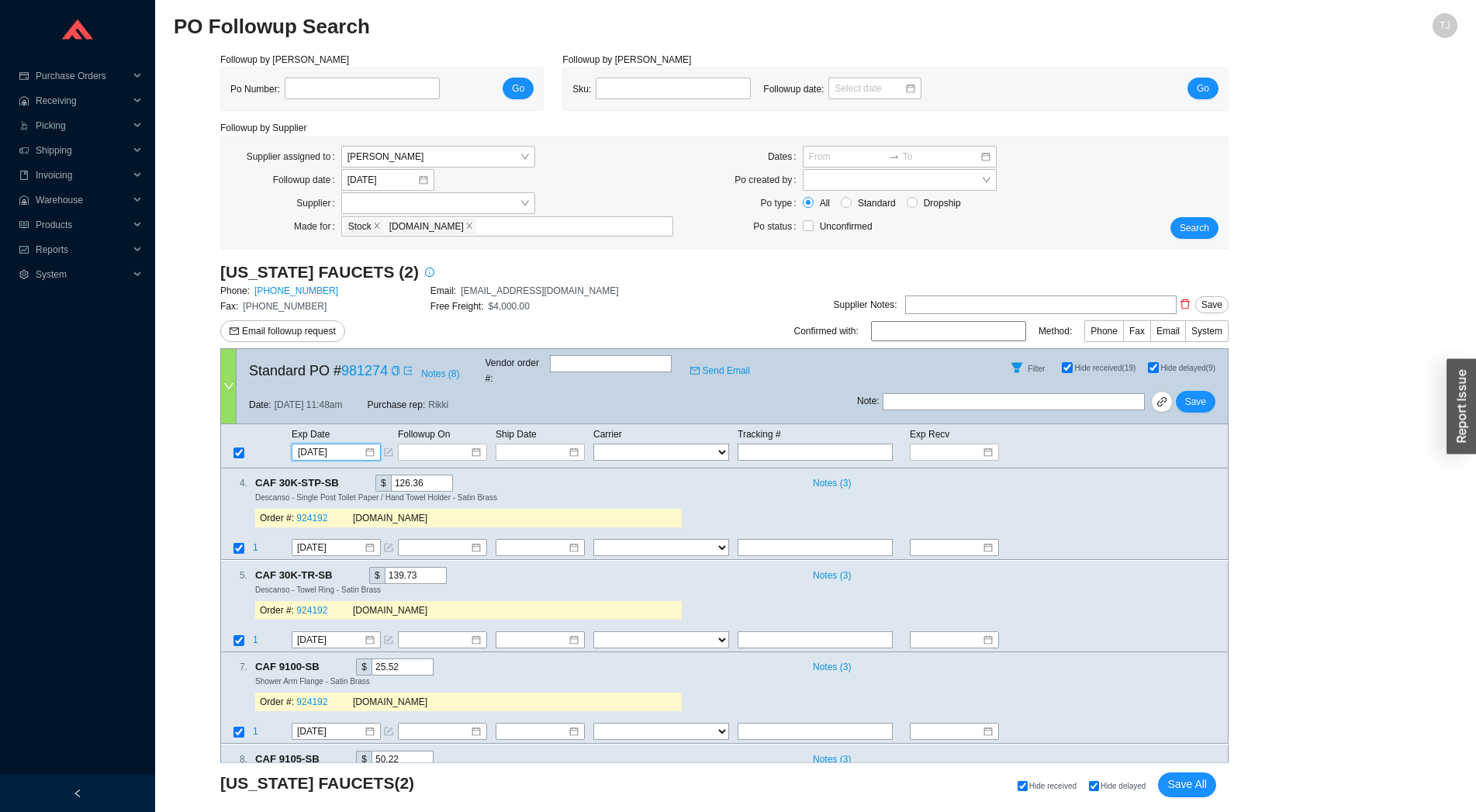
type input "[DATE]"
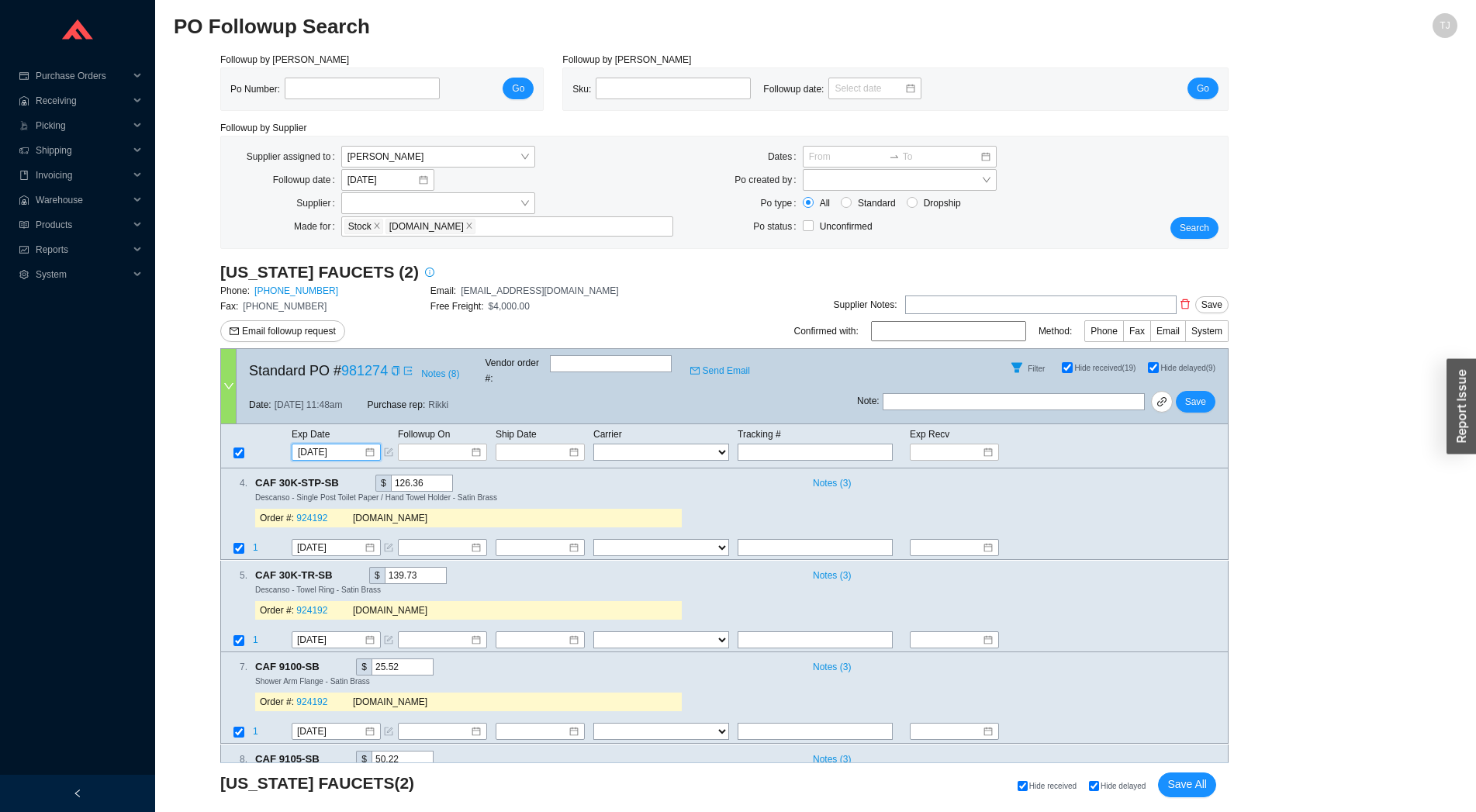
type input "[DATE]"
click at [1212, 391] on button "Save" at bounding box center [1195, 402] width 39 height 22
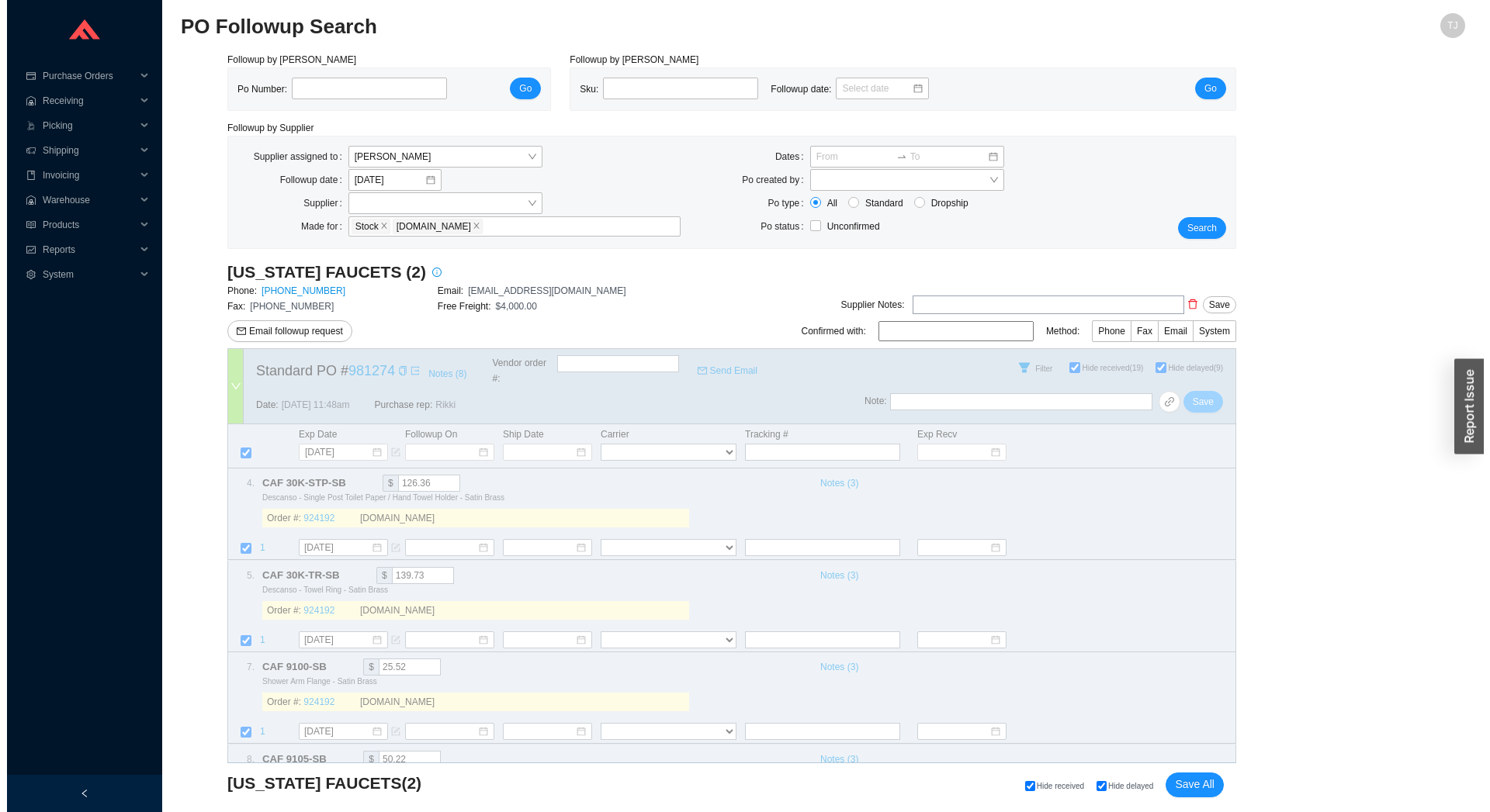
scroll to position [0, 0]
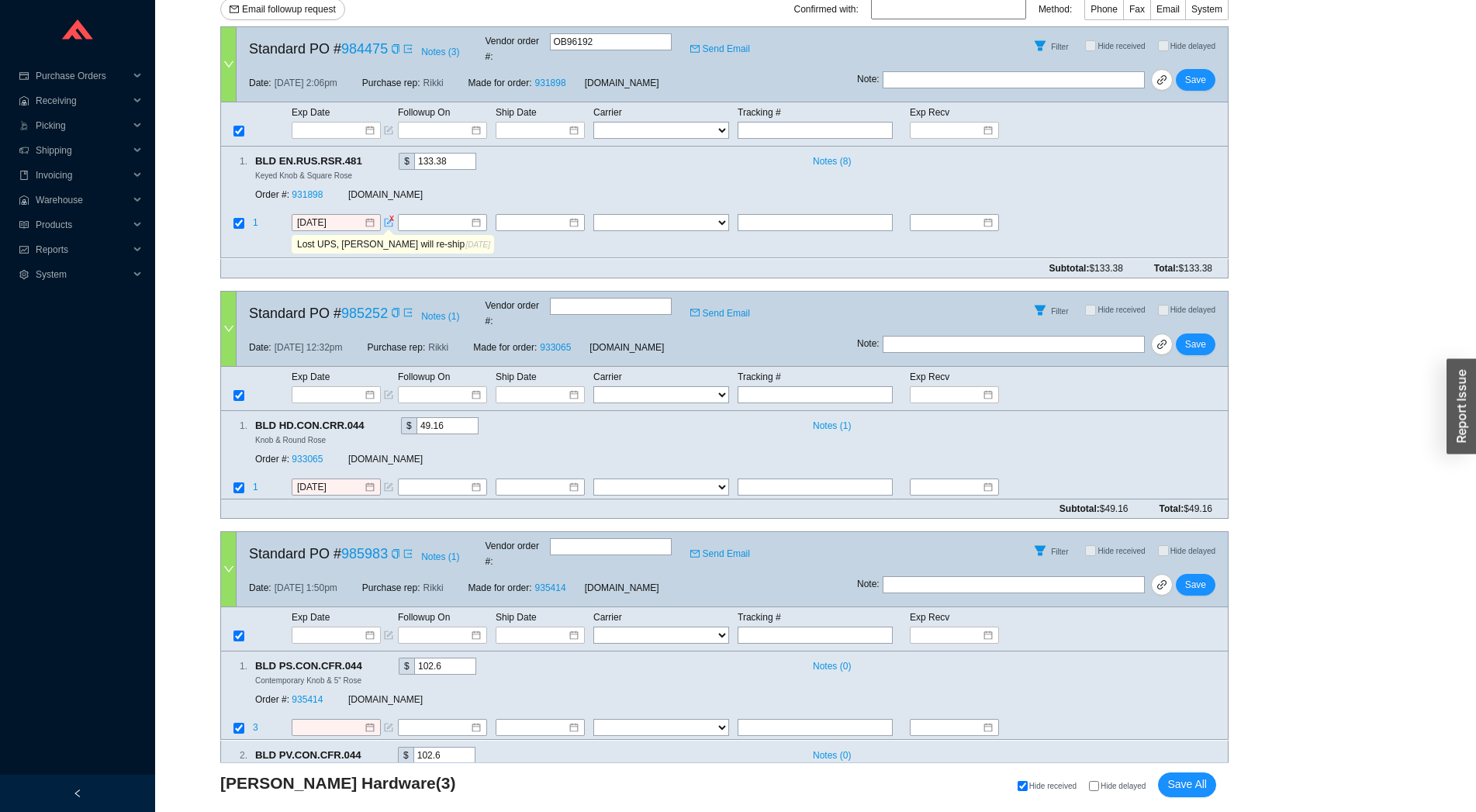
scroll to position [381, 0]
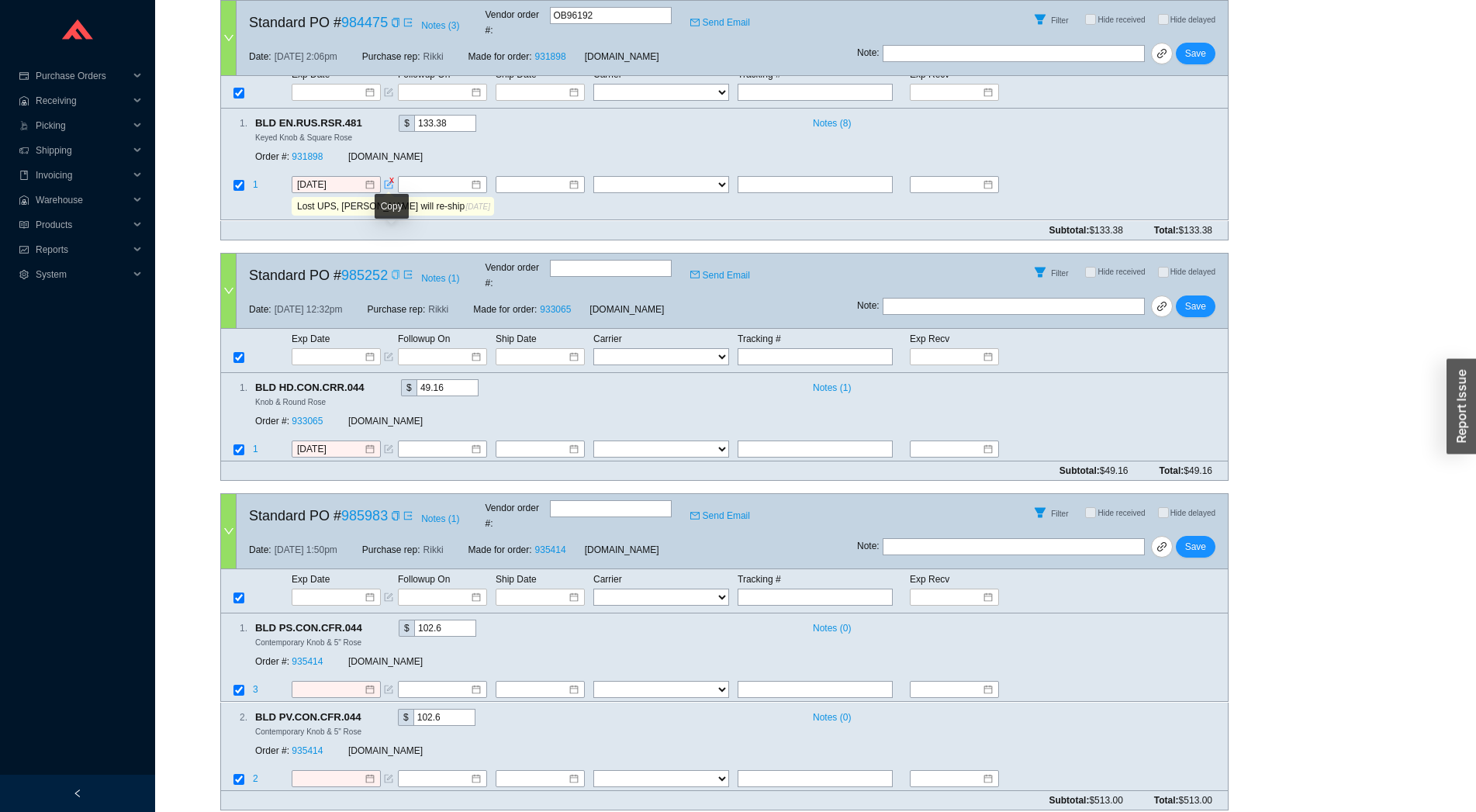
click at [392, 270] on icon "copy" at bounding box center [396, 274] width 9 height 9
click at [1160, 301] on icon "link" at bounding box center [1162, 306] width 11 height 11
drag, startPoint x: 419, startPoint y: 173, endPoint x: 494, endPoint y: 174, distance: 75.0
click at [466, 198] on input "Lost UPS, Baldwin will re-ship 984475-RP" at bounding box center [380, 207] width 172 height 17
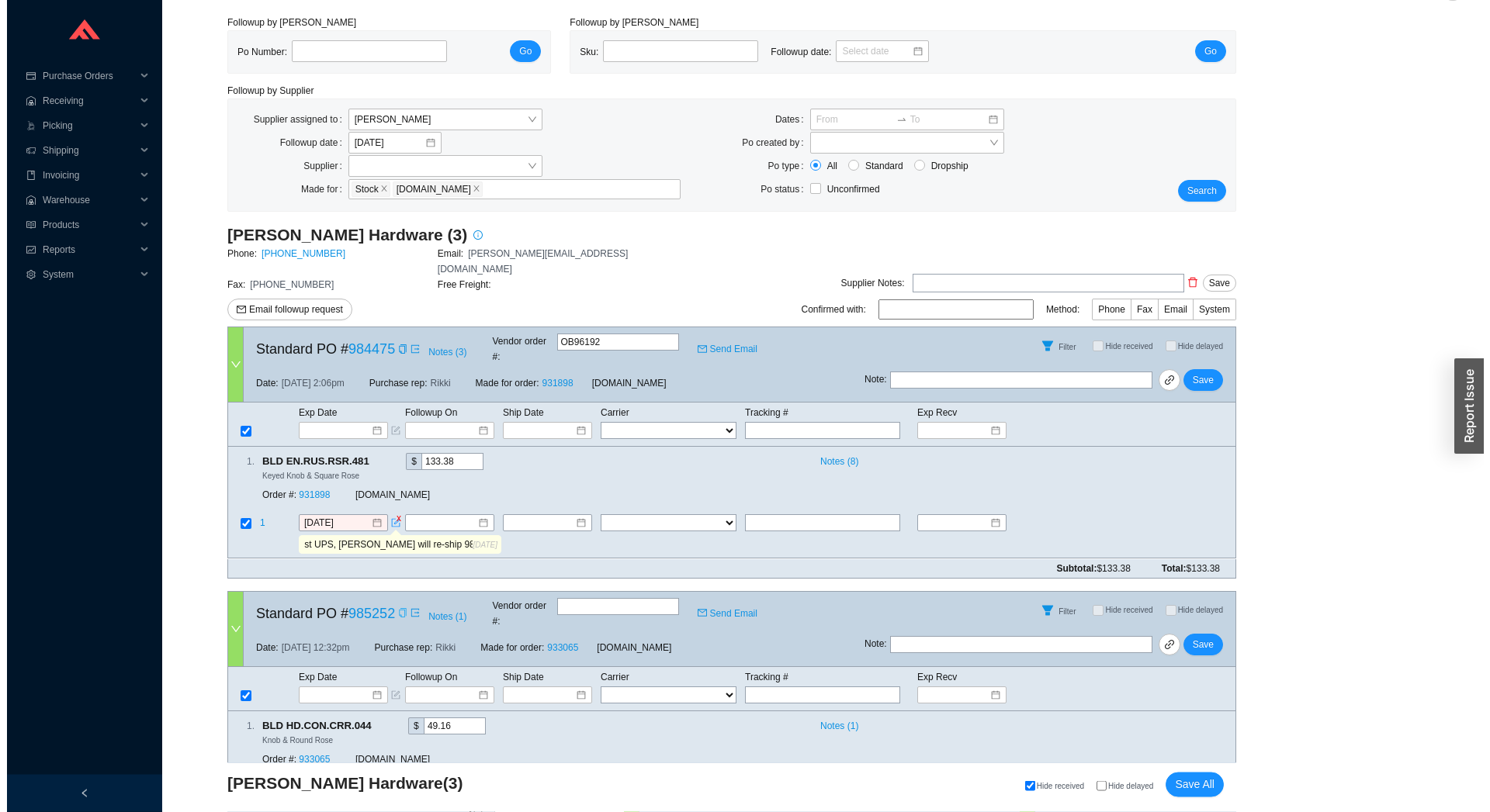
scroll to position [38, 0]
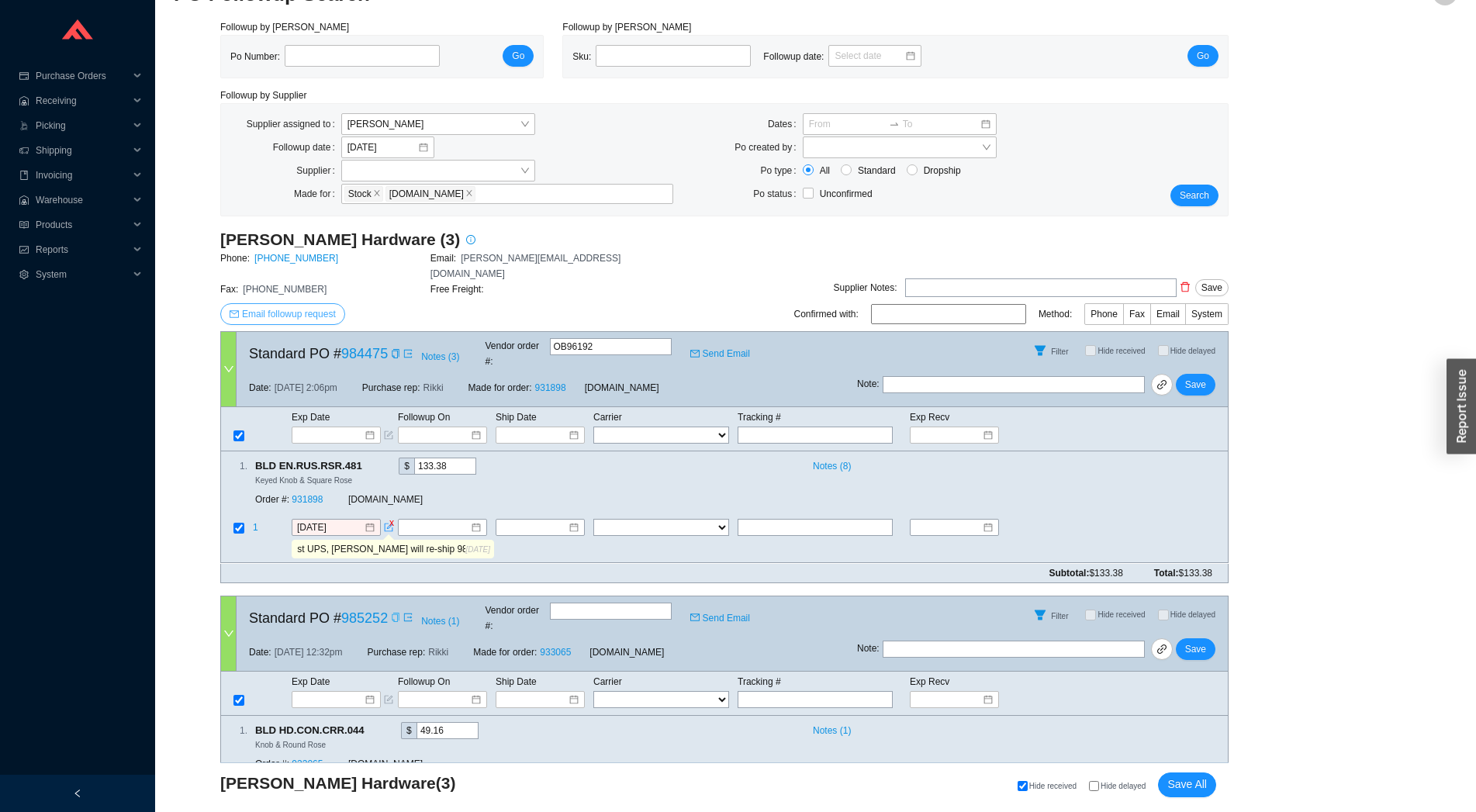
click at [307, 306] on span "Email followup request" at bounding box center [289, 314] width 94 height 16
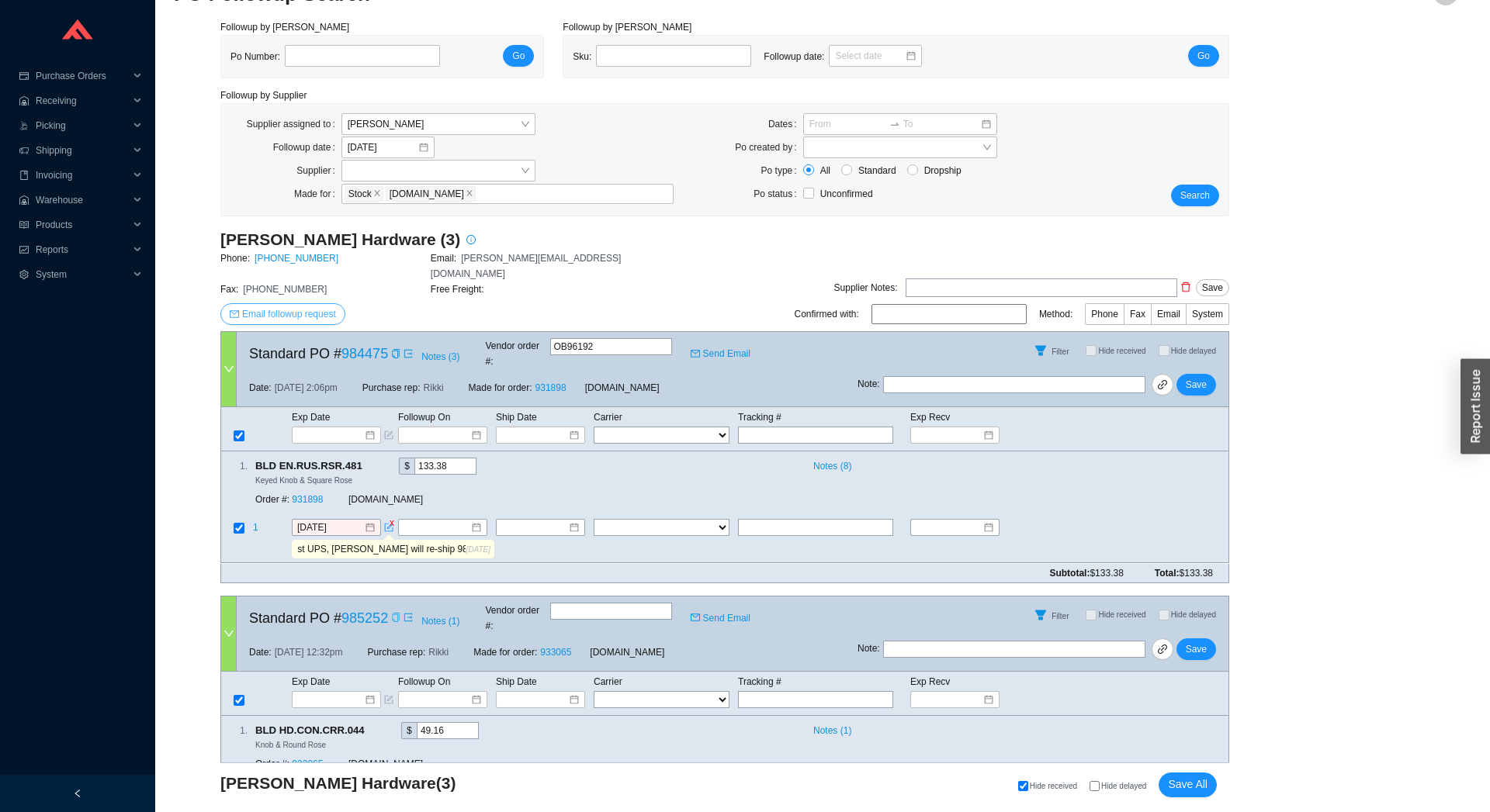
scroll to position [0, 0]
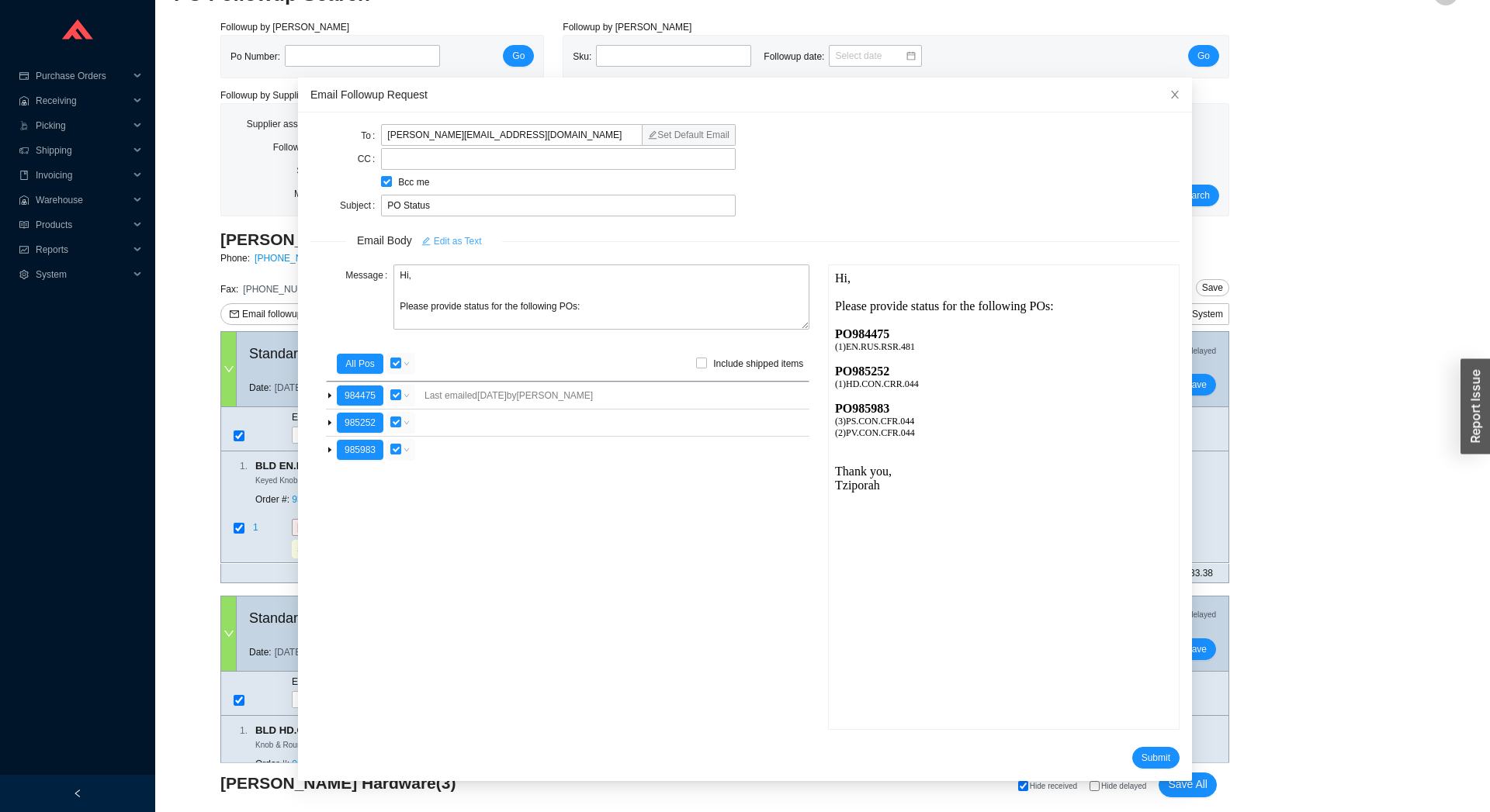
click at [437, 243] on span "Edit as Text" at bounding box center [457, 240] width 48 height 16
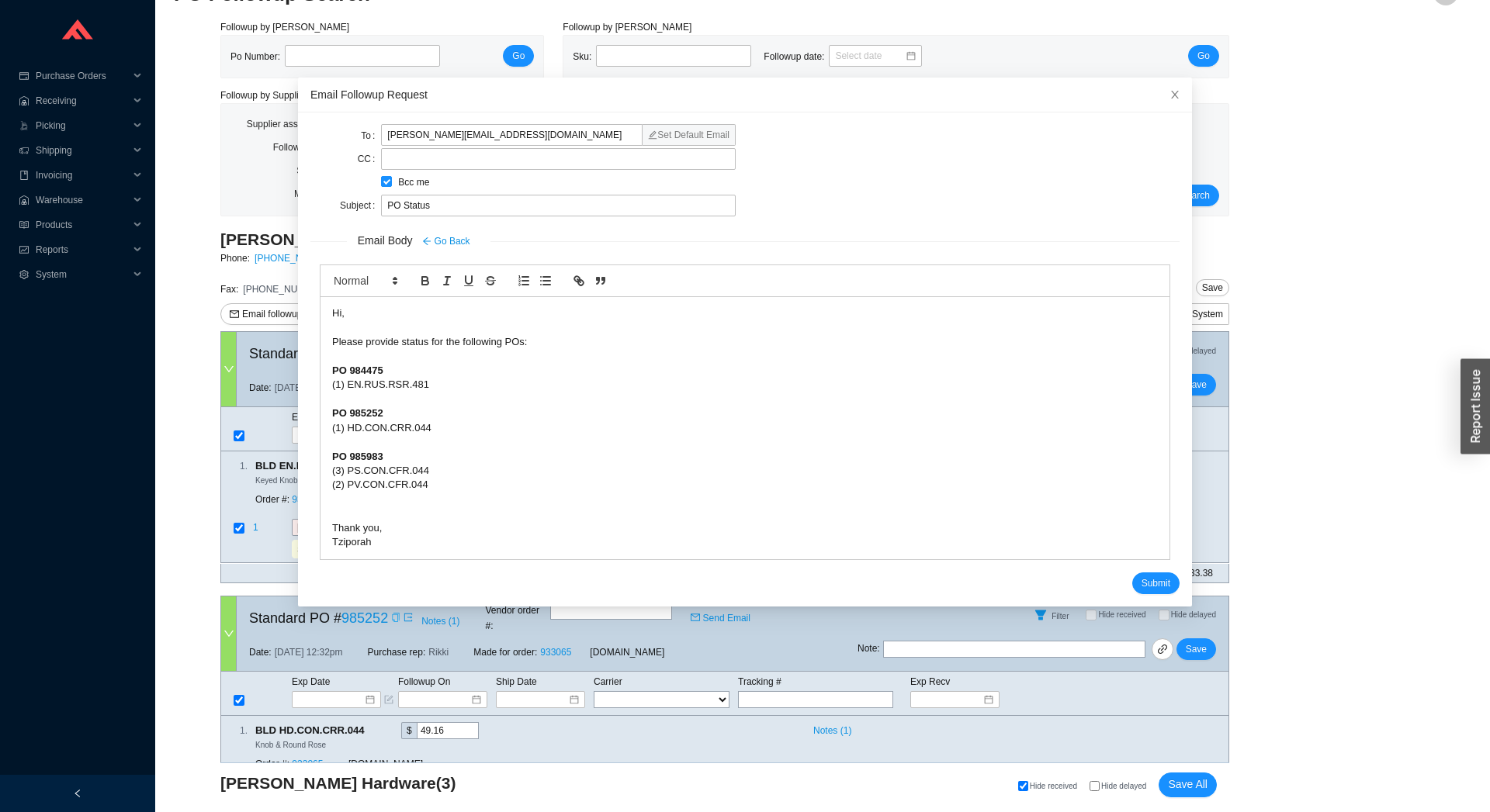
click at [388, 368] on div "PO 984475" at bounding box center [745, 370] width 826 height 14
click at [569, 340] on div "Please provide status for the following POs:" at bounding box center [745, 341] width 826 height 14
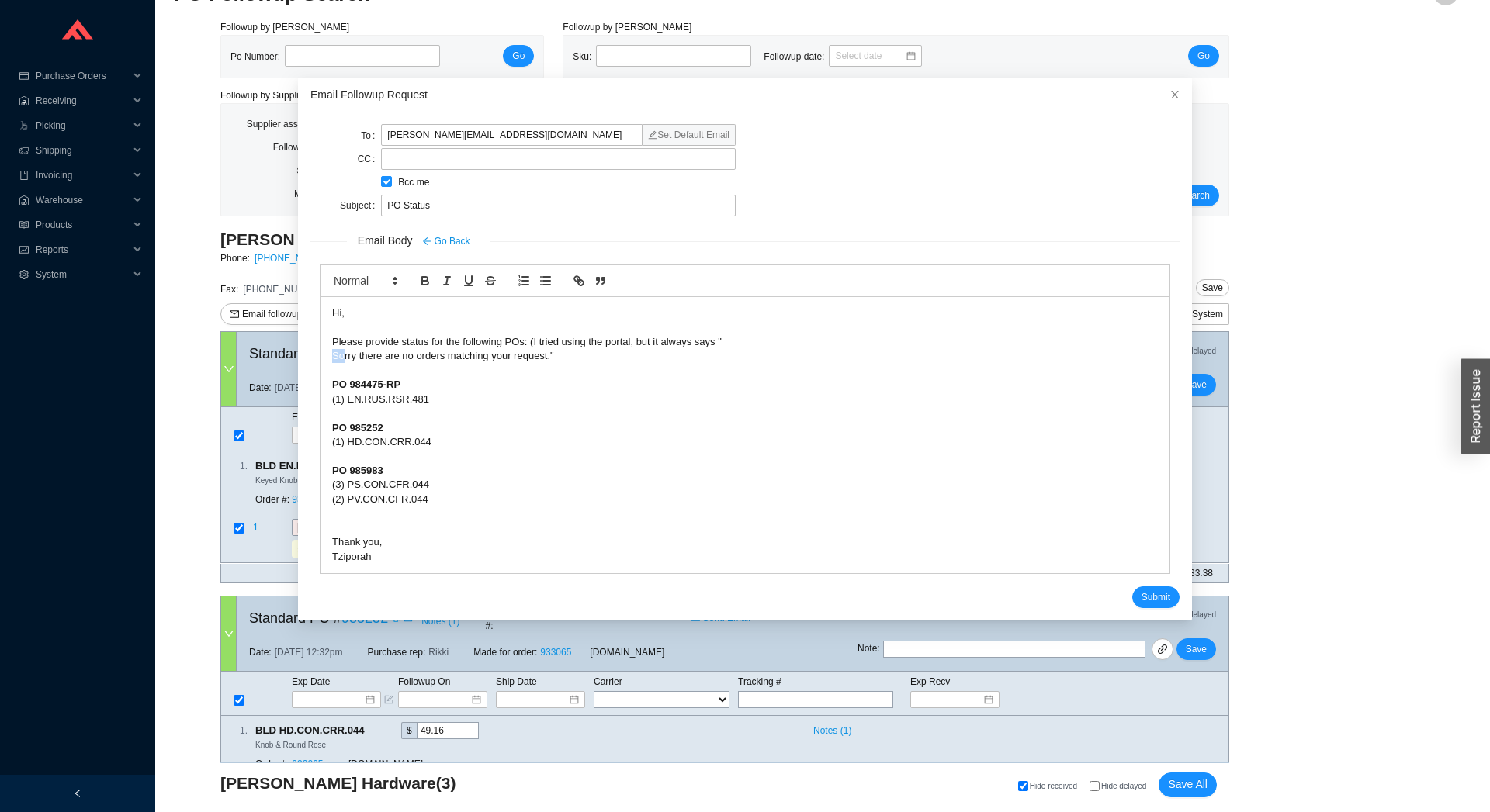
drag, startPoint x: 337, startPoint y: 362, endPoint x: 730, endPoint y: 340, distance: 393.6
click at [730, 340] on div "Hi, Please provide status for the following POs: (I tried using the portal, but…" at bounding box center [745, 435] width 849 height 276
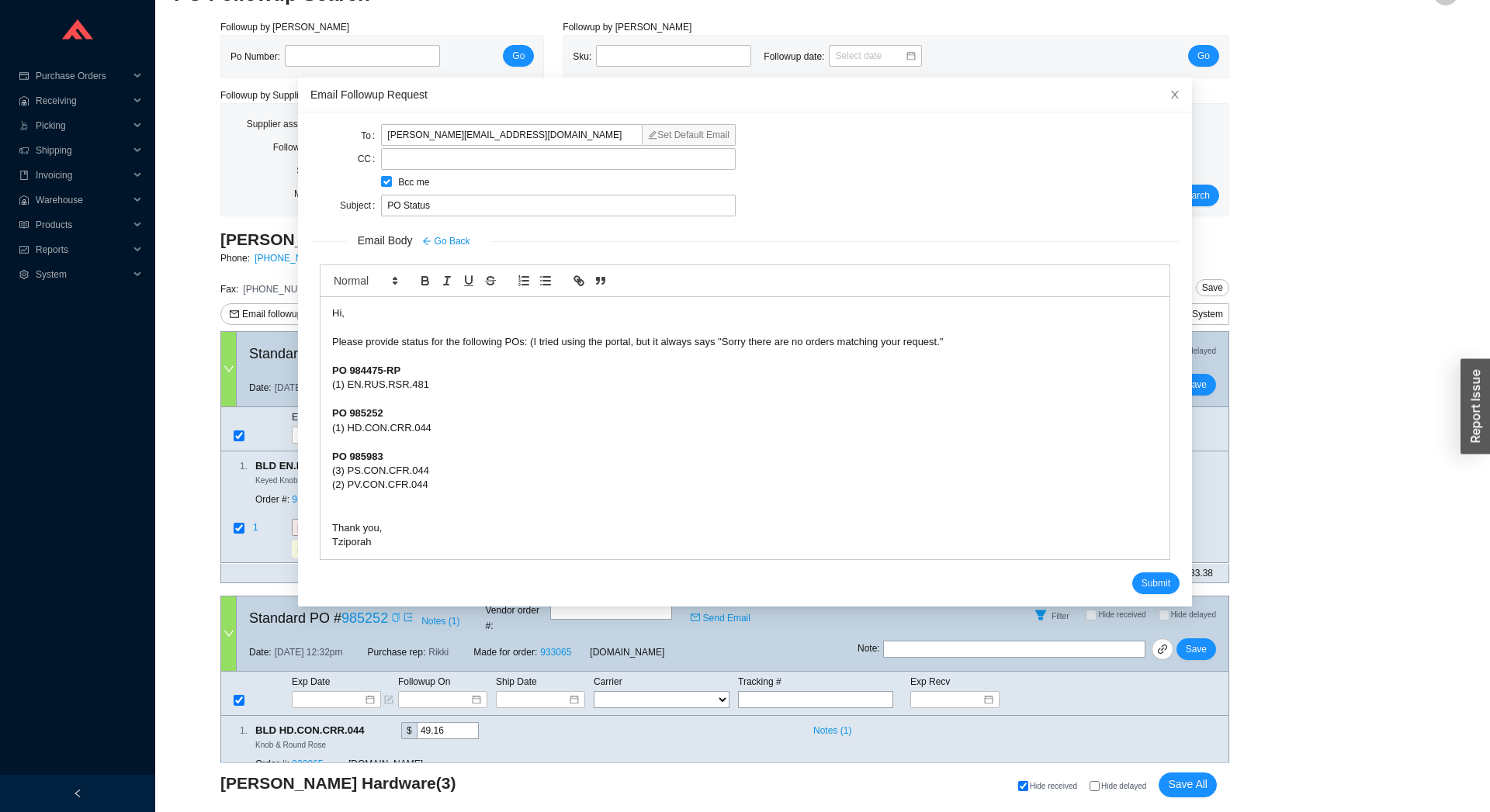
click at [981, 339] on div "Please provide status for the following POs: (I tried using the portal, but it …" at bounding box center [745, 341] width 826 height 14
click at [1142, 585] on span "Submit" at bounding box center [1155, 582] width 28 height 16
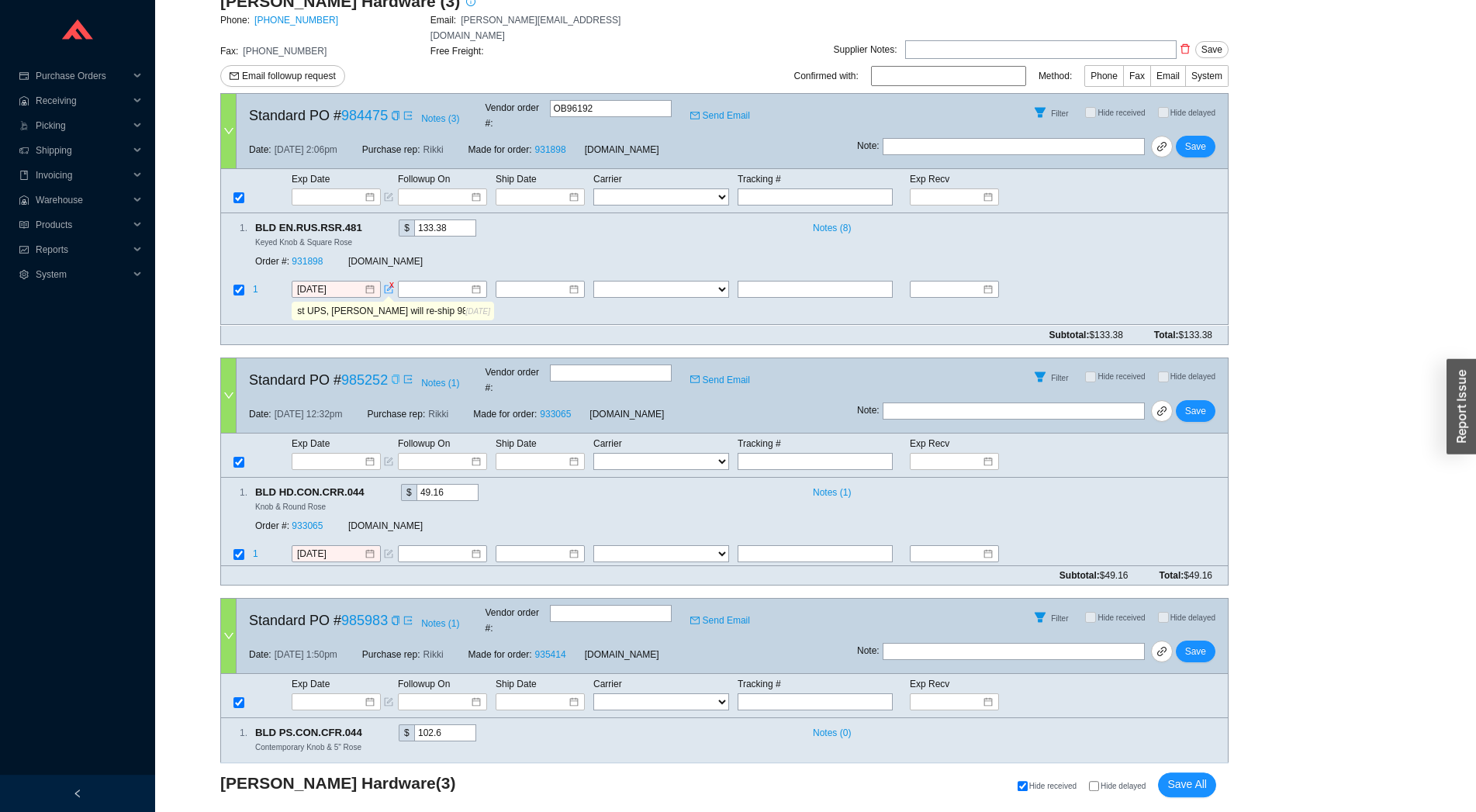
scroll to position [381, 0]
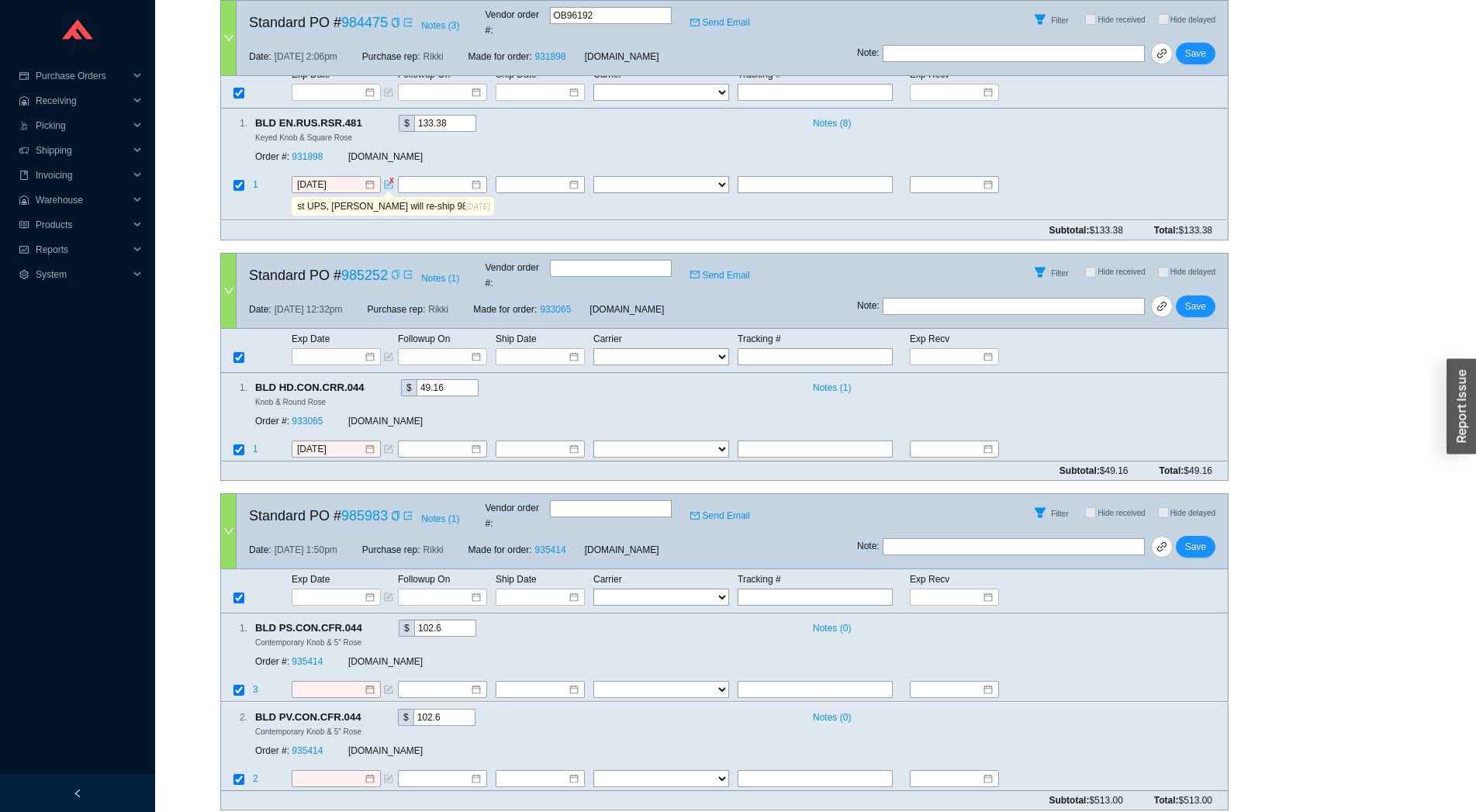
click at [395, 270] on icon "copy" at bounding box center [396, 274] width 9 height 9
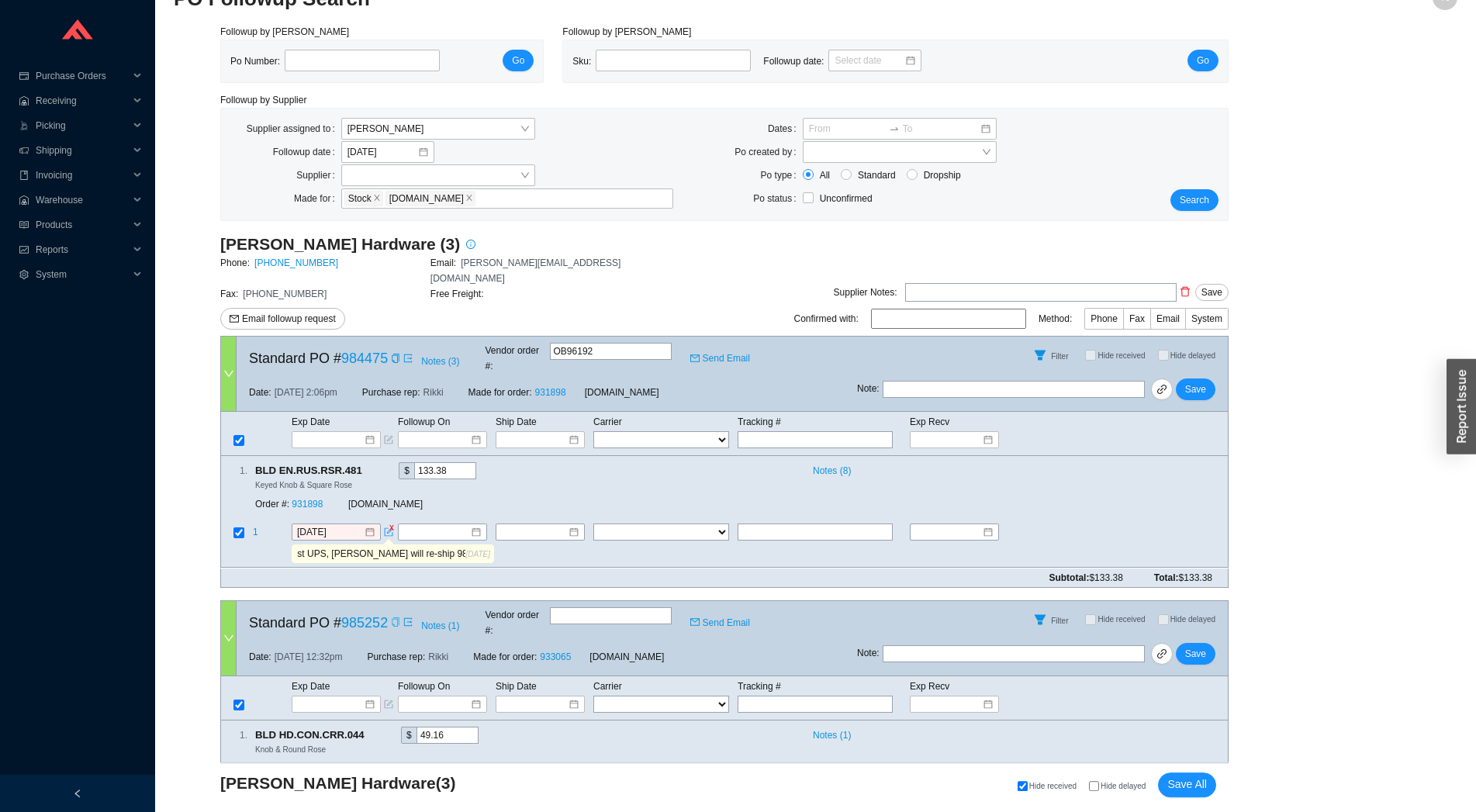
scroll to position [0, 0]
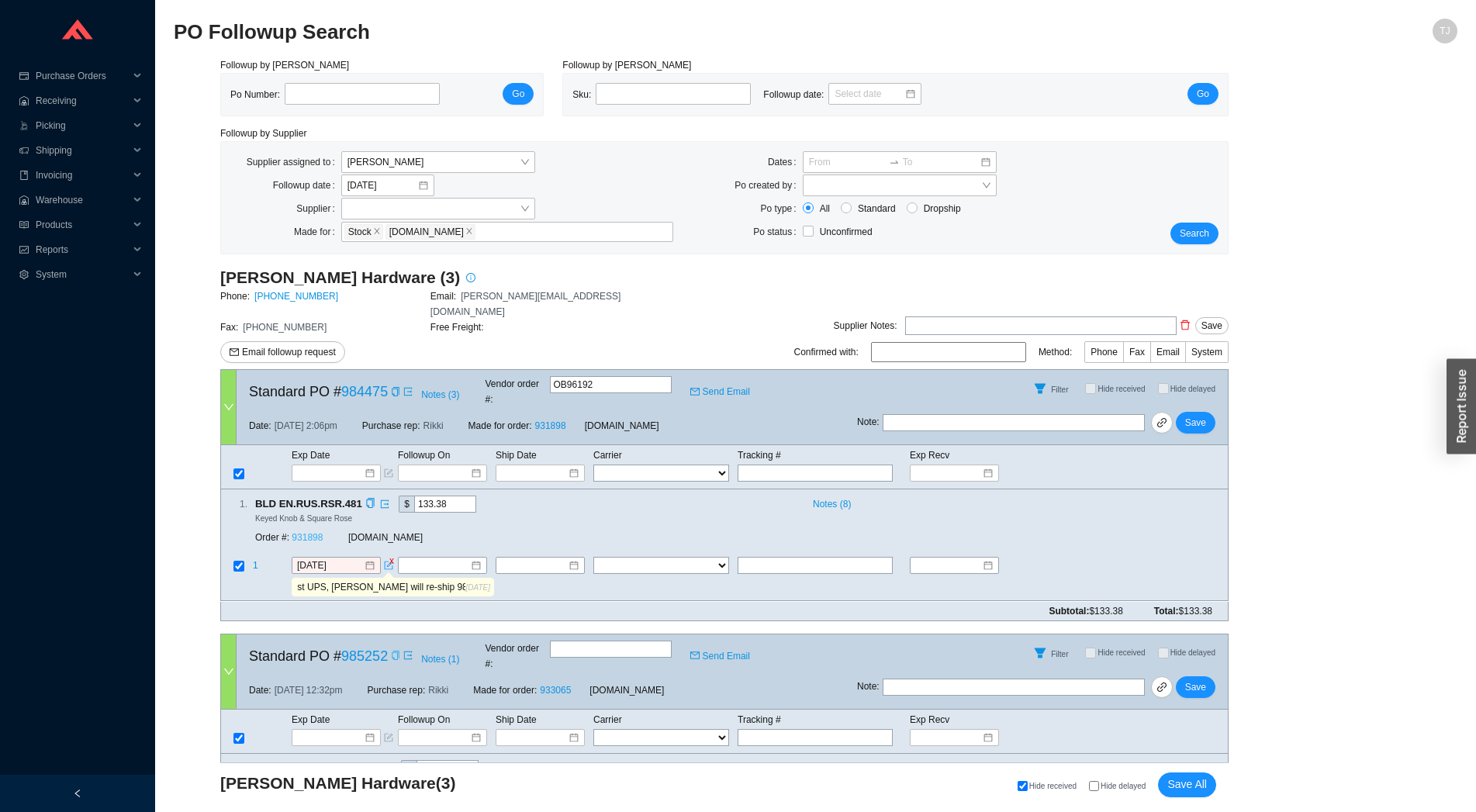
click at [316, 533] on link "931898" at bounding box center [307, 539] width 31 height 11
click at [340, 559] on input "8/21/2025" at bounding box center [330, 566] width 67 height 16
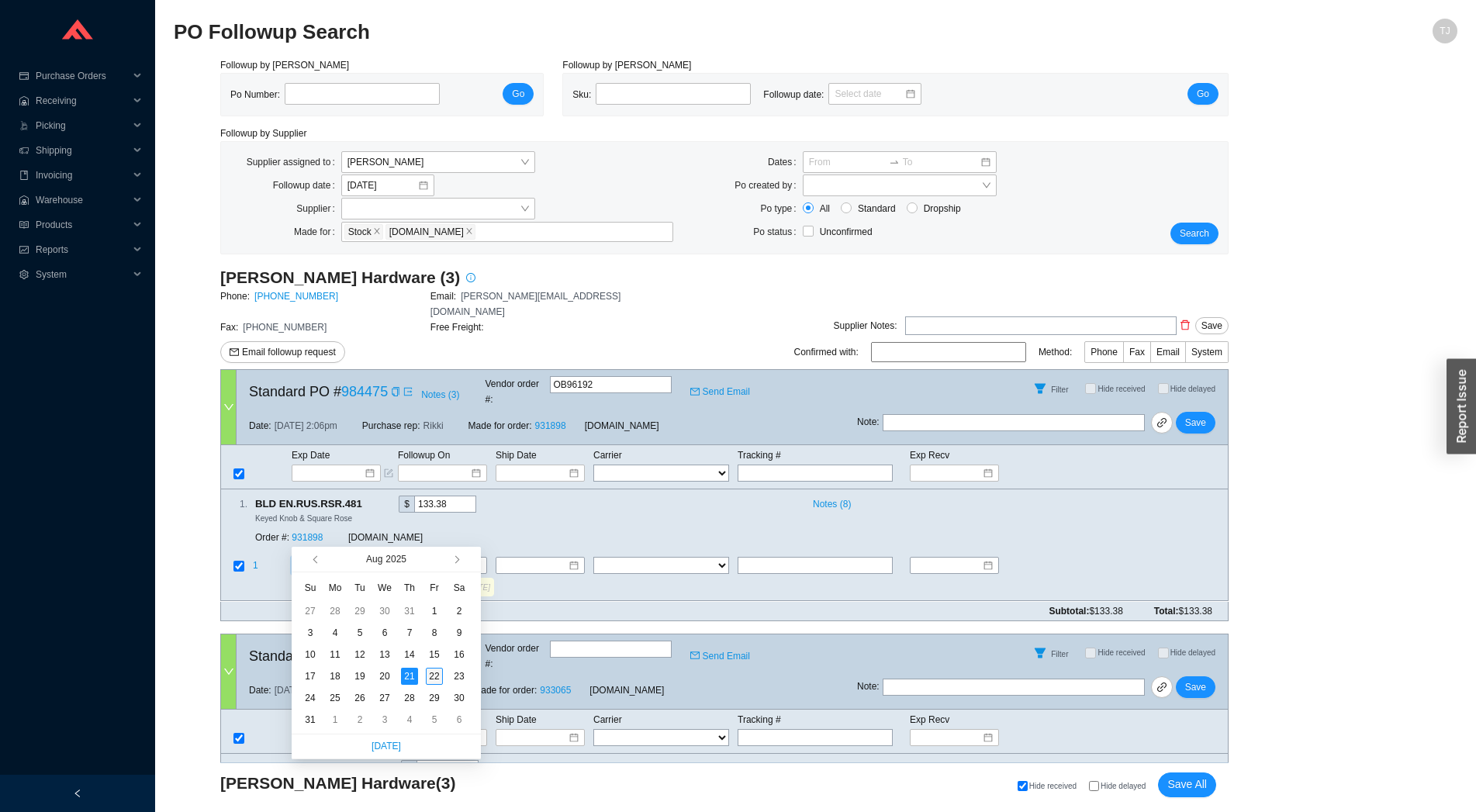
type input "[DATE]"
click at [435, 679] on div "22" at bounding box center [434, 676] width 17 height 17
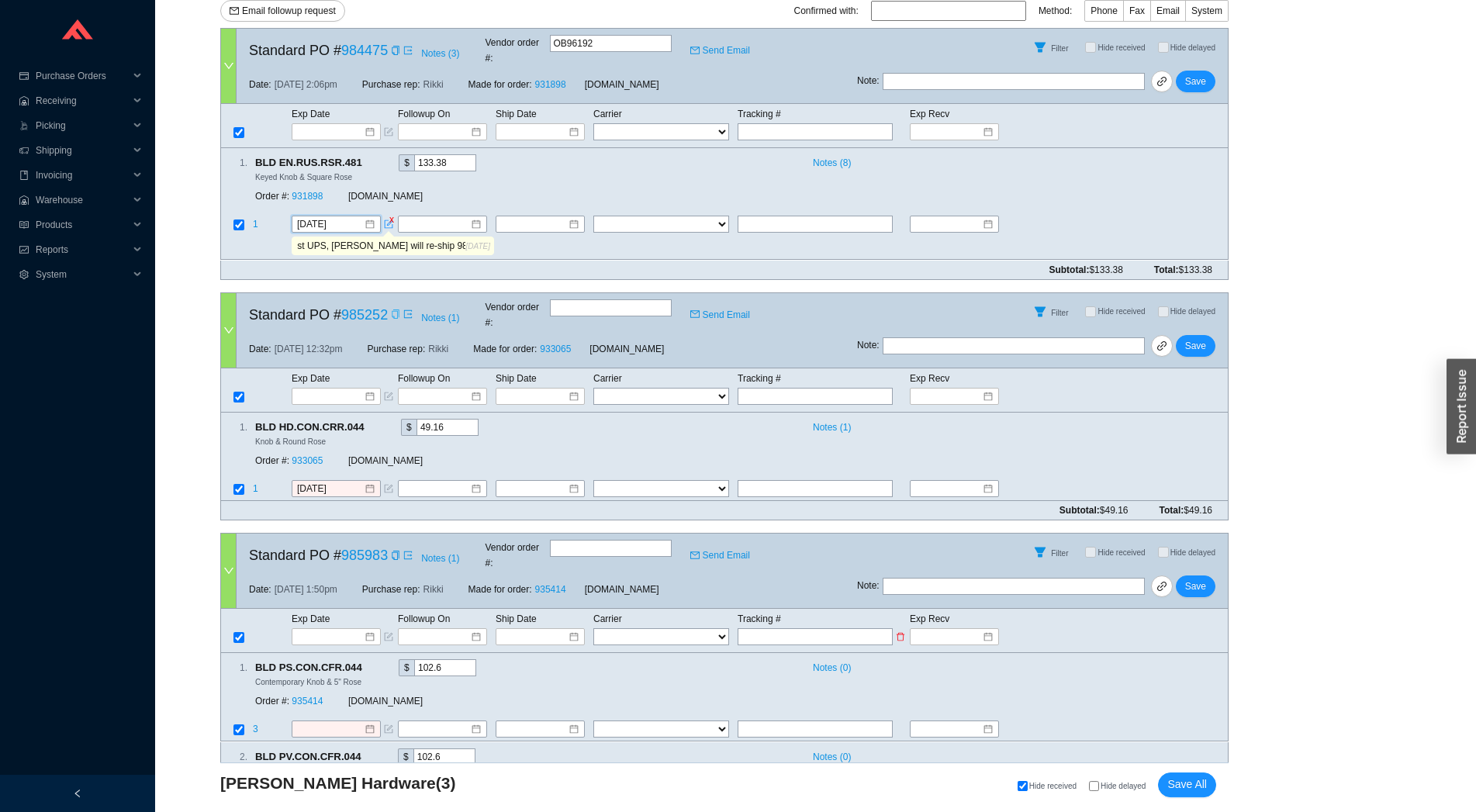
scroll to position [343, 0]
click at [339, 479] on input "[DATE]" at bounding box center [330, 486] width 67 height 16
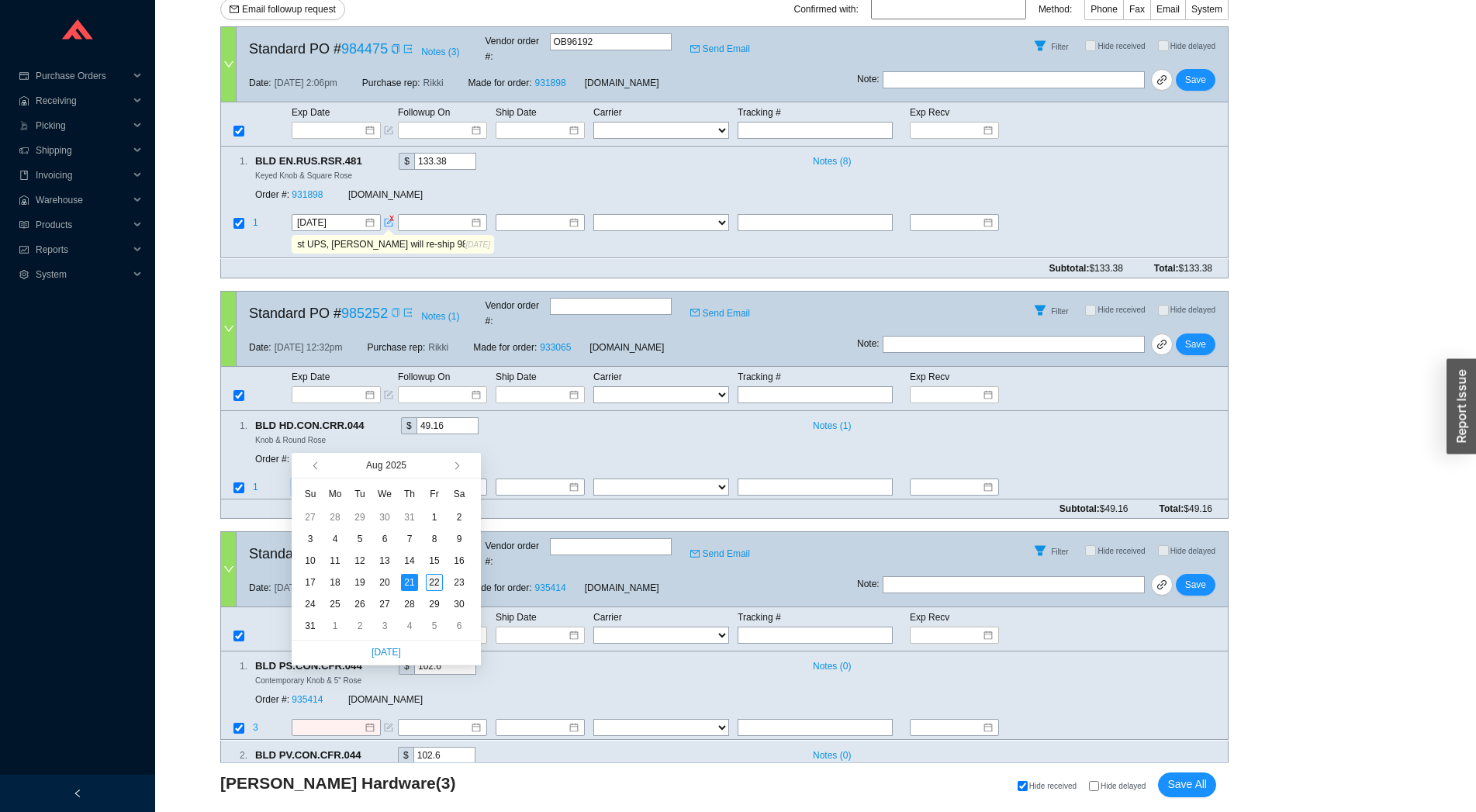
type input "[DATE]"
click at [432, 578] on div "22" at bounding box center [434, 582] width 17 height 17
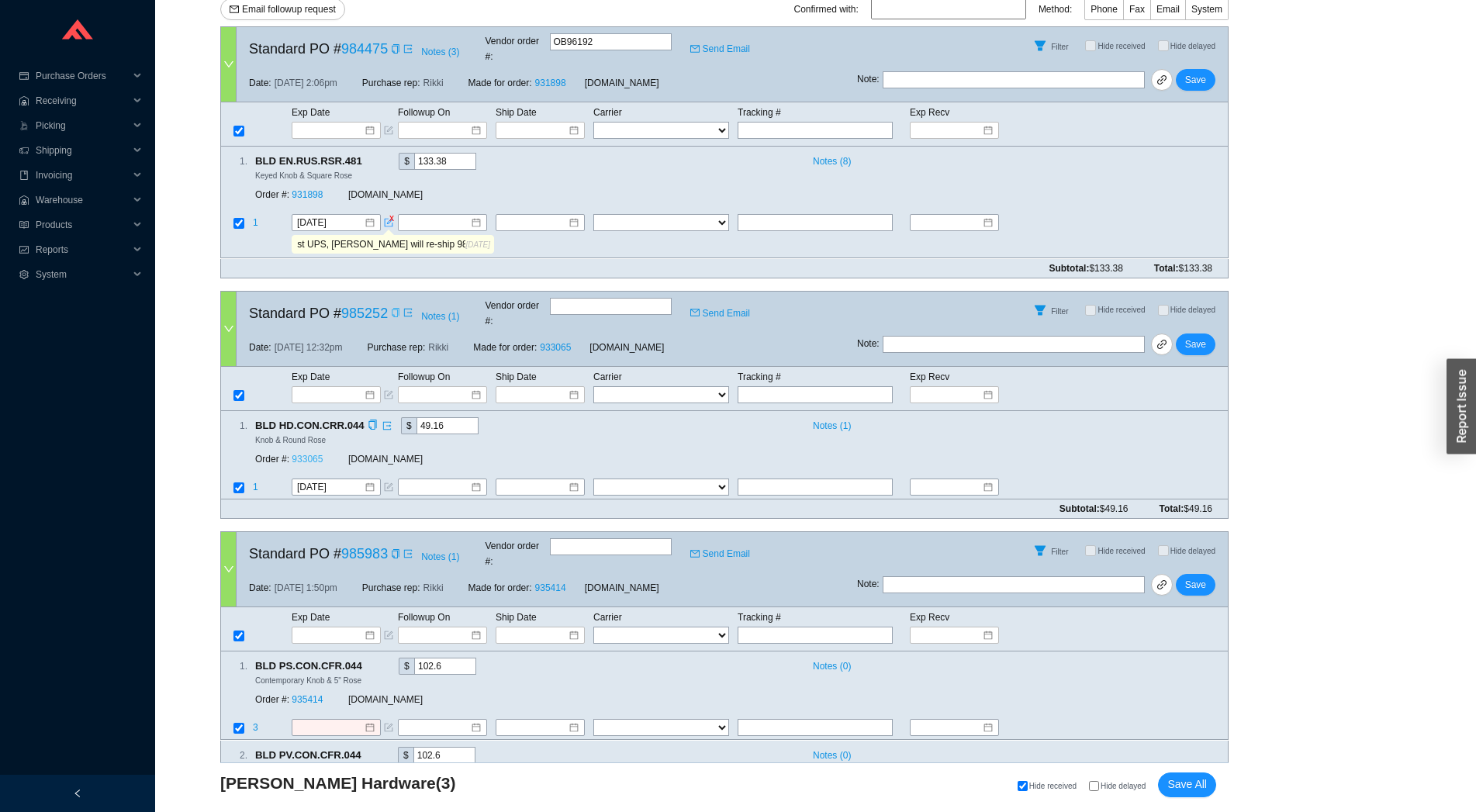
click at [308, 454] on link "933065" at bounding box center [307, 459] width 31 height 11
click at [1186, 787] on span "Save All" at bounding box center [1187, 785] width 39 height 18
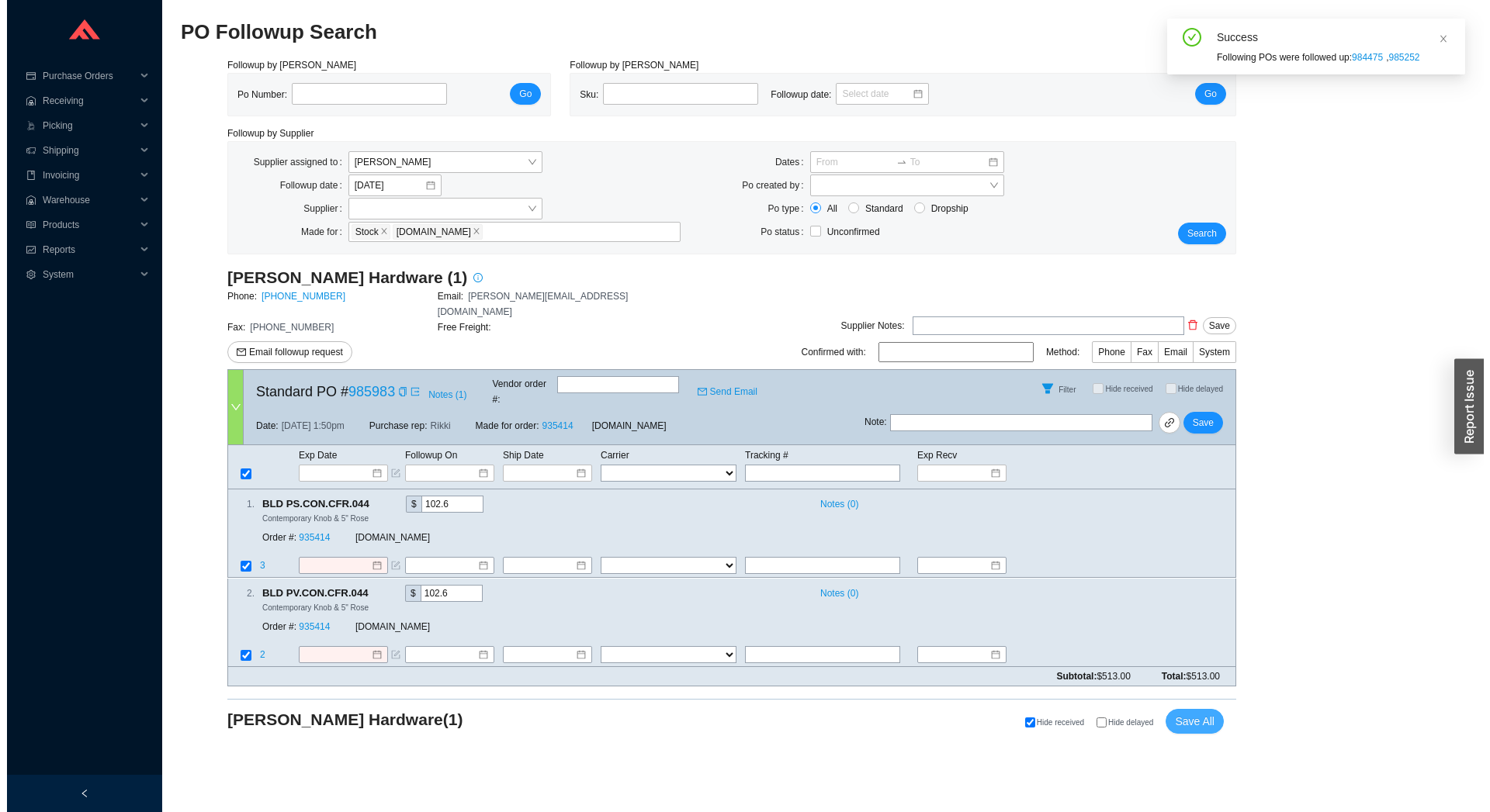
scroll to position [0, 0]
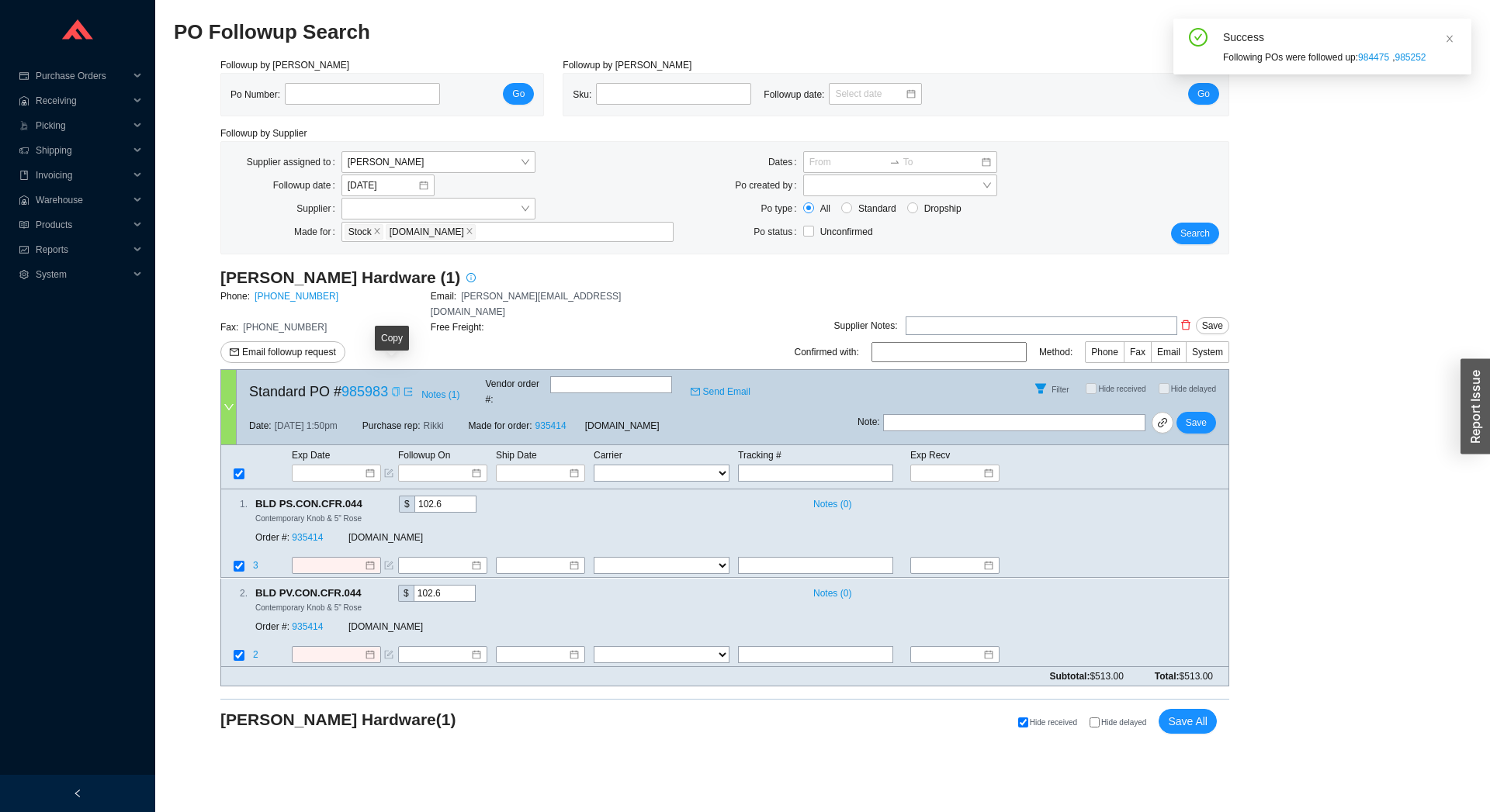
click at [391, 387] on icon "copy" at bounding box center [396, 391] width 9 height 9
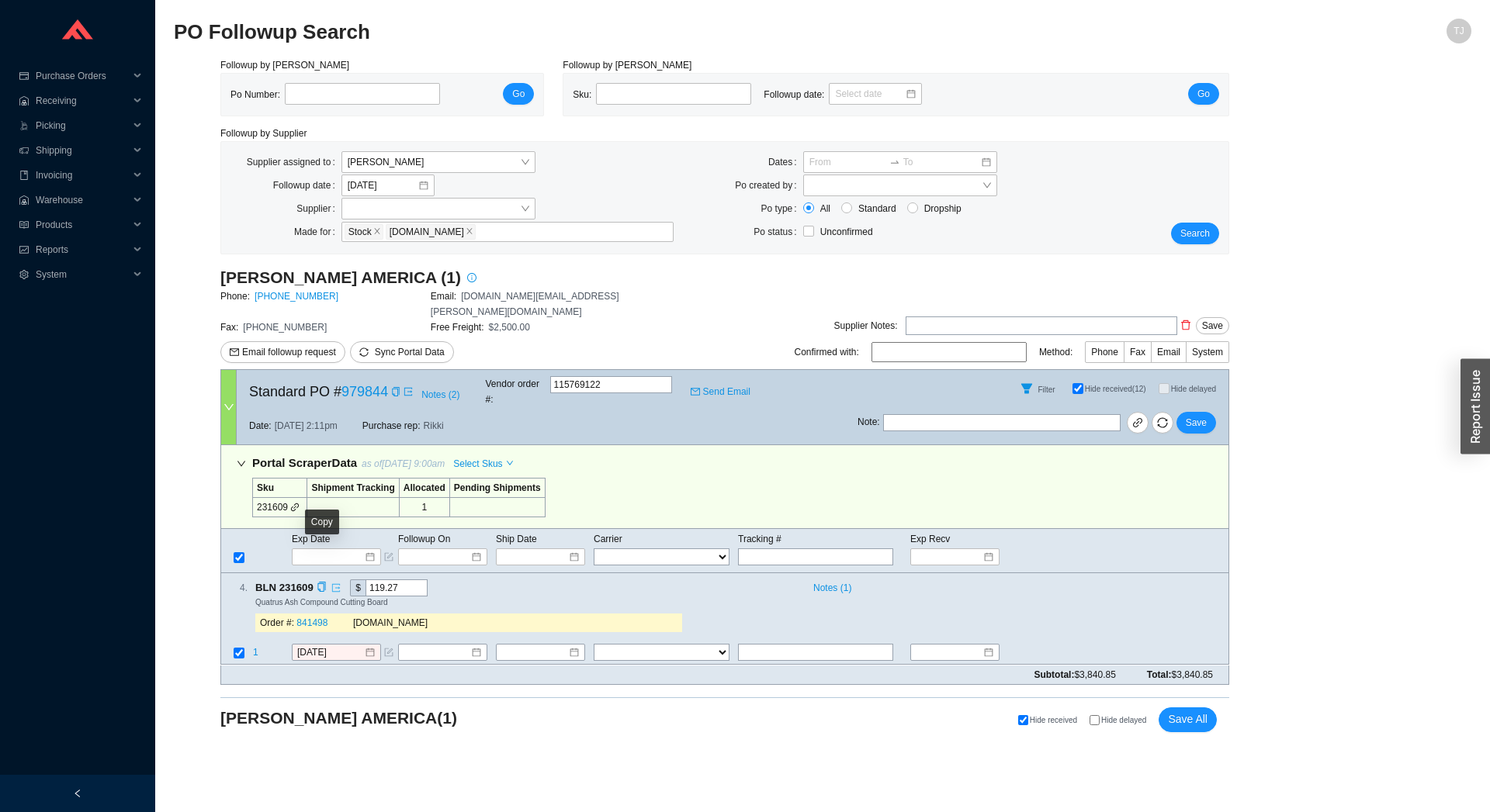
click at [329, 581] on link at bounding box center [333, 588] width 14 height 16
click at [323, 582] on icon "copy" at bounding box center [321, 587] width 7 height 10
click at [251, 644] on td at bounding box center [237, 654] width 31 height 21
click at [252, 644] on td at bounding box center [237, 654] width 31 height 21
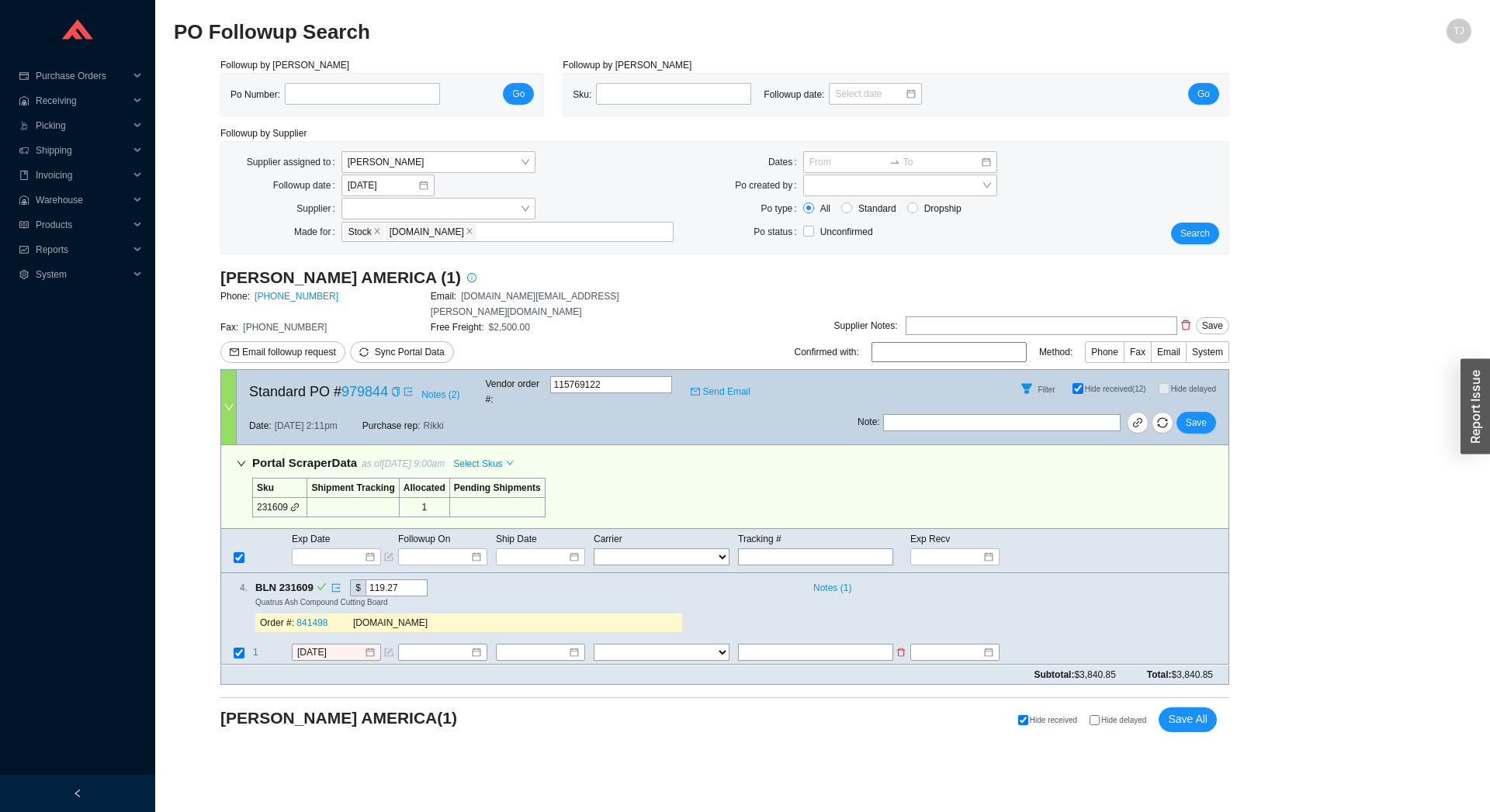
click at [256, 647] on span "1" at bounding box center [256, 653] width 5 height 11
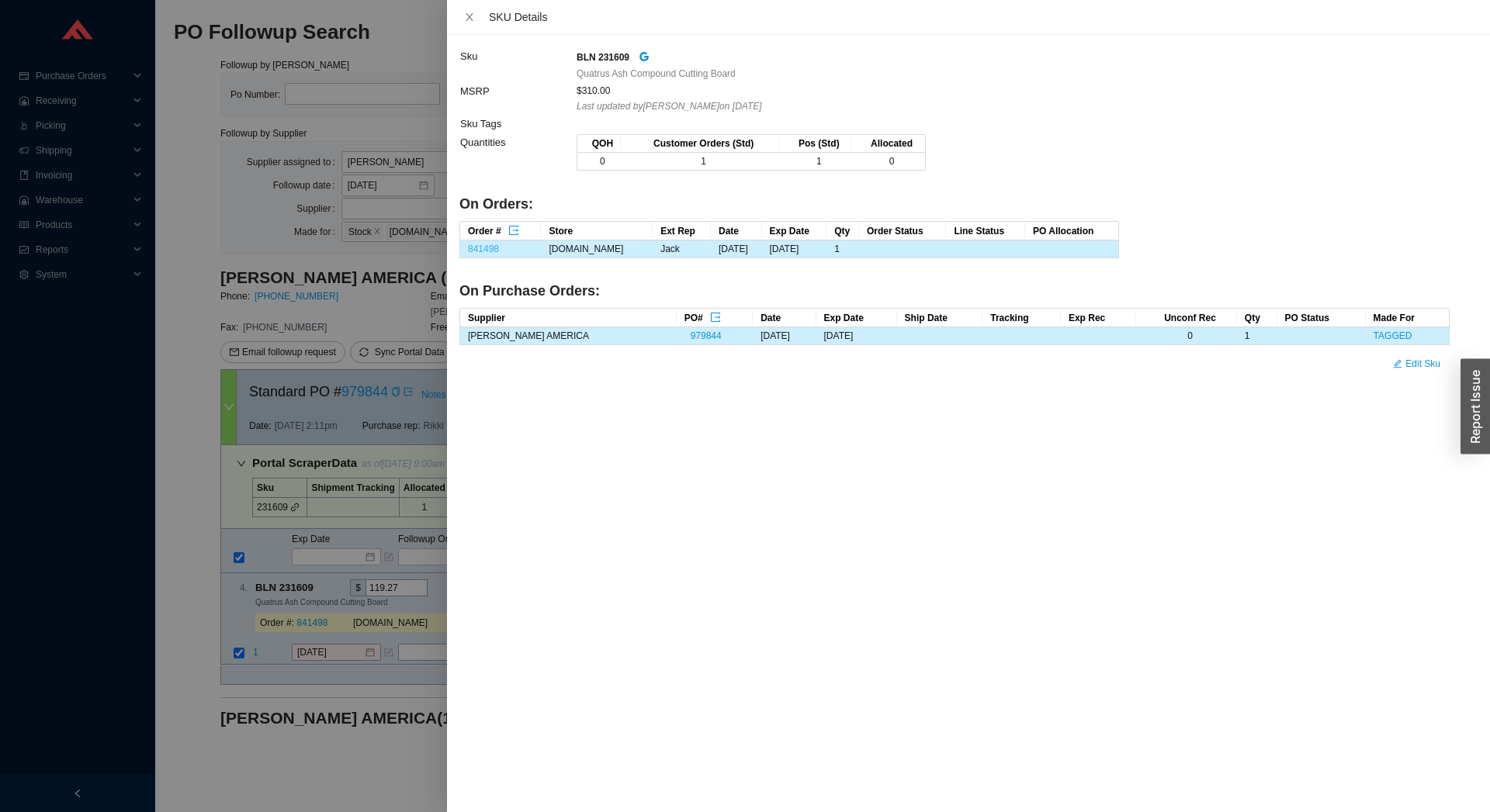
click at [495, 247] on link "841498" at bounding box center [484, 249] width 31 height 11
click at [330, 661] on div at bounding box center [745, 406] width 1490 height 812
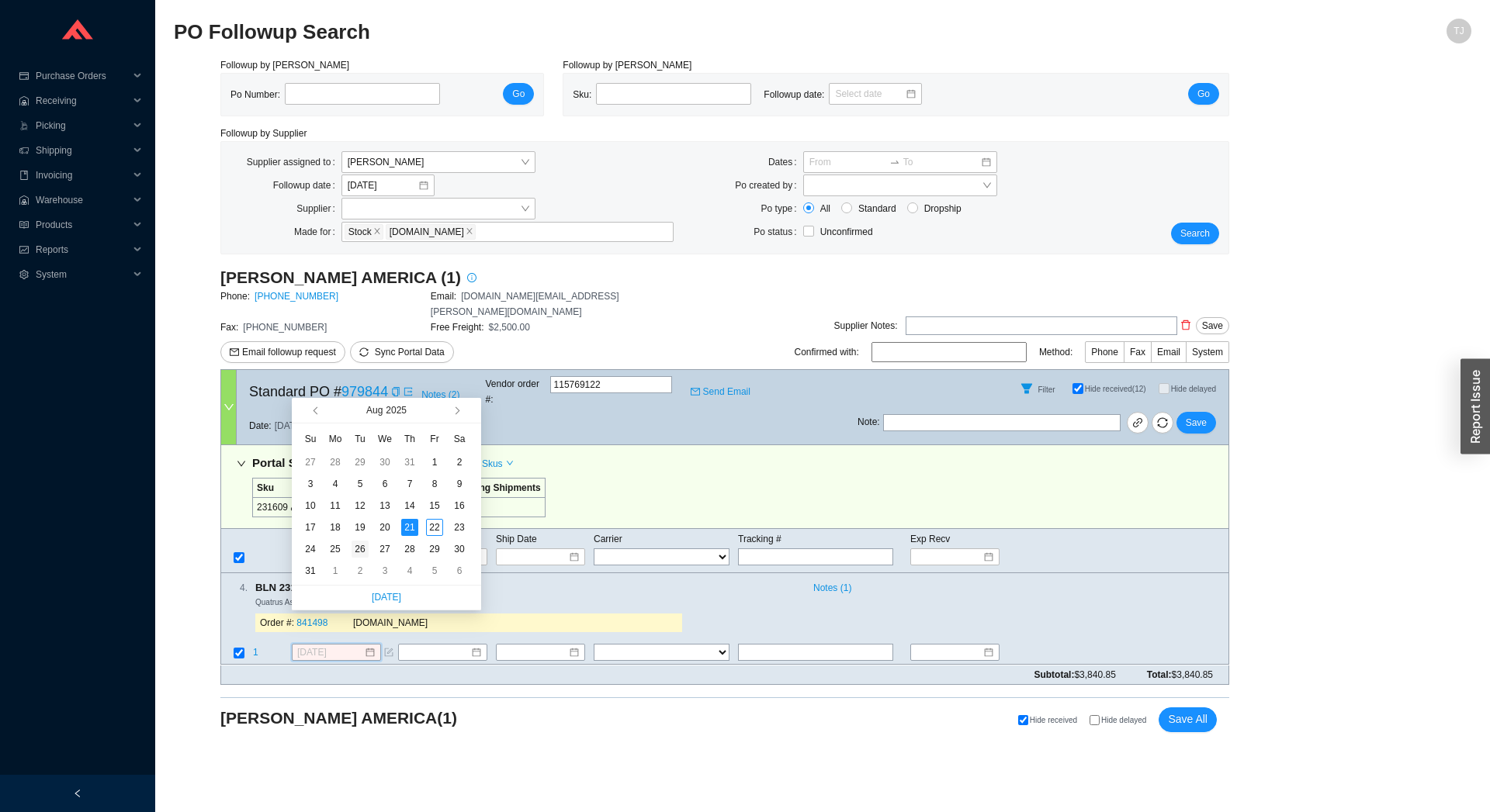
type input "[DATE]"
click at [359, 550] on div "26" at bounding box center [359, 549] width 17 height 17
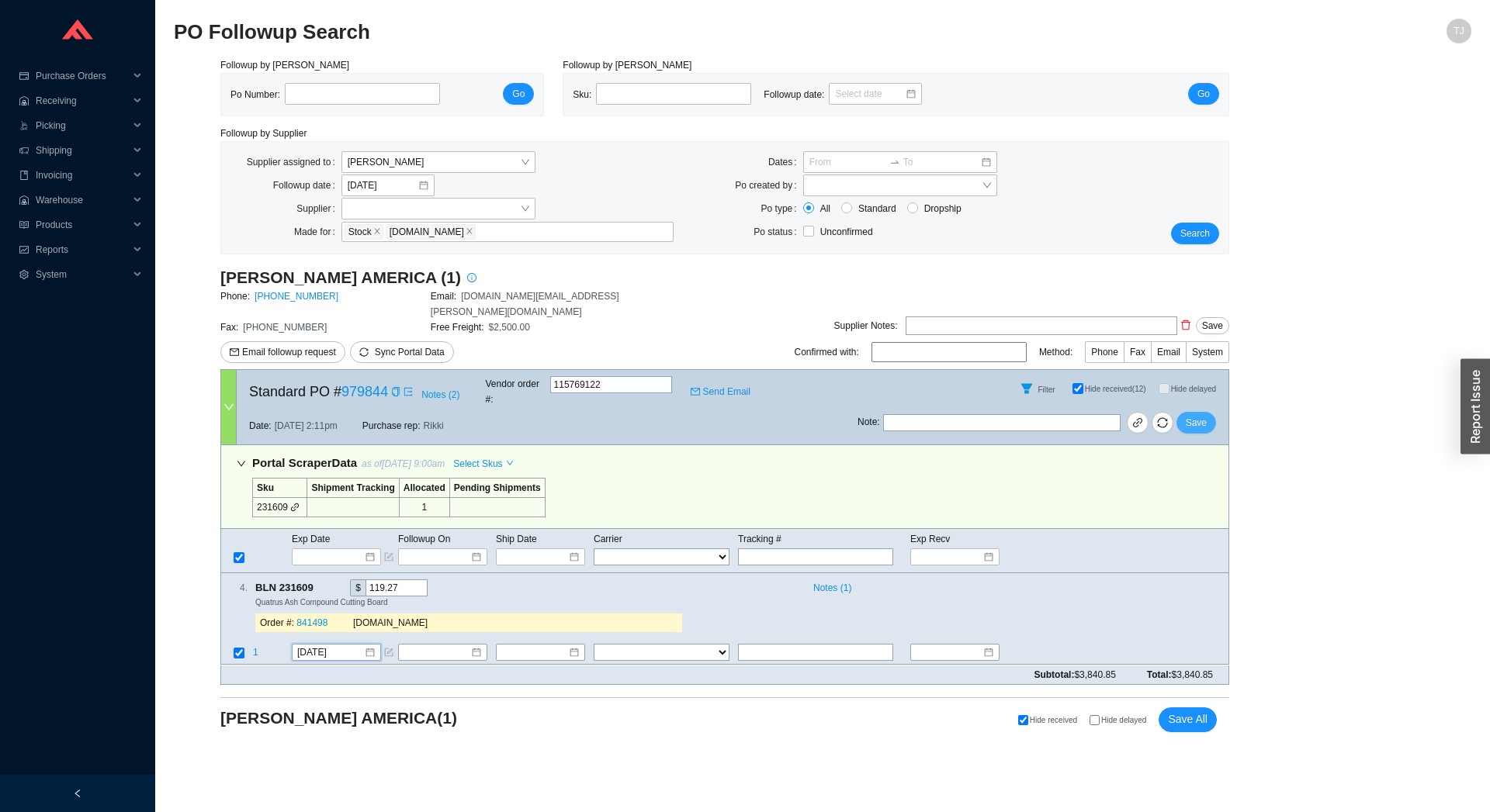
click at [1184, 411] on button "Save" at bounding box center [1195, 422] width 39 height 22
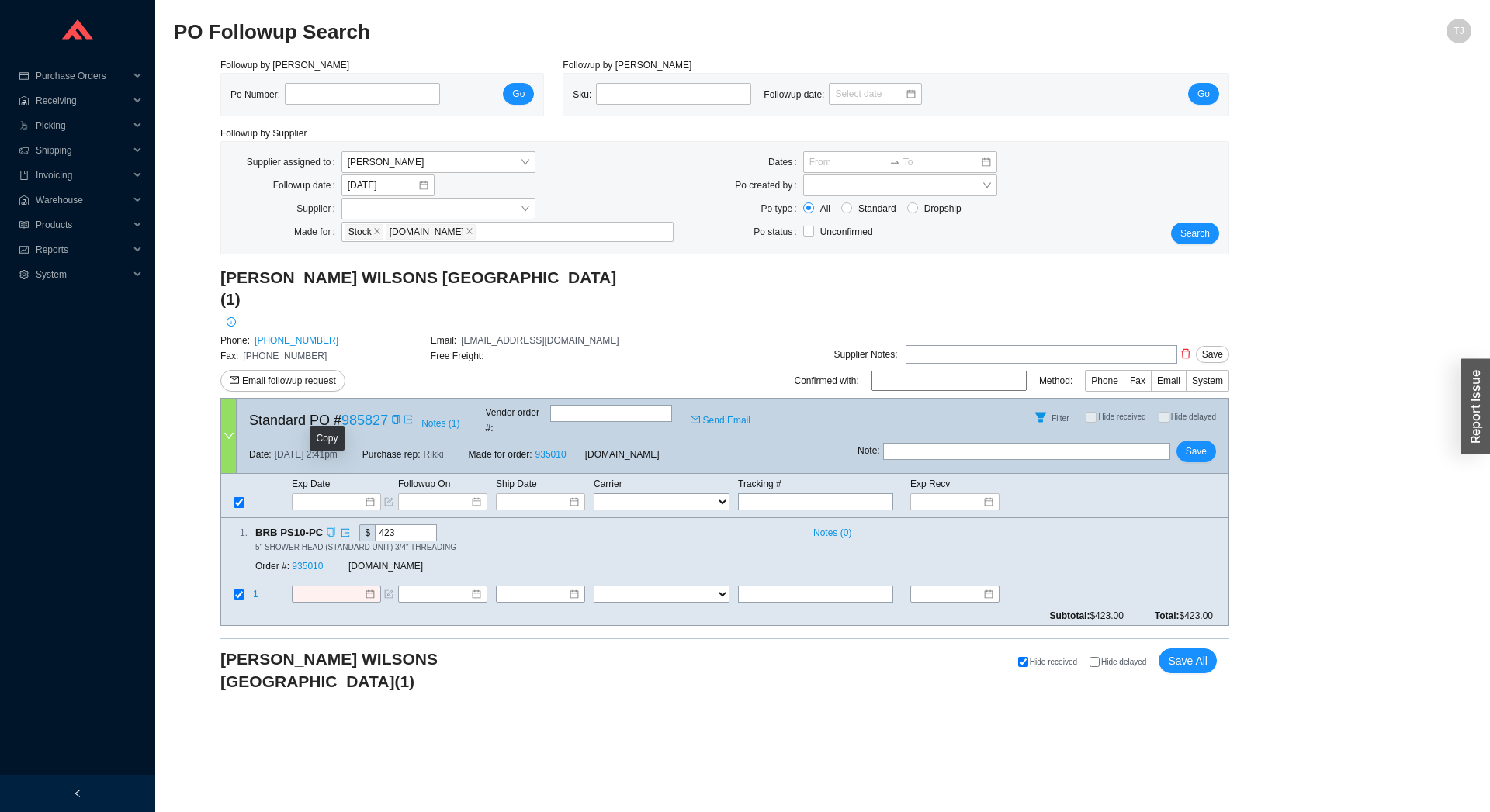
click at [326, 527] on icon "copy" at bounding box center [330, 531] width 10 height 10
click at [295, 335] on link "[PHONE_NUMBER]" at bounding box center [296, 340] width 84 height 11
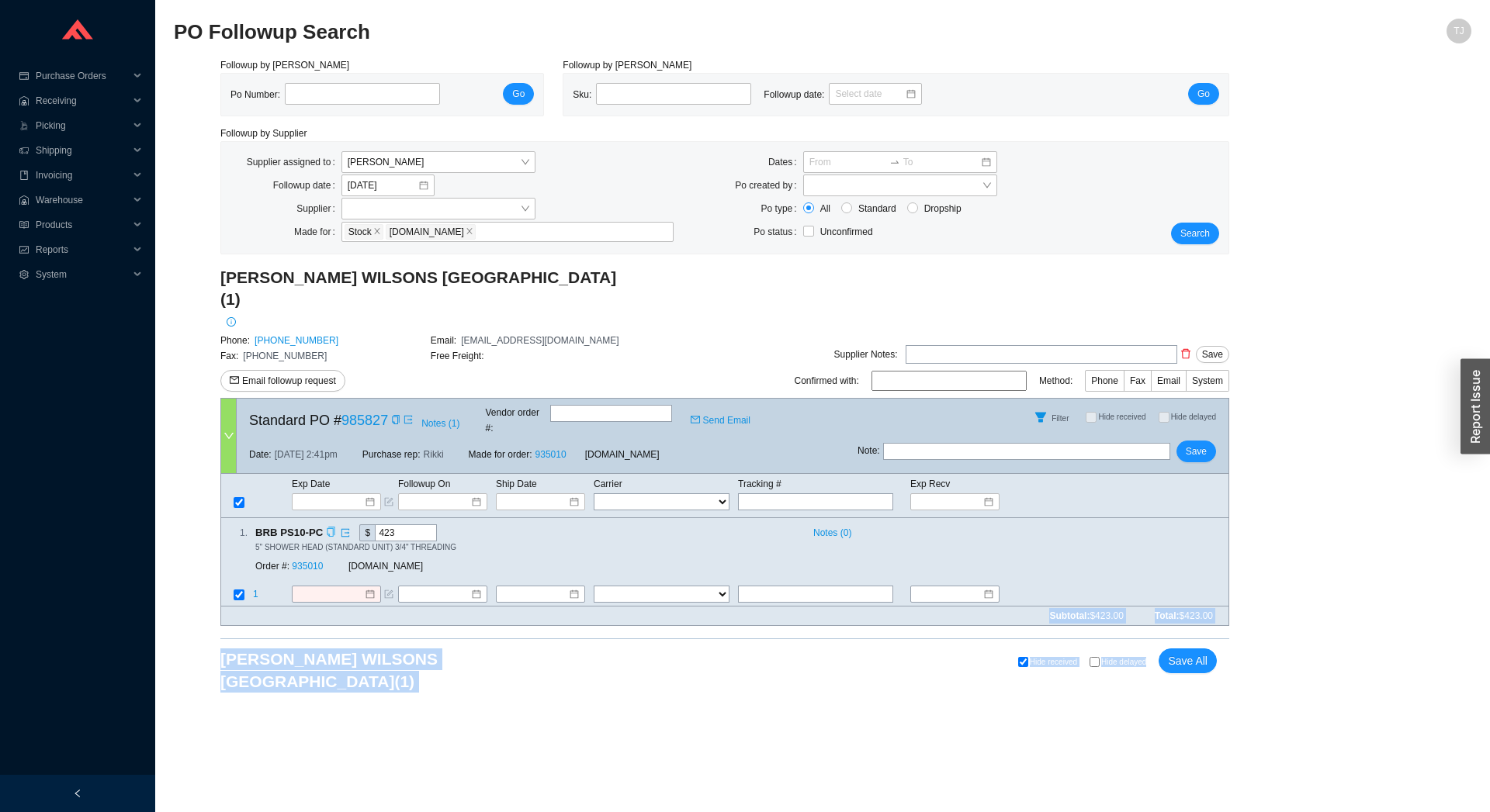
drag, startPoint x: 218, startPoint y: 283, endPoint x: 1183, endPoint y: 636, distance: 1027.5
click at [1184, 635] on main "PO Followup Search TJ Followup by PO Po Number: Go Followup by Sku Sku: Followu…" at bounding box center [822, 415] width 1297 height 794
click at [1094, 673] on main "PO Followup Search TJ Followup by PO Po Number: Go Followup by Sku Sku: Followu…" at bounding box center [822, 415] width 1297 height 794
click at [466, 630] on main "PO Followup Search TJ Followup by PO Po Number: Go Followup by Sku Sku: Followu…" at bounding box center [822, 415] width 1297 height 794
click at [395, 415] on icon "copy" at bounding box center [396, 420] width 9 height 9
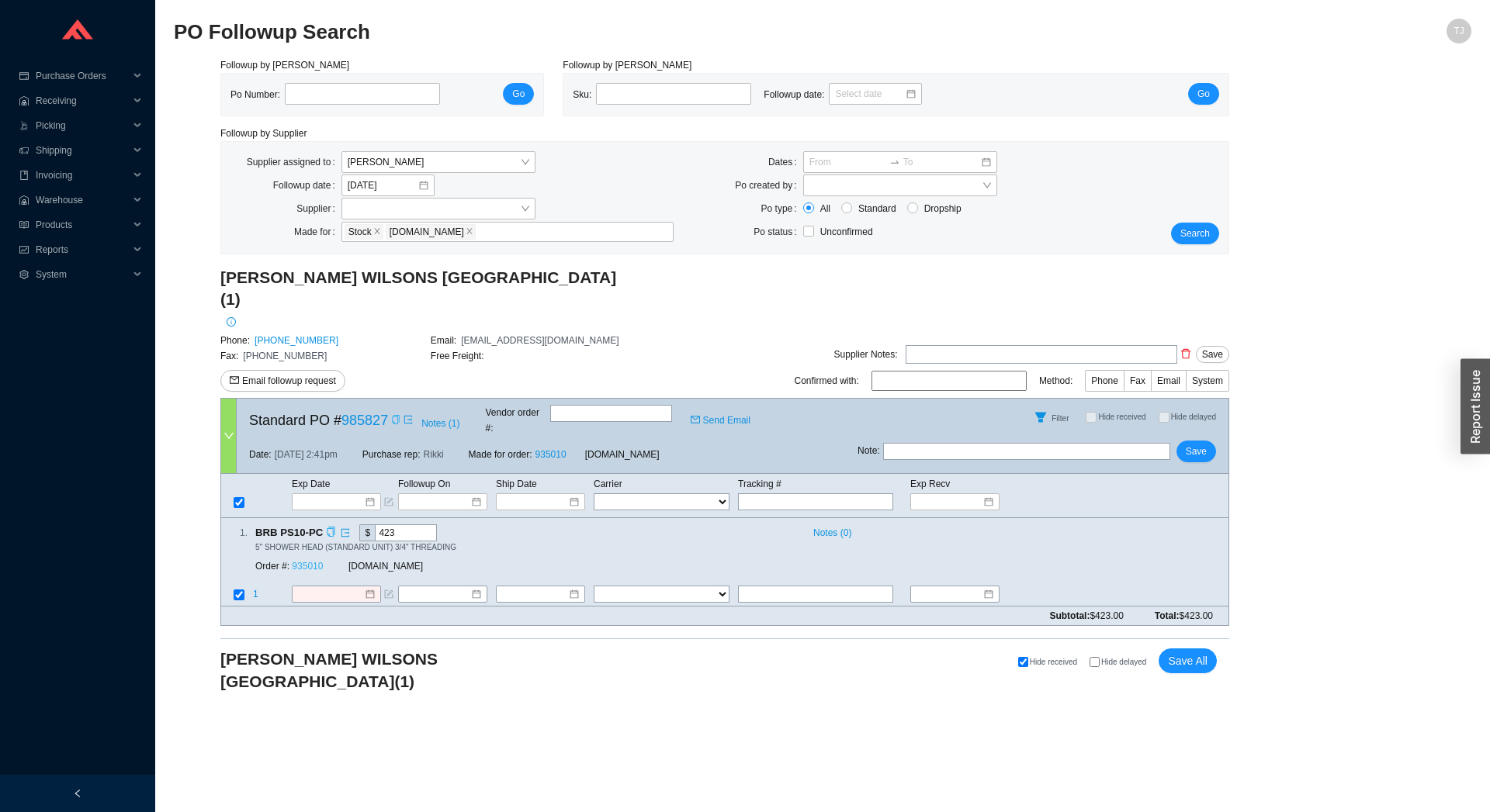
click at [321, 561] on link "935010" at bounding box center [307, 566] width 31 height 11
click at [311, 561] on link "935010" at bounding box center [307, 566] width 31 height 11
click at [316, 586] on input at bounding box center [330, 593] width 67 height 16
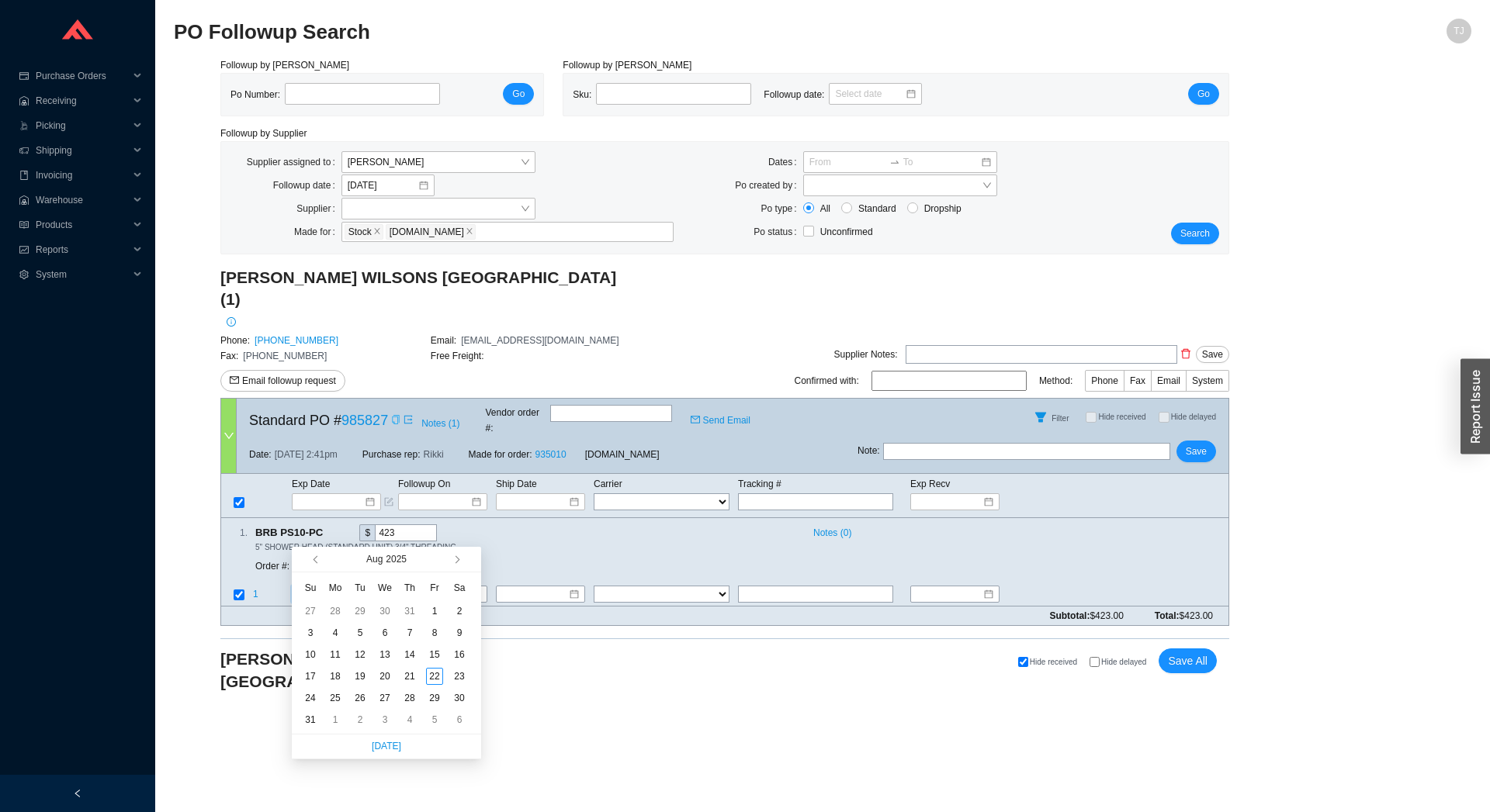
type input "8/23/2025"
type input "9/5/2025"
click at [432, 720] on div "5" at bounding box center [434, 720] width 17 height 17
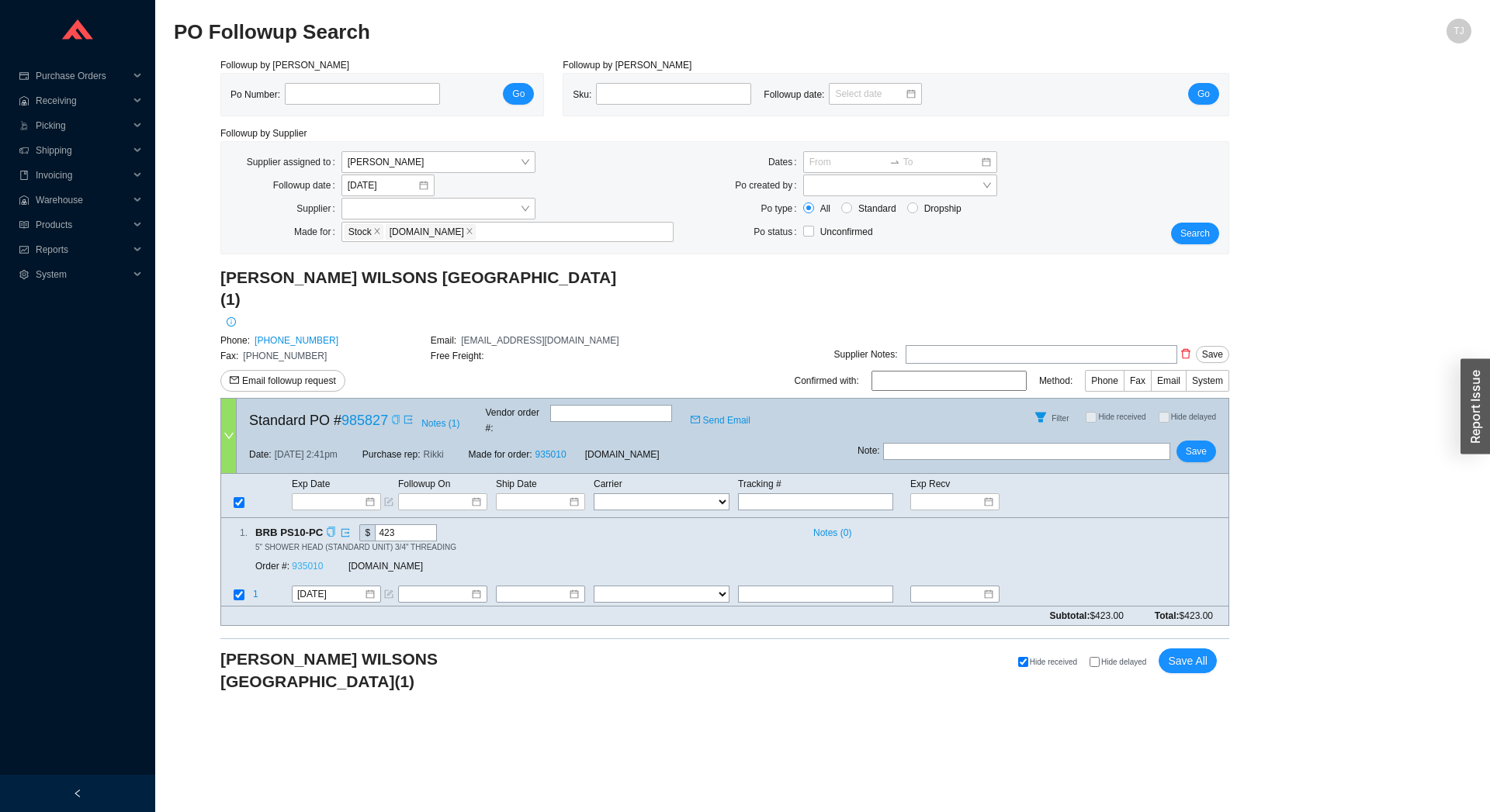
click at [316, 561] on link "935010" at bounding box center [307, 566] width 31 height 11
click at [1197, 443] on span "Save" at bounding box center [1195, 451] width 21 height 16
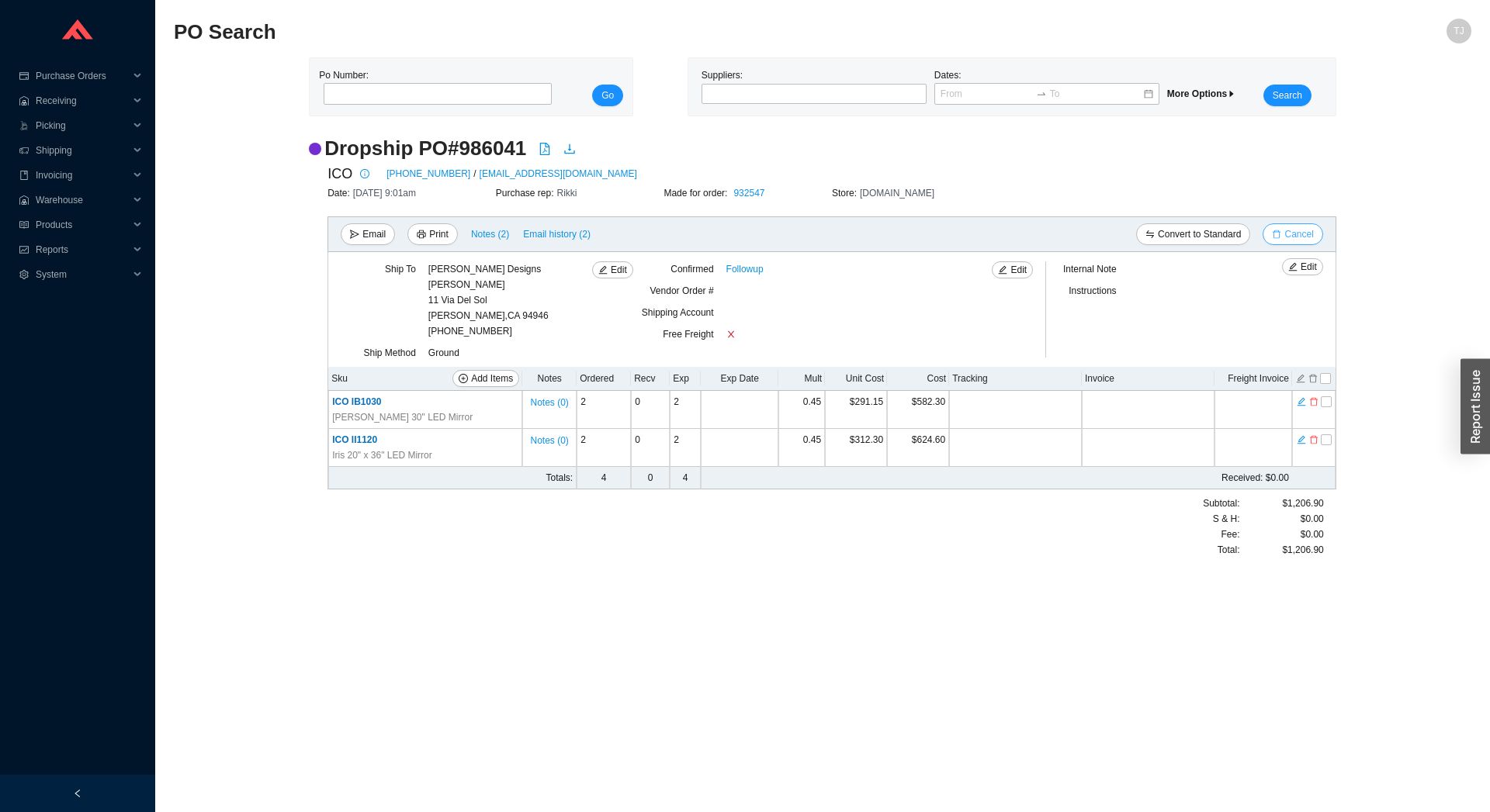
click at [1302, 236] on span "Cancel" at bounding box center [1298, 234] width 28 height 16
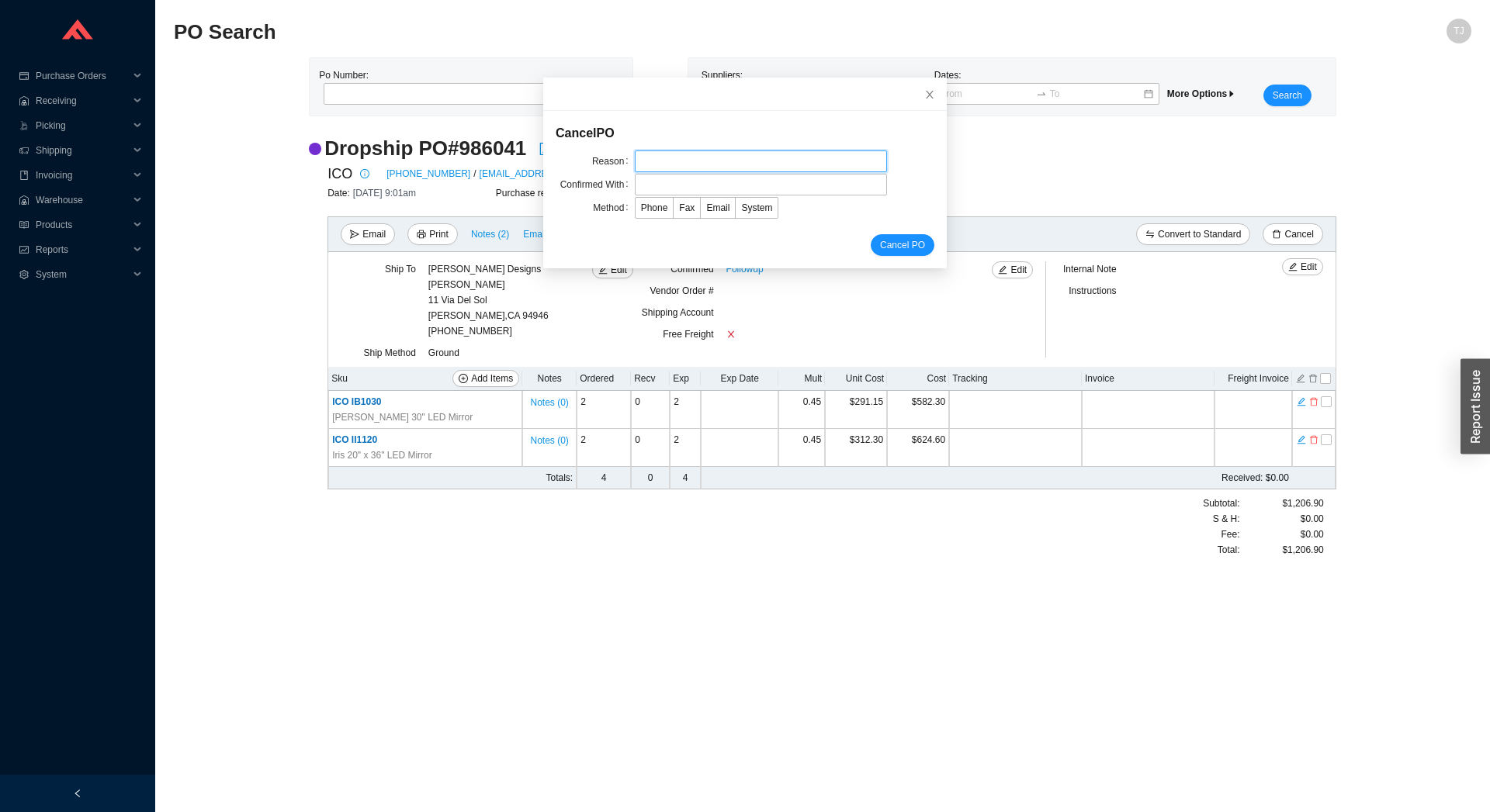
click at [647, 156] on input "text" at bounding box center [761, 162] width 252 height 22
type input "Customer cancelled"
click at [672, 183] on input "text" at bounding box center [761, 185] width 252 height 22
drag, startPoint x: 642, startPoint y: 184, endPoint x: 628, endPoint y: 186, distance: 14.1
click at [635, 186] on input "[PERSON_NAME]" at bounding box center [761, 185] width 252 height 22
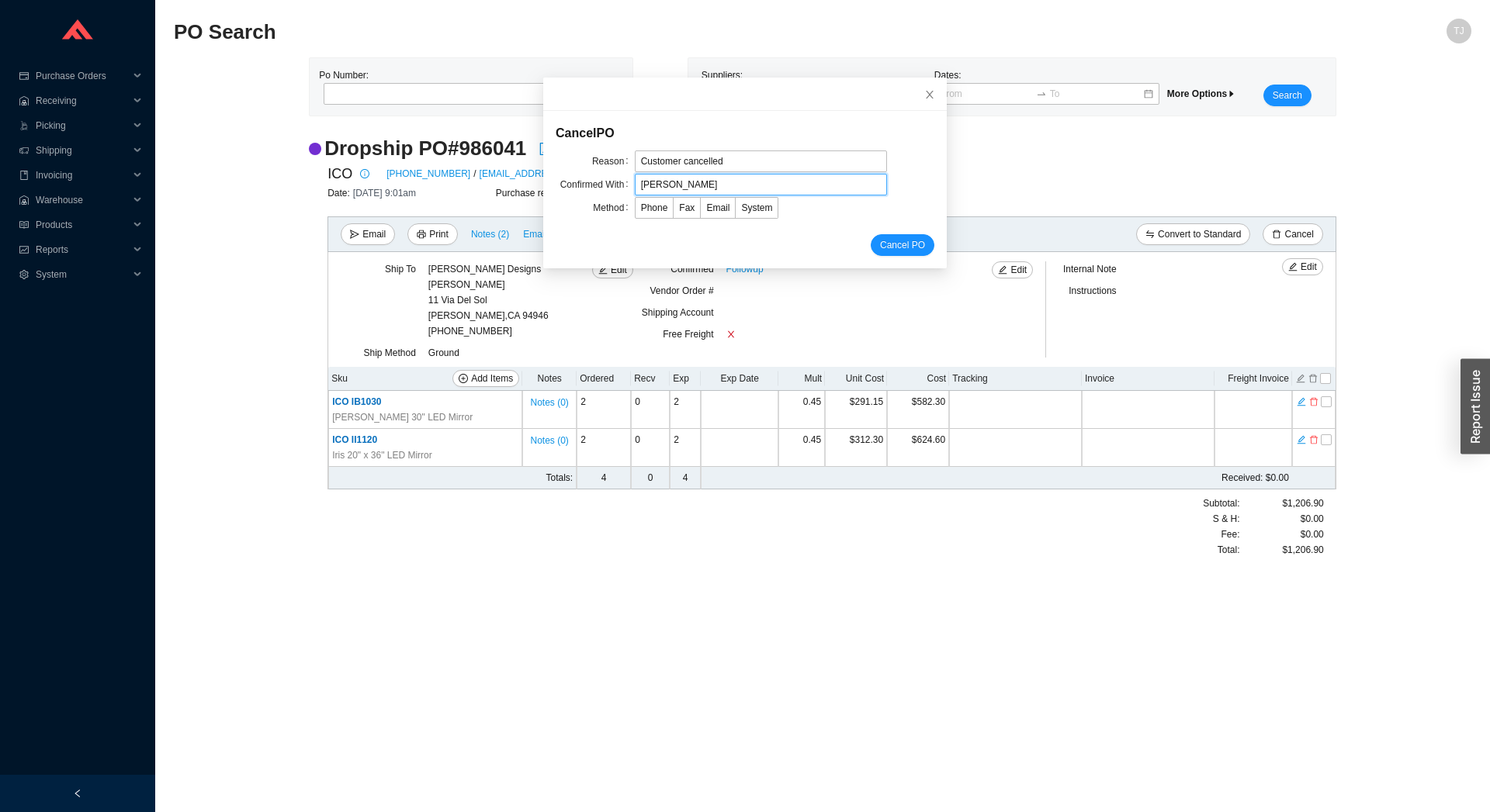
click at [640, 186] on input "[PERSON_NAME]" at bounding box center [761, 185] width 252 height 22
drag, startPoint x: 635, startPoint y: 185, endPoint x: 622, endPoint y: 187, distance: 13.2
click at [635, 187] on input "[PERSON_NAME]" at bounding box center [761, 185] width 252 height 22
type input "[PERSON_NAME]"
click at [709, 208] on span "Email" at bounding box center [717, 208] width 23 height 11
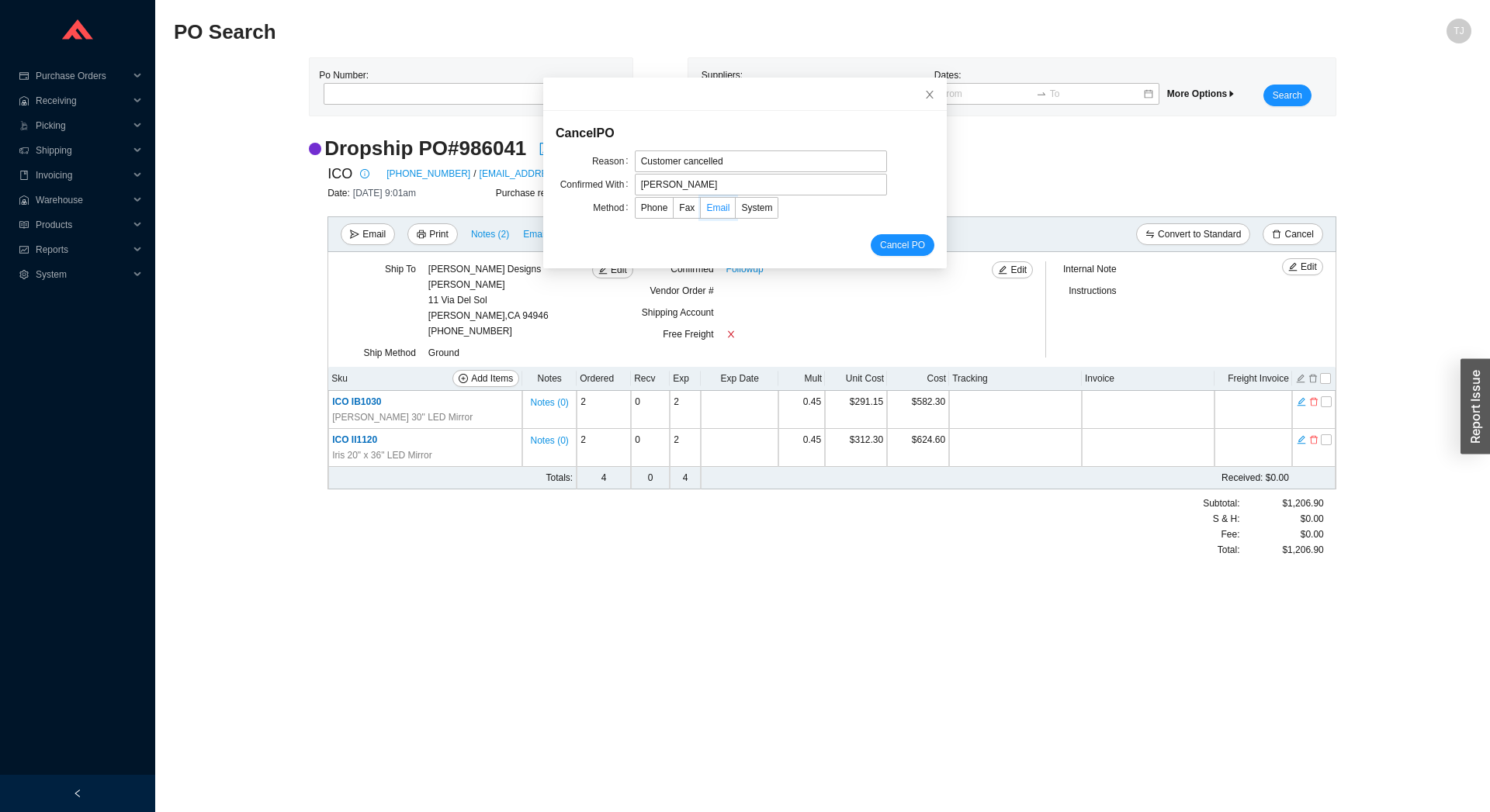
click at [701, 211] on input "Email" at bounding box center [701, 211] width 0 height 0
click at [882, 241] on span "Cancel PO" at bounding box center [902, 245] width 45 height 16
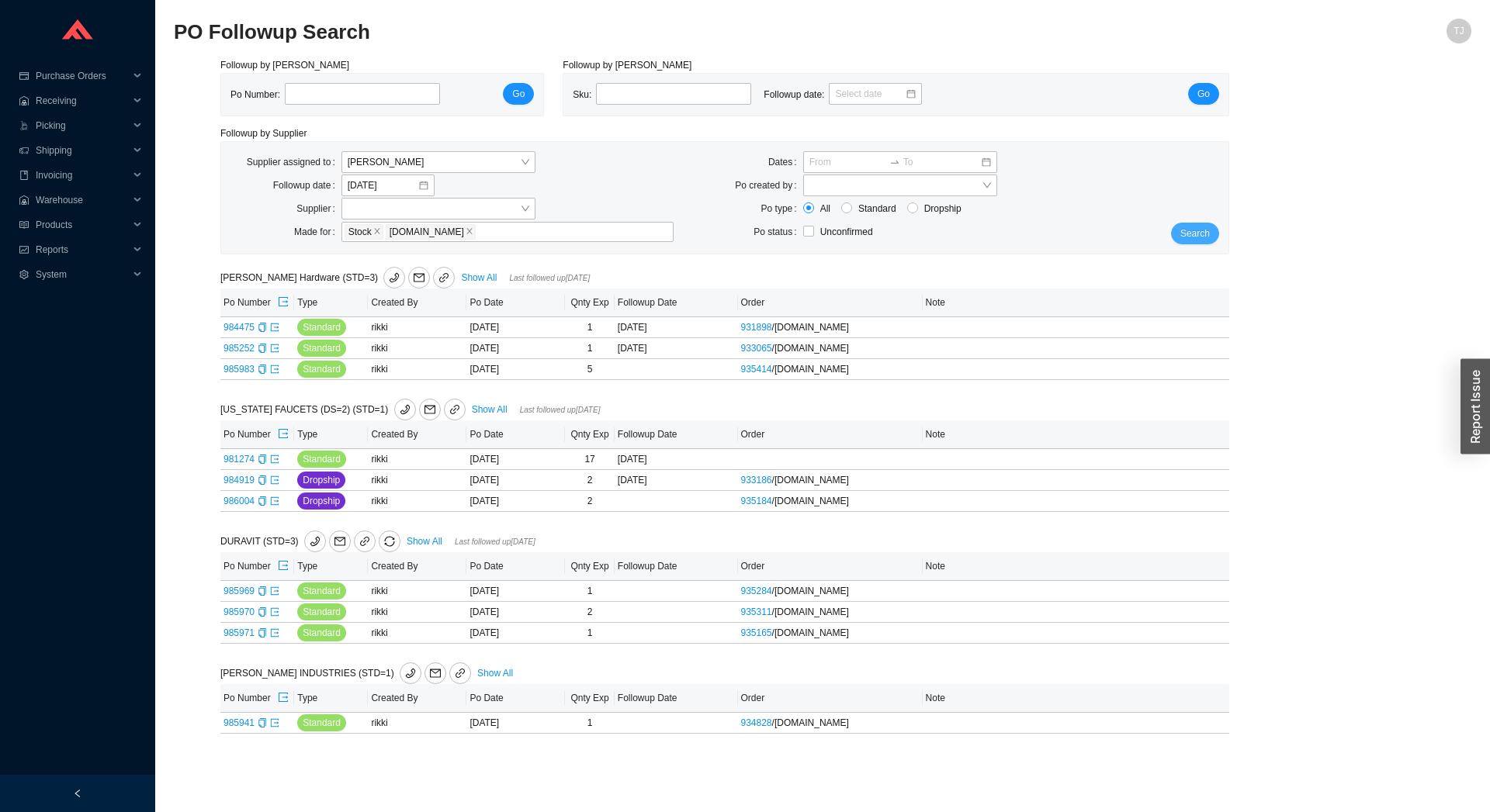
click at [1218, 230] on button "Search" at bounding box center [1195, 233] width 48 height 22
click at [1195, 230] on span "Search" at bounding box center [1195, 233] width 29 height 16
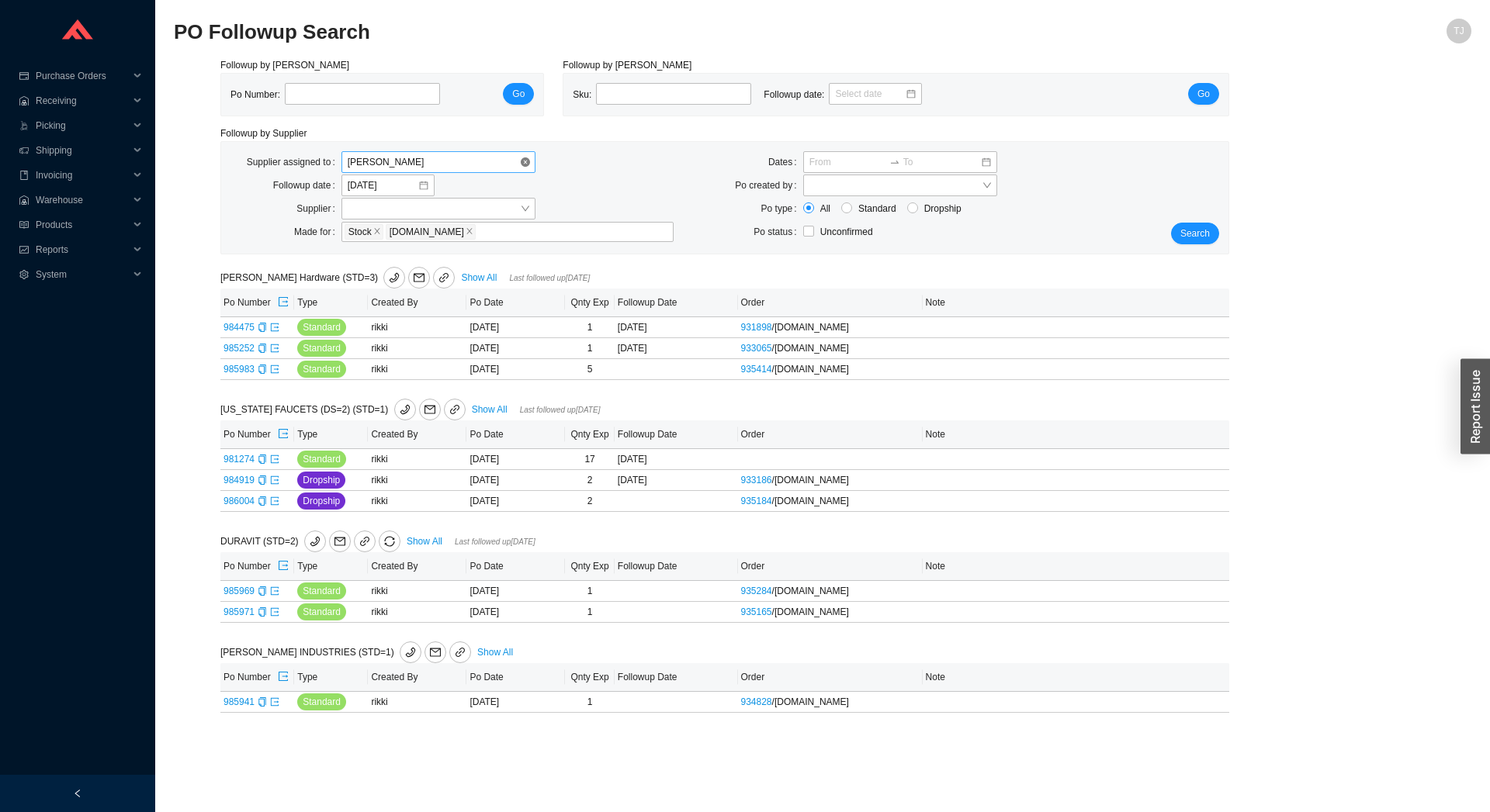
click at [384, 165] on span "[PERSON_NAME]" at bounding box center [438, 162] width 181 height 20
click at [392, 186] on div "Unassigned" at bounding box center [438, 189] width 181 height 14
click at [1174, 234] on button "Search" at bounding box center [1195, 233] width 48 height 22
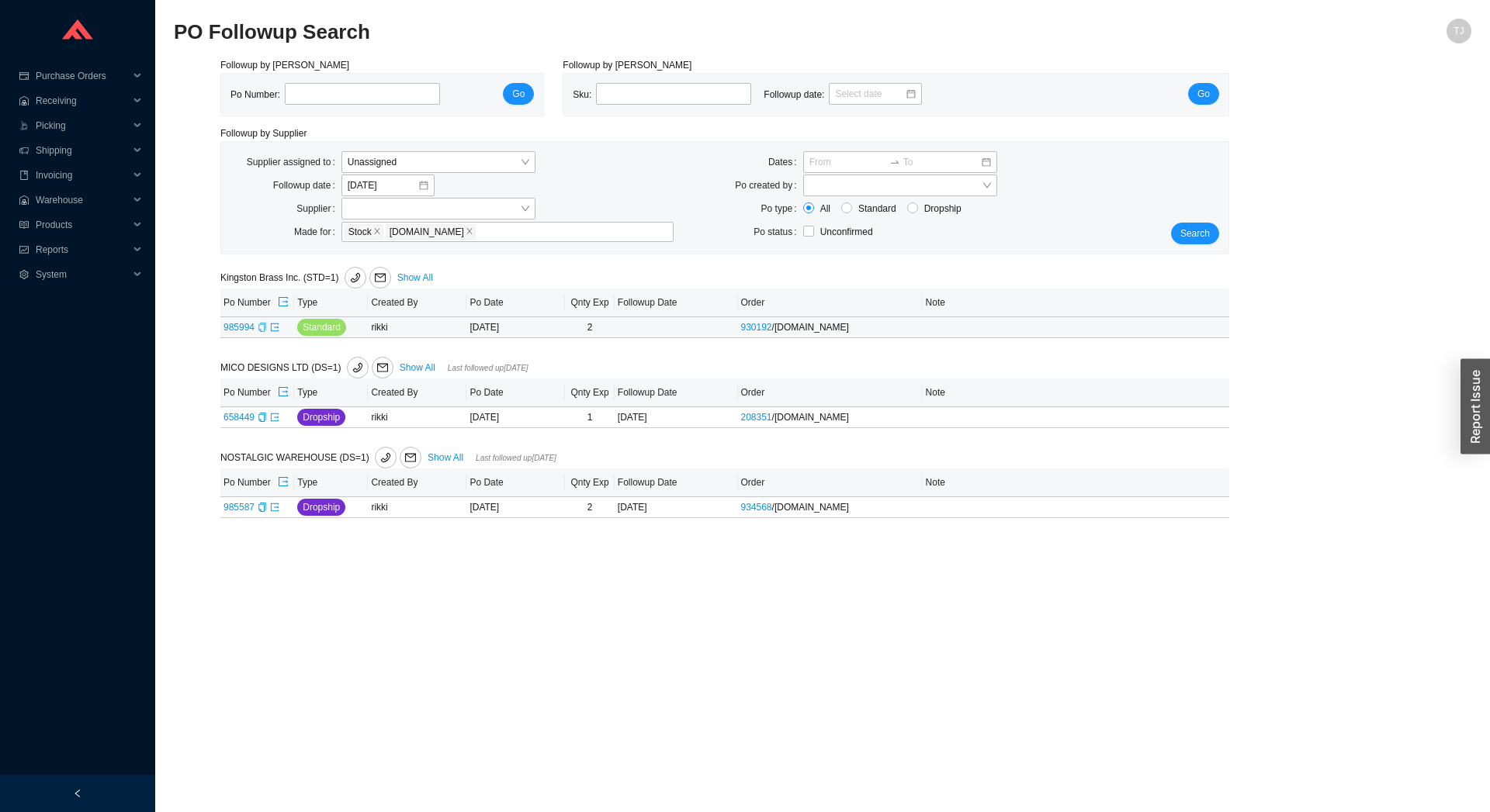
click at [263, 330] on icon "copy" at bounding box center [263, 327] width 9 height 9
click at [258, 508] on icon "copy" at bounding box center [263, 508] width 9 height 9
click at [275, 508] on icon "export" at bounding box center [274, 507] width 7 height 7
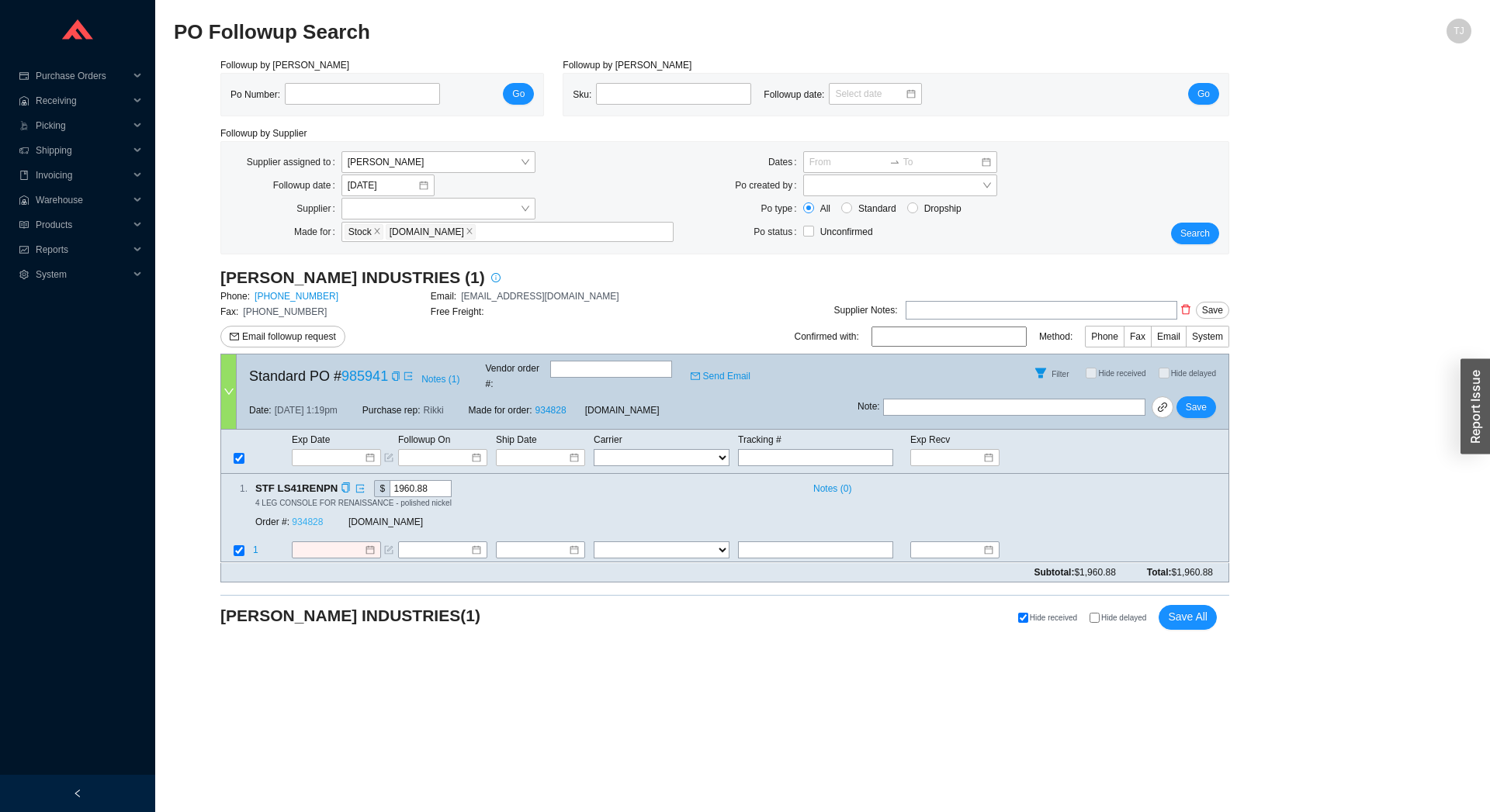
click at [313, 518] on link "934828" at bounding box center [307, 523] width 31 height 11
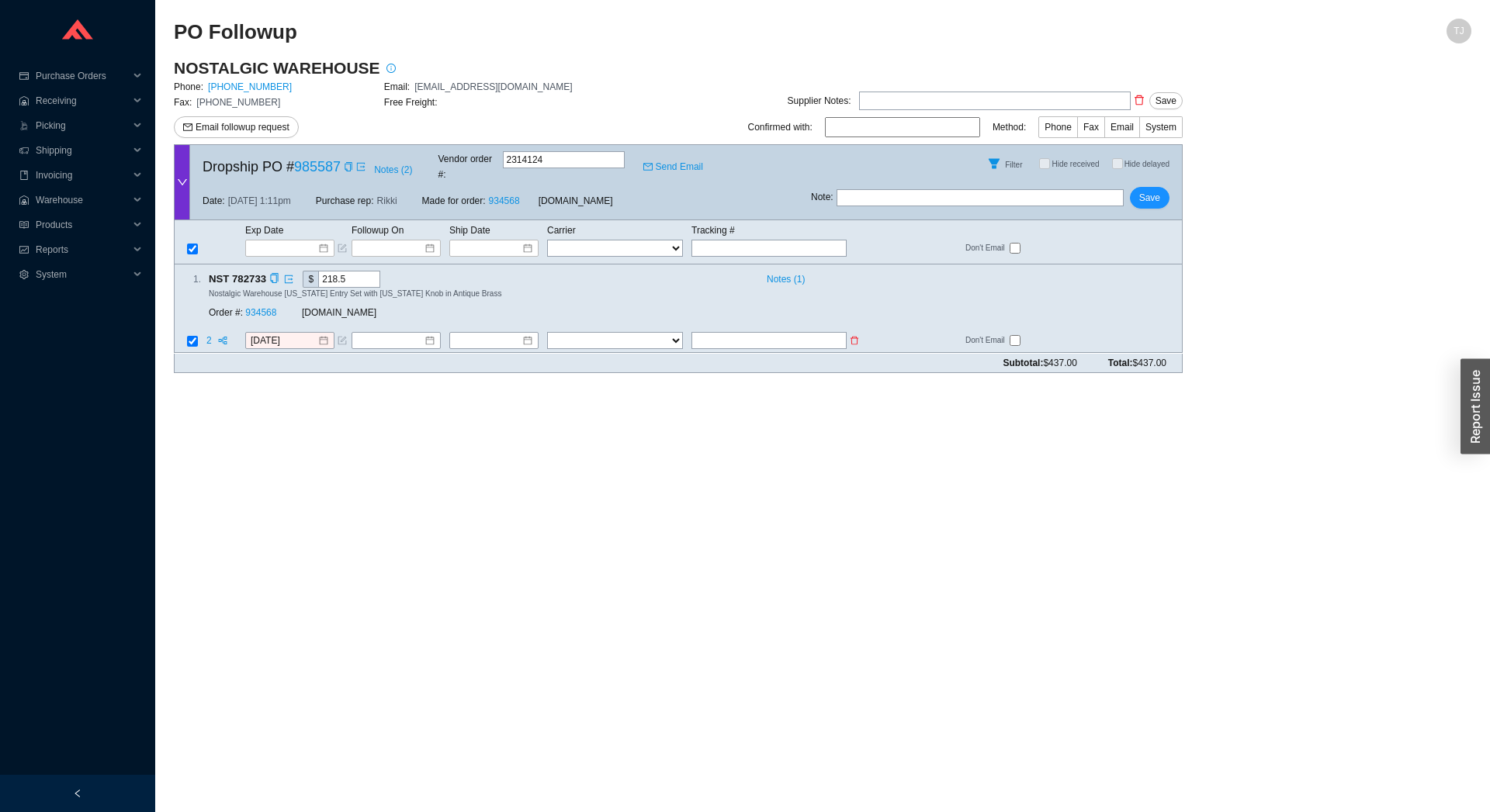
click at [758, 333] on input "text" at bounding box center [769, 341] width 155 height 17
click at [747, 333] on input "text" at bounding box center [769, 341] width 155 height 17
paste input "466753386160"
type input "466753386160"
click at [547, 333] on select "FedEx UPS ---------------- 2 Day Transportation INC A&B Freight A. Duie Pyle AA…" at bounding box center [615, 341] width 135 height 17
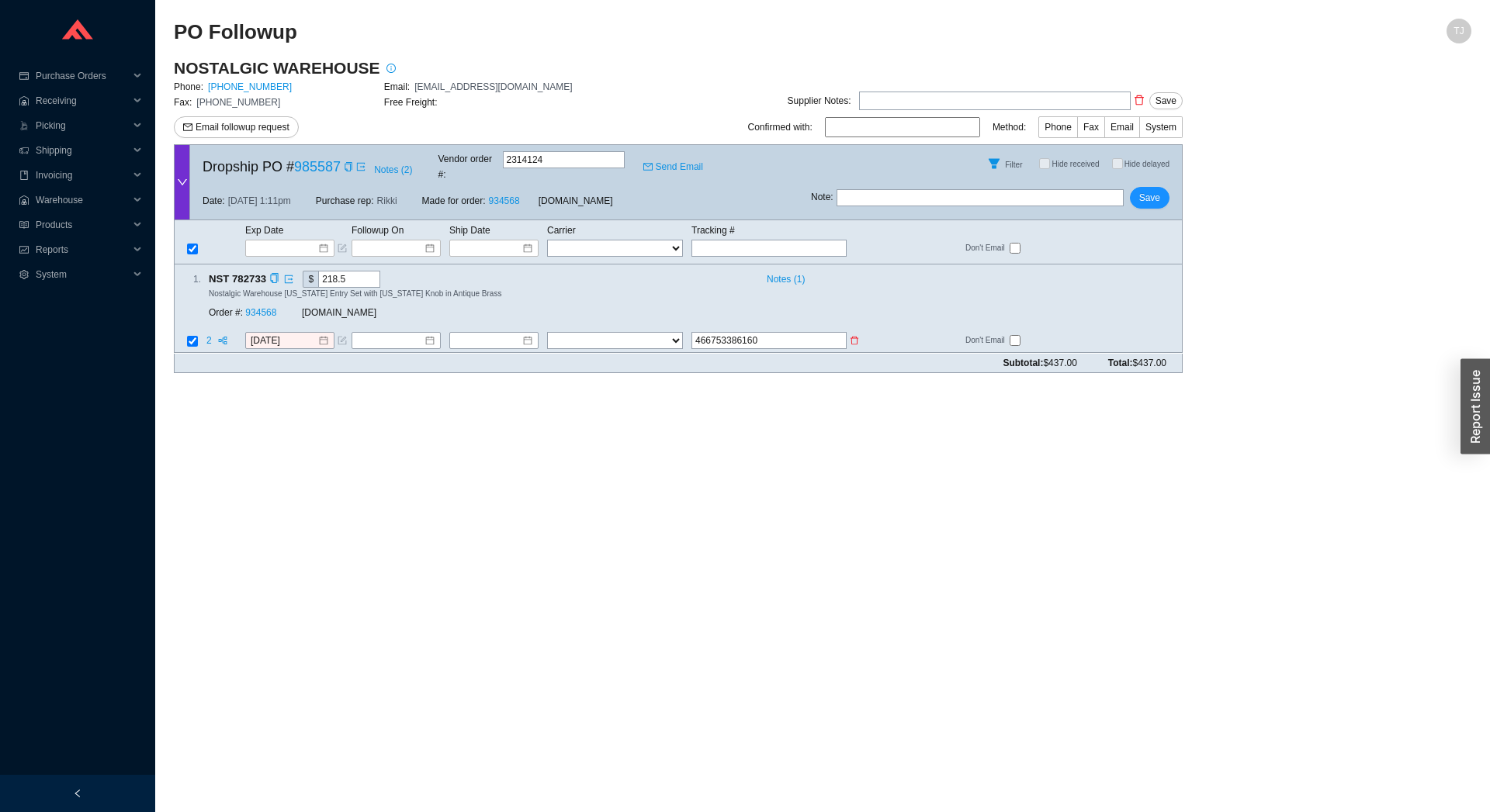
select select "1"
click option "FedEx" at bounding box center [0, 0] width 0 height 0
click at [483, 334] on input at bounding box center [488, 341] width 67 height 16
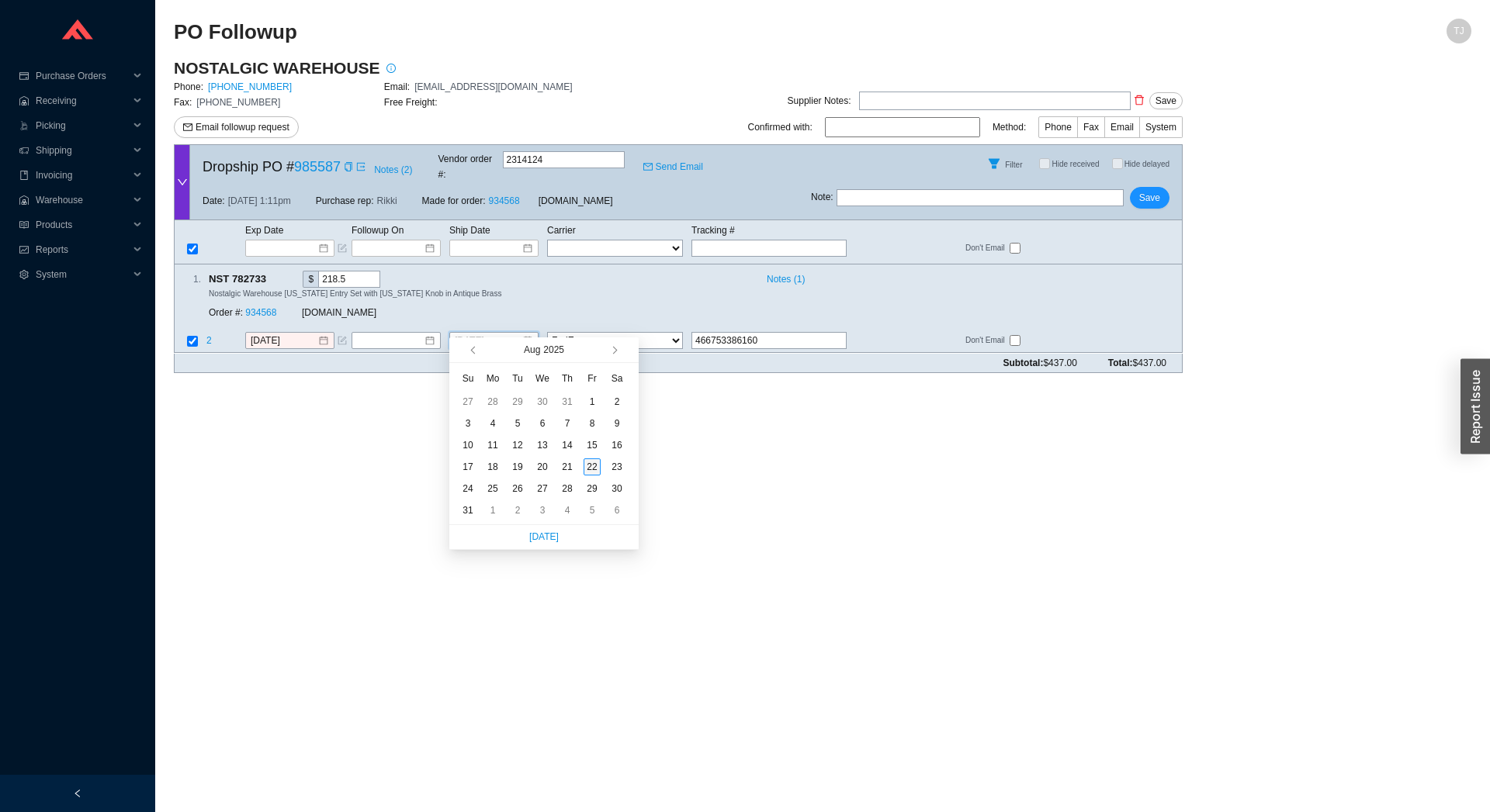
type input "[DATE]"
click at [595, 468] on div "22" at bounding box center [592, 466] width 17 height 17
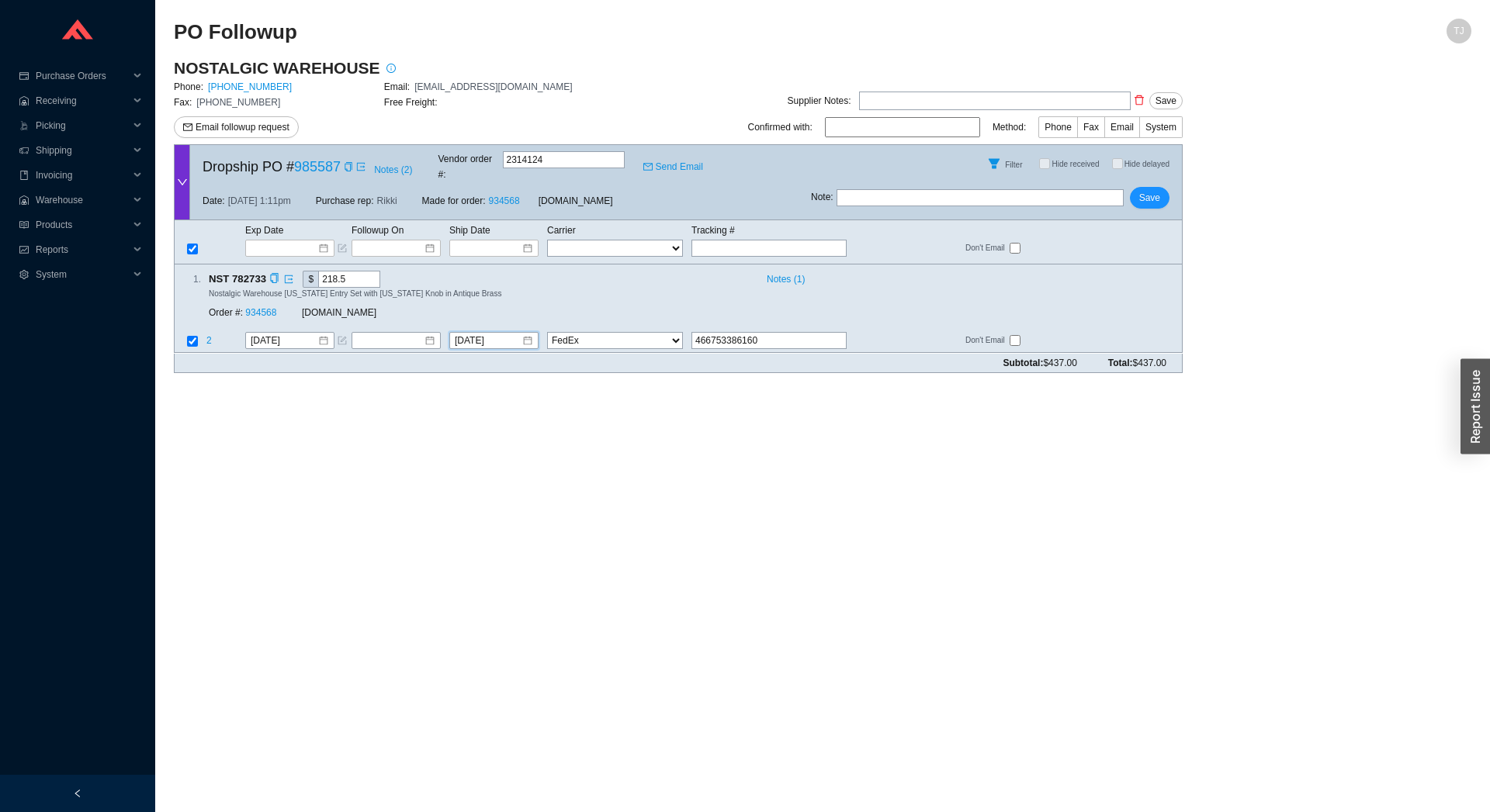
click at [251, 299] on div "Order #: 934568 QualityBath.com" at bounding box center [422, 313] width 427 height 28
click at [255, 308] on link "934568" at bounding box center [261, 314] width 31 height 11
click at [1166, 192] on button "Save" at bounding box center [1149, 198] width 39 height 22
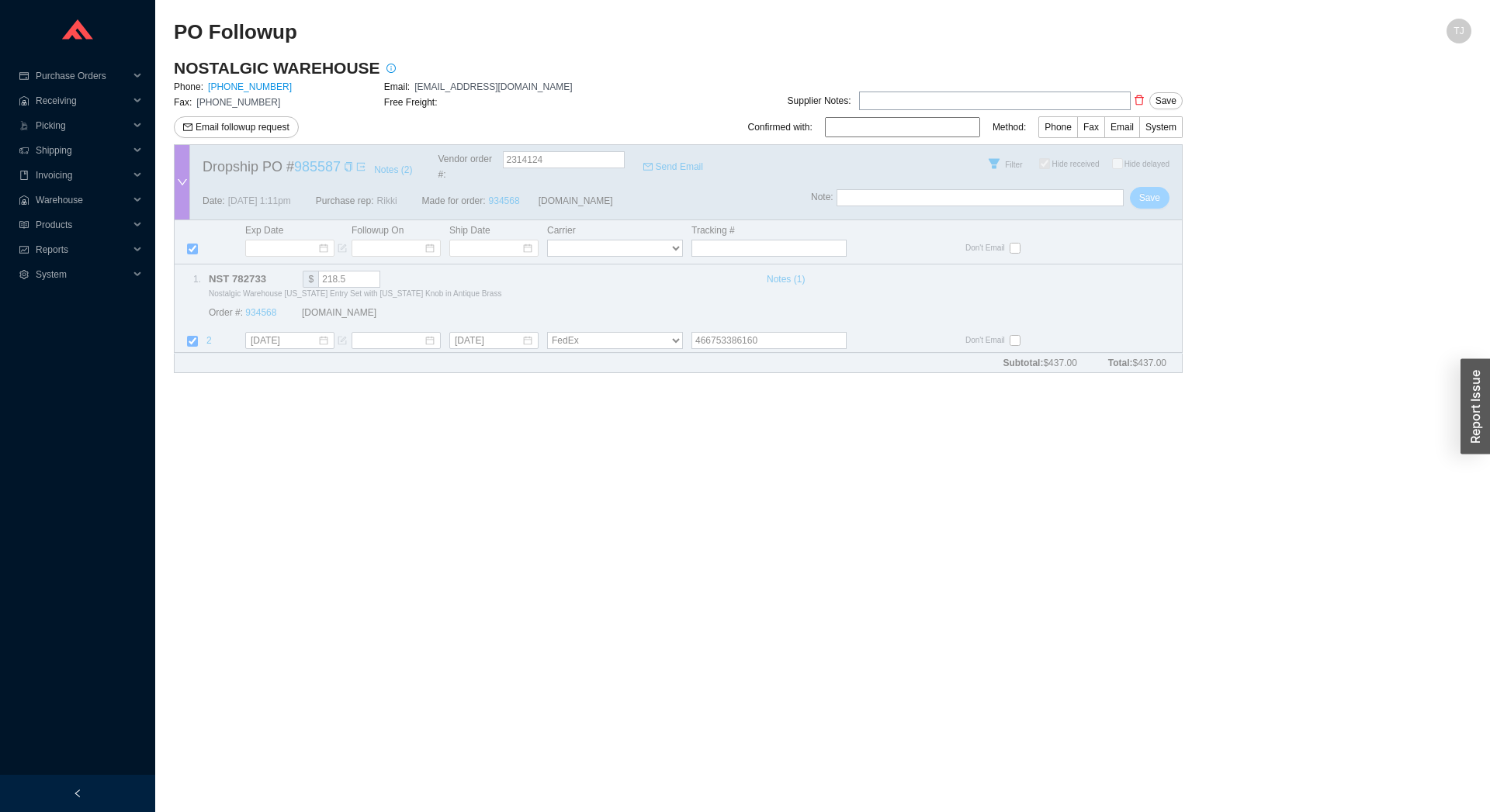
checkbox input "true"
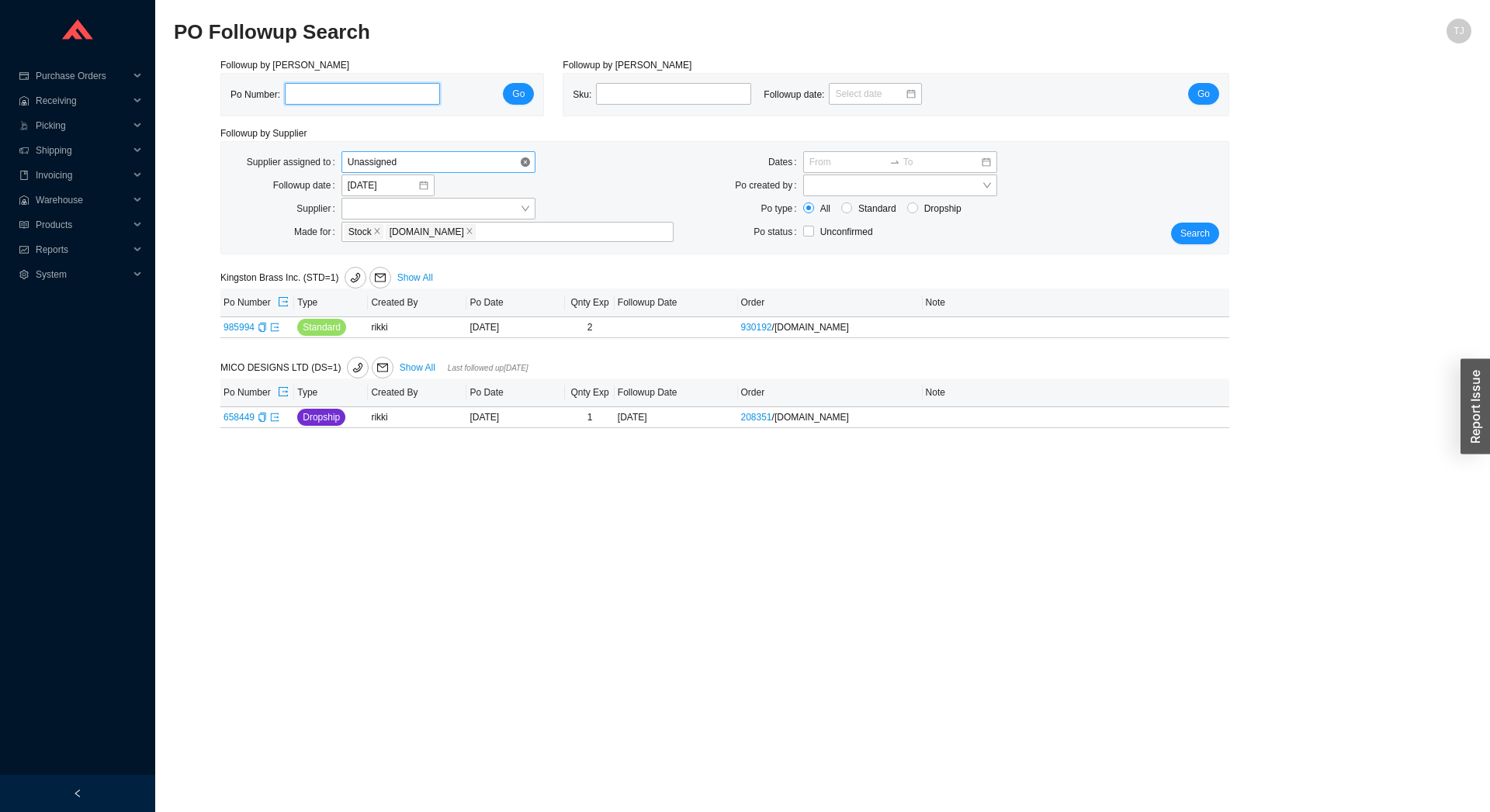
click at [404, 171] on span "Unassigned" at bounding box center [438, 162] width 181 height 20
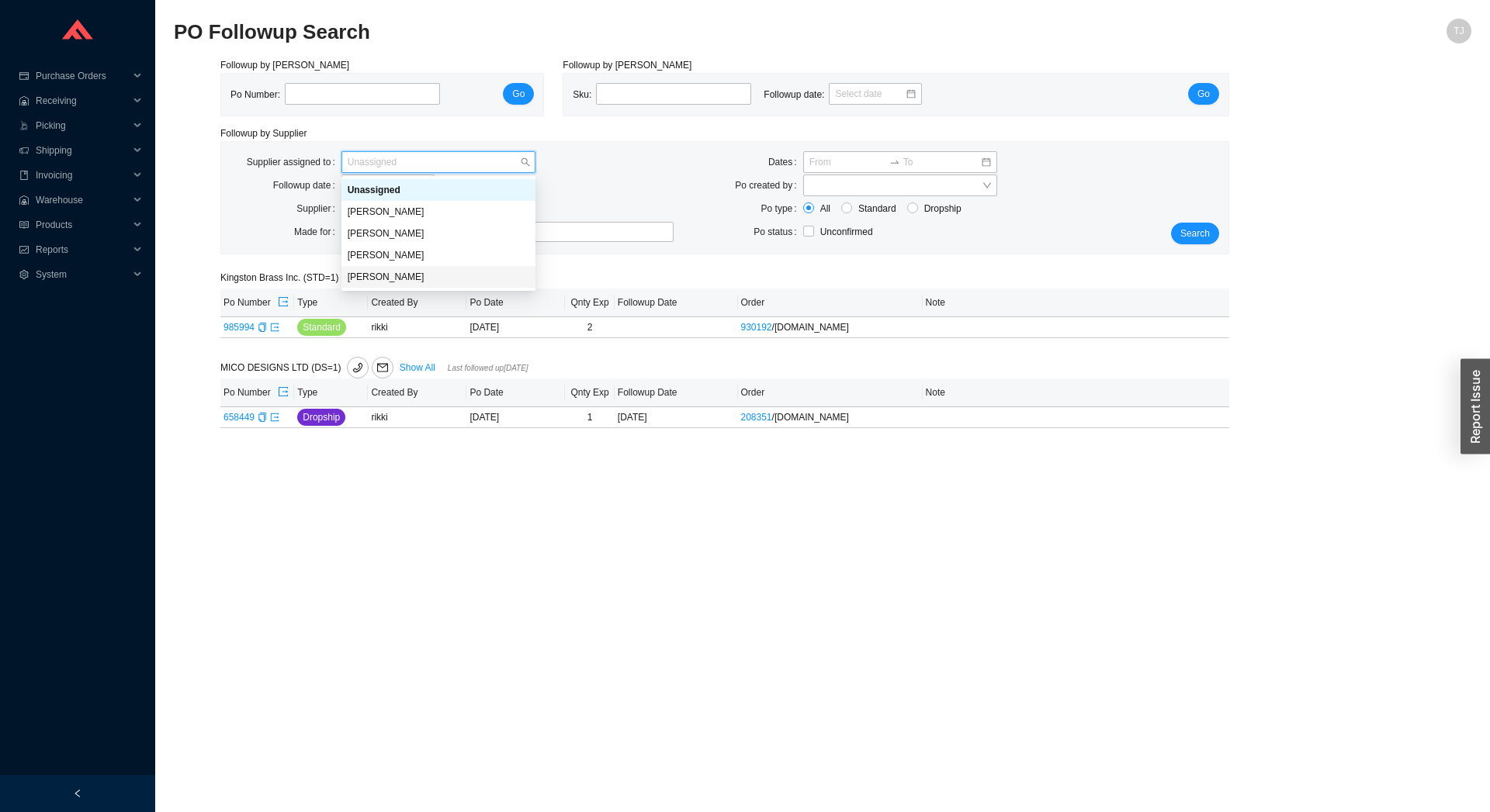
click at [386, 274] on div "[PERSON_NAME]" at bounding box center [438, 276] width 181 height 14
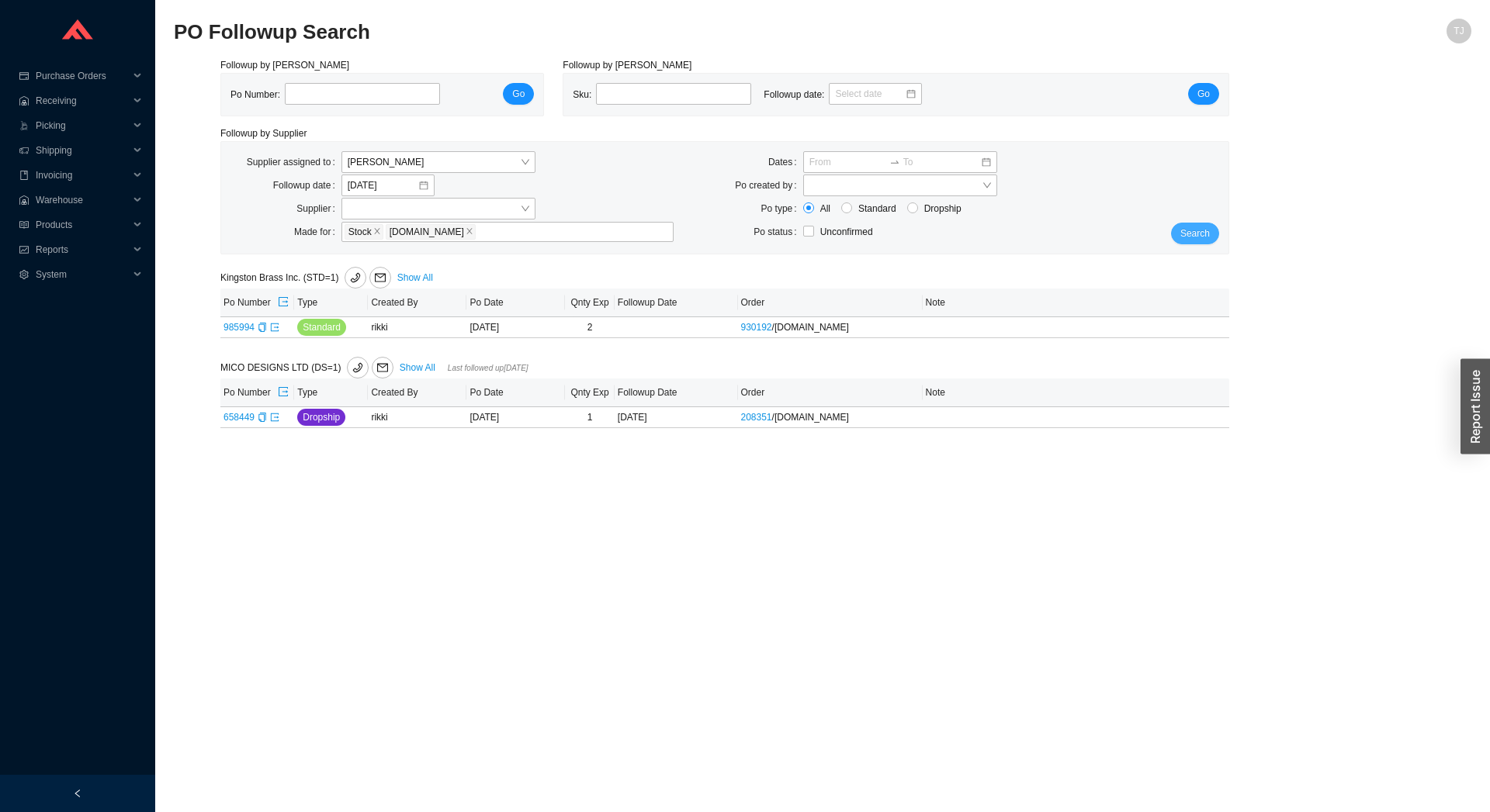
click at [1178, 240] on button "Search" at bounding box center [1195, 233] width 48 height 22
